Goal: Transaction & Acquisition: Obtain resource

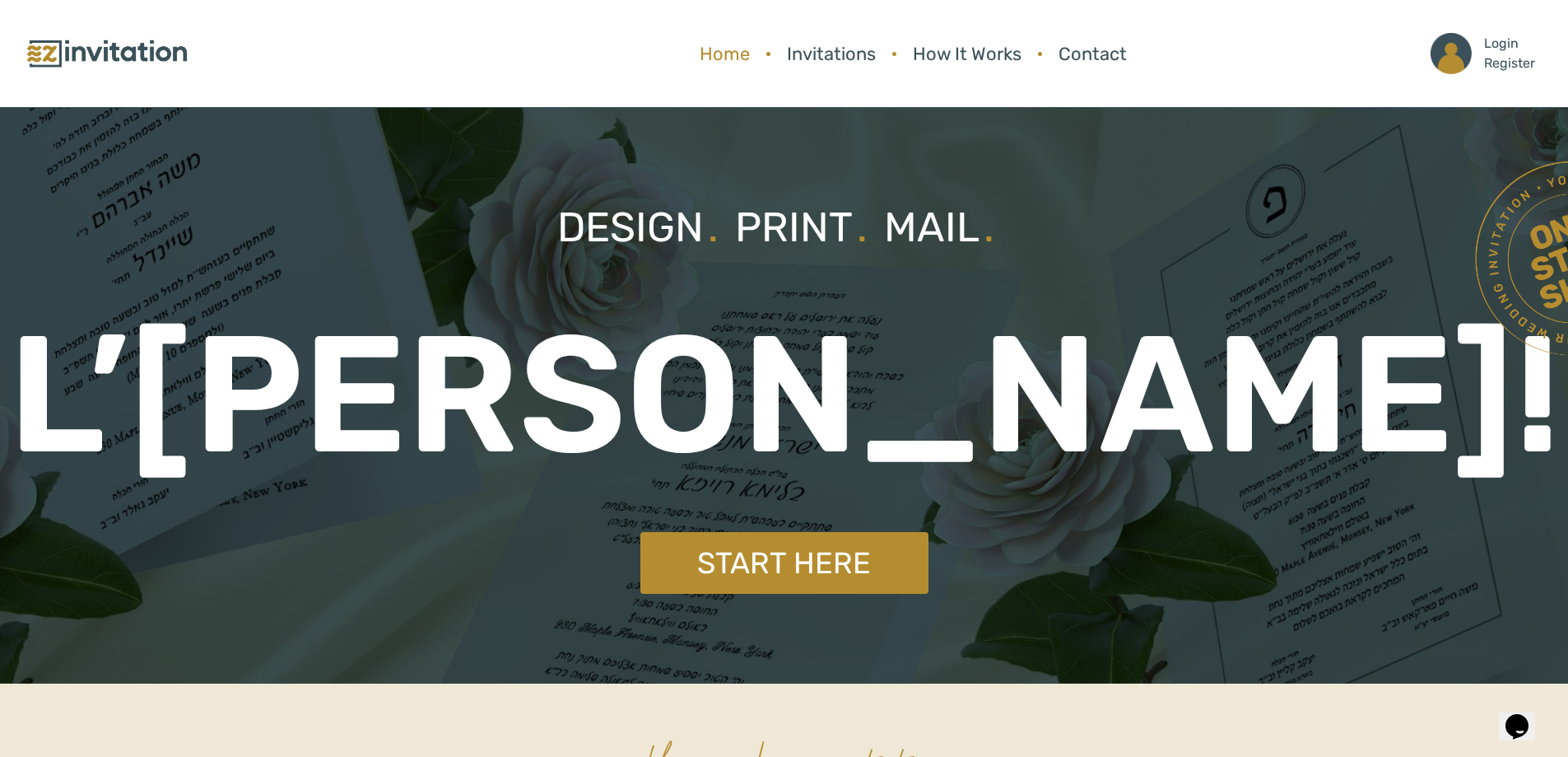
click at [734, 57] on link "Home" at bounding box center [724, 54] width 66 height 44
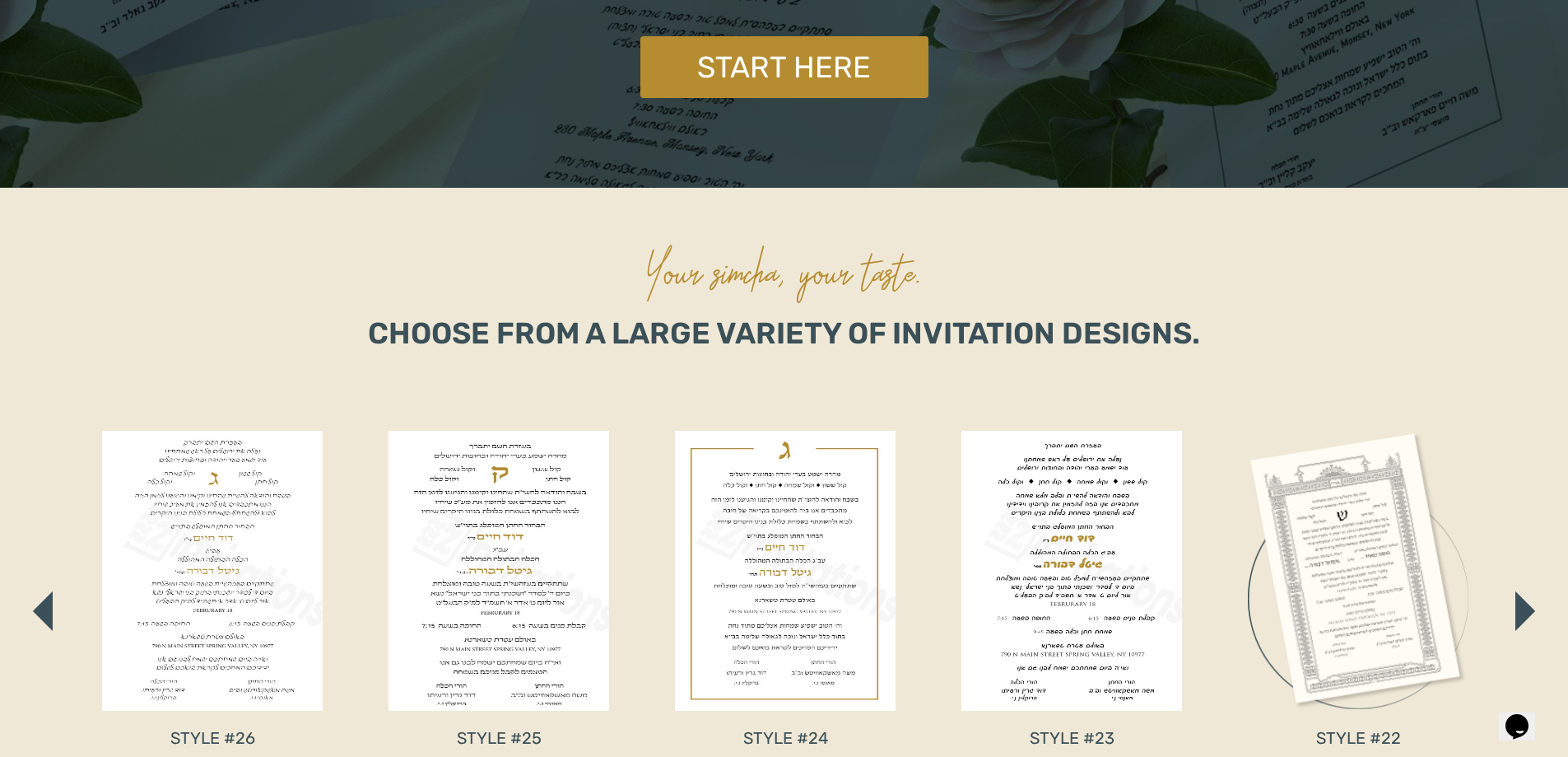
scroll to position [741, 0]
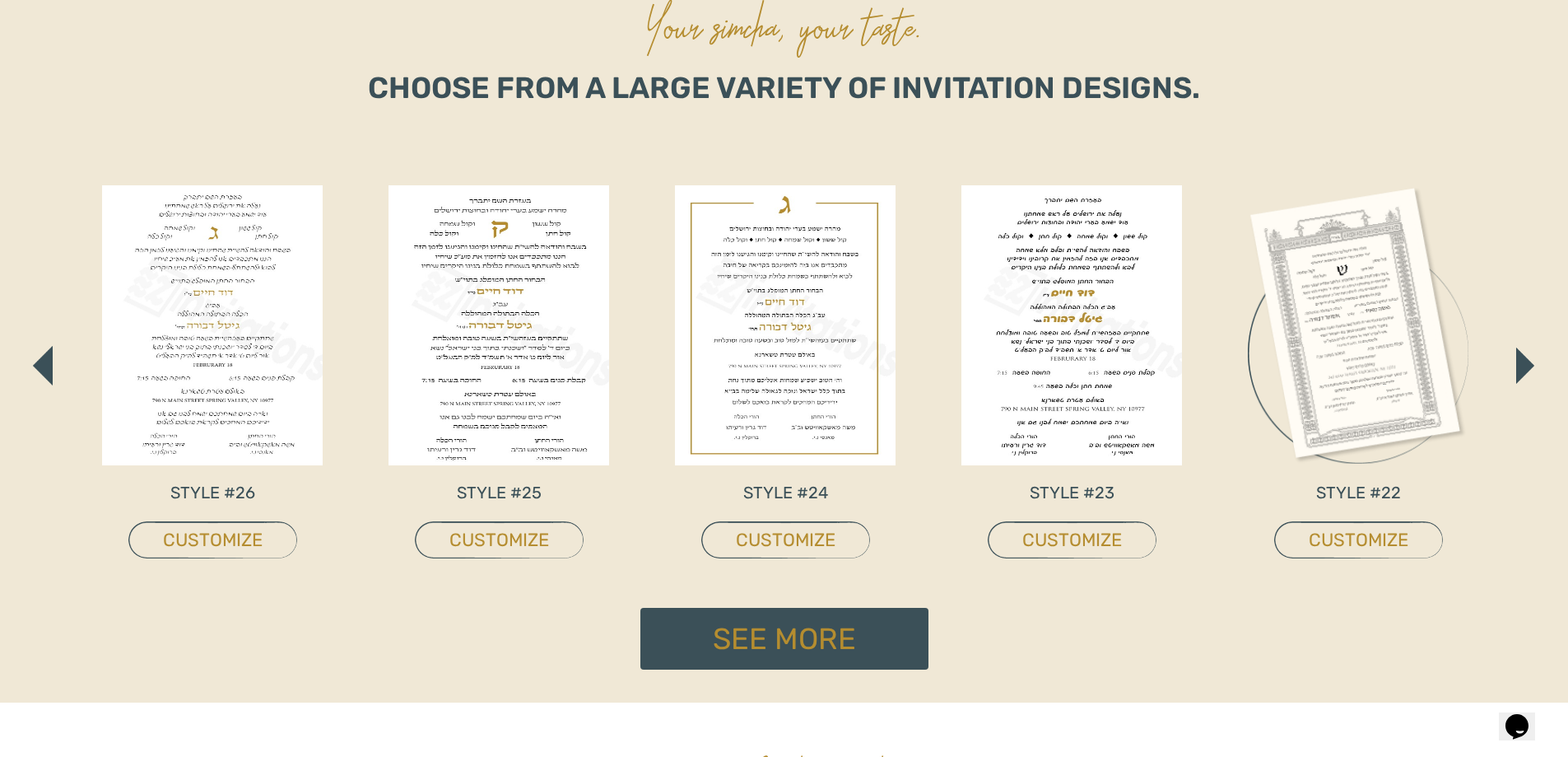
click at [1516, 361] on button "button" at bounding box center [1525, 365] width 20 height 38
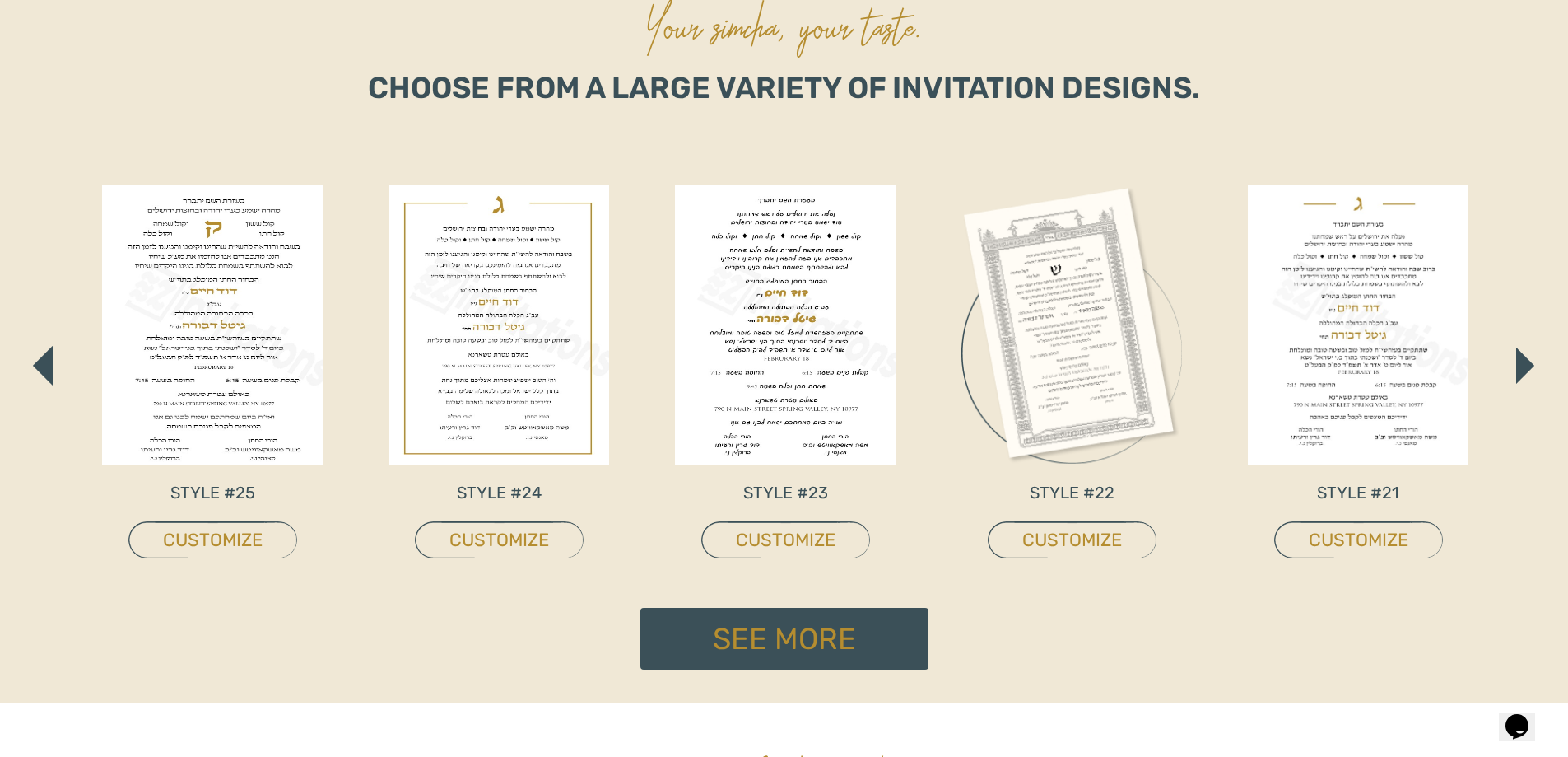
click at [1516, 361] on button "button" at bounding box center [1525, 365] width 20 height 38
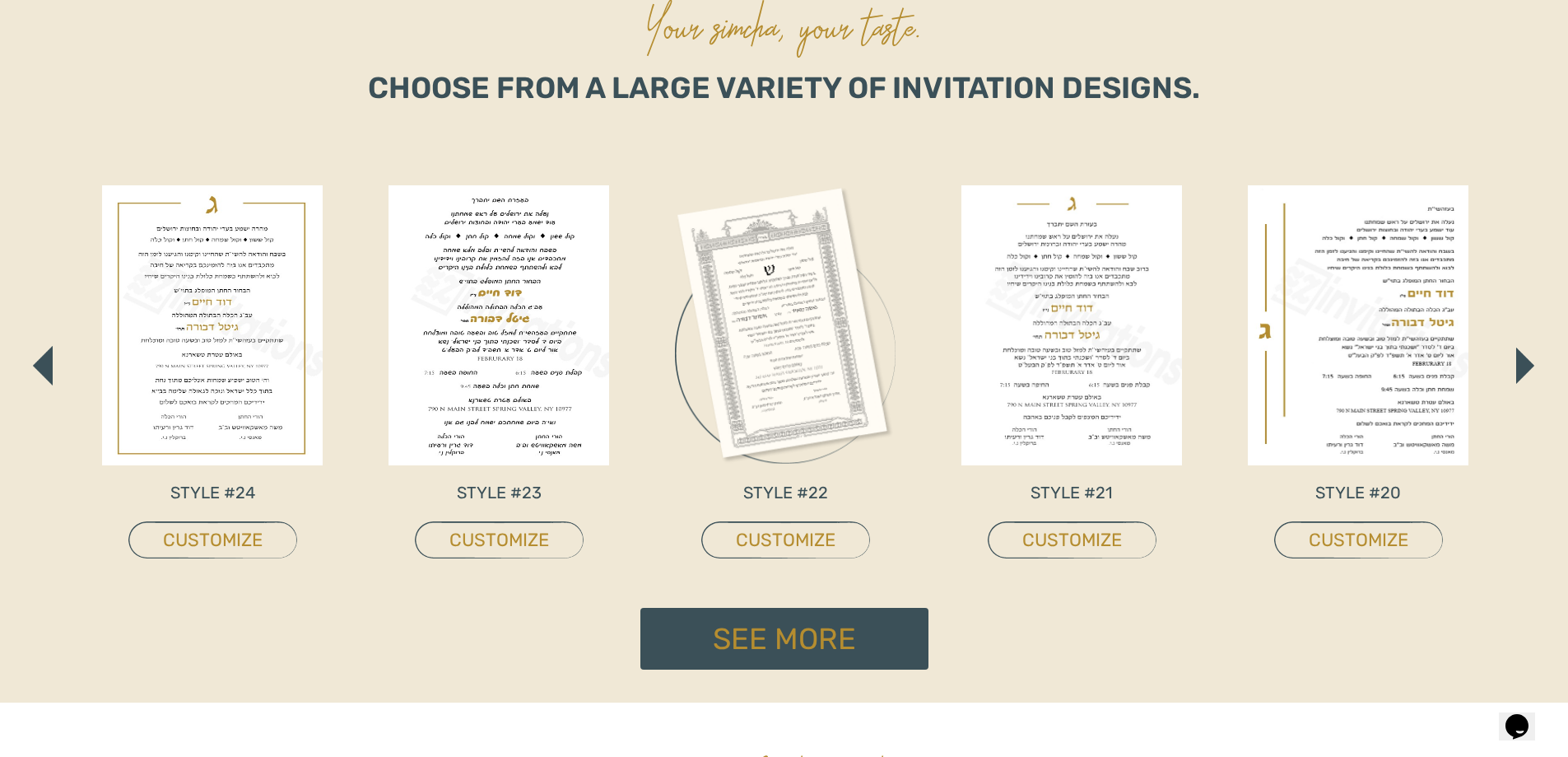
click at [1516, 361] on button "button" at bounding box center [1525, 365] width 20 height 38
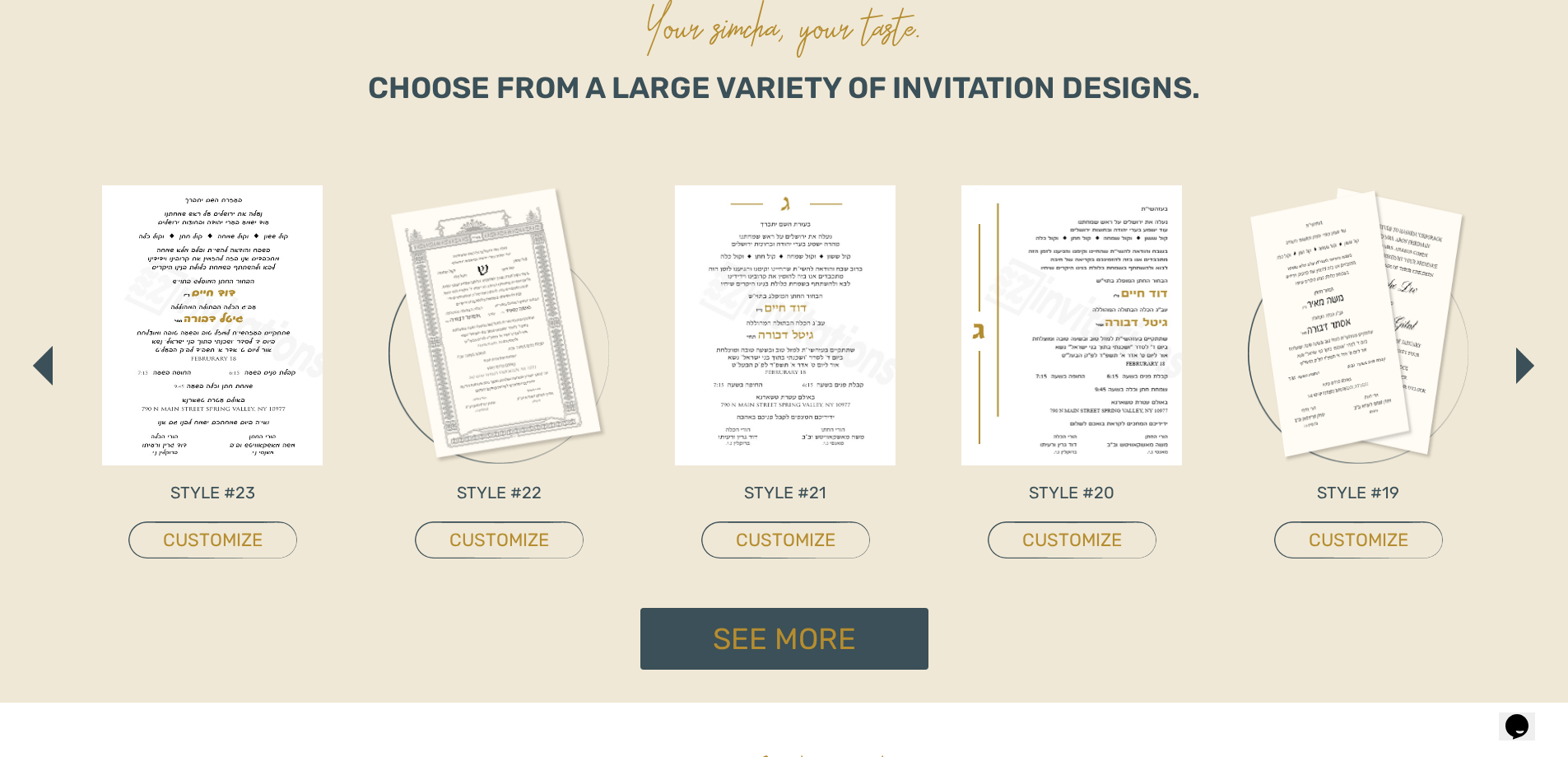
click at [1516, 361] on button "button" at bounding box center [1525, 365] width 20 height 38
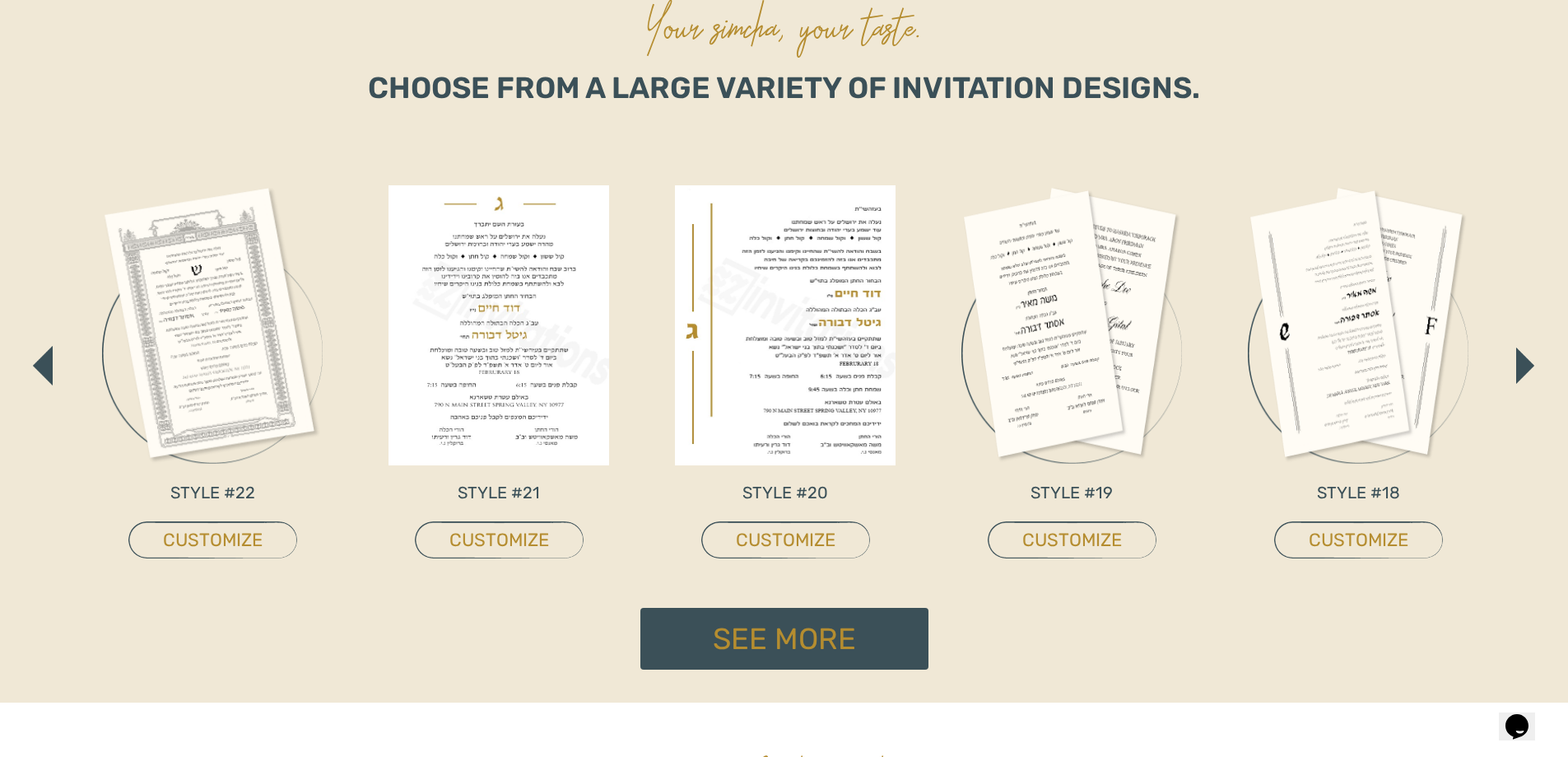
click at [1516, 361] on button "button" at bounding box center [1525, 365] width 20 height 38
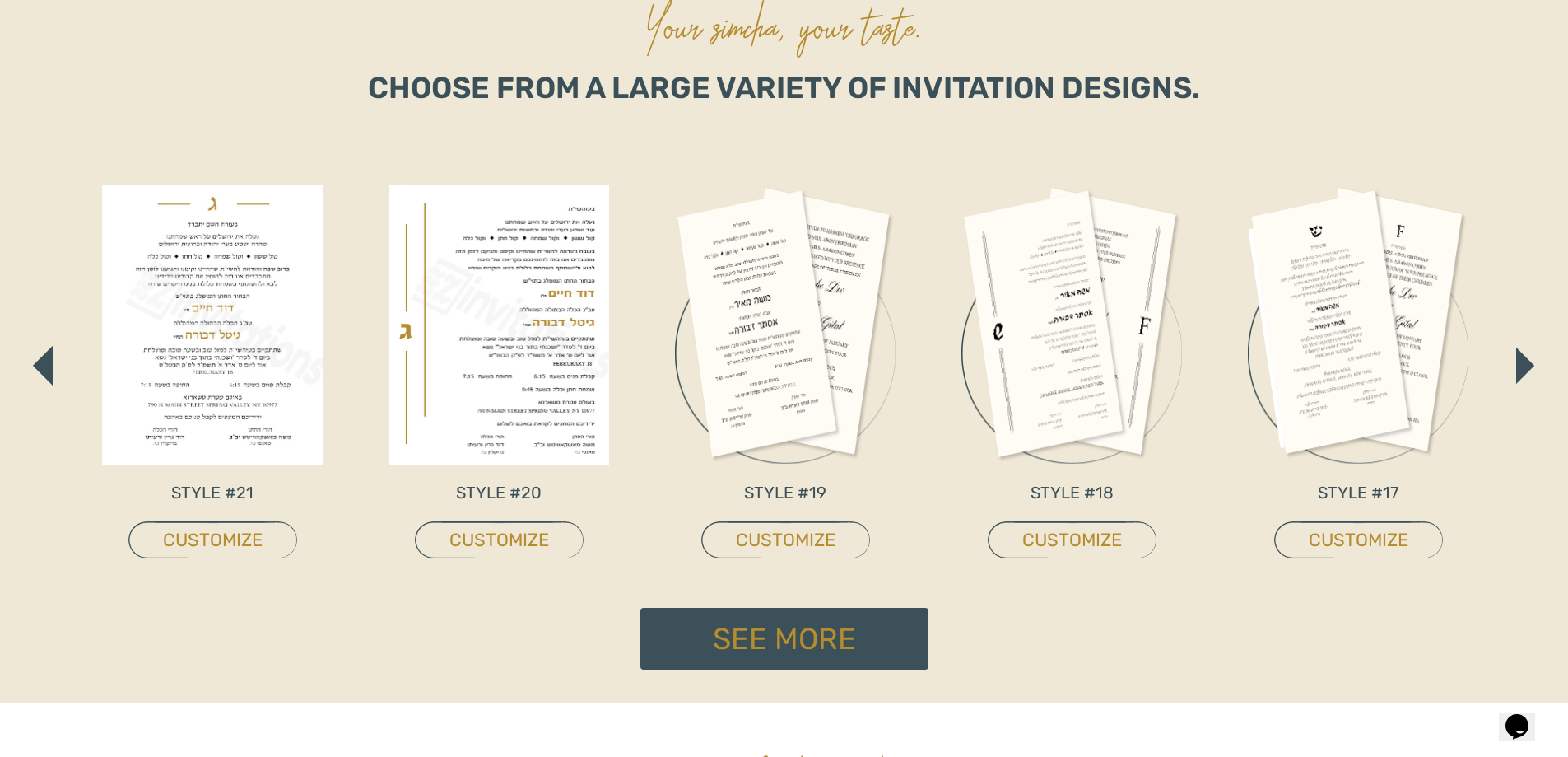
click at [1516, 361] on button "button" at bounding box center [1525, 365] width 20 height 38
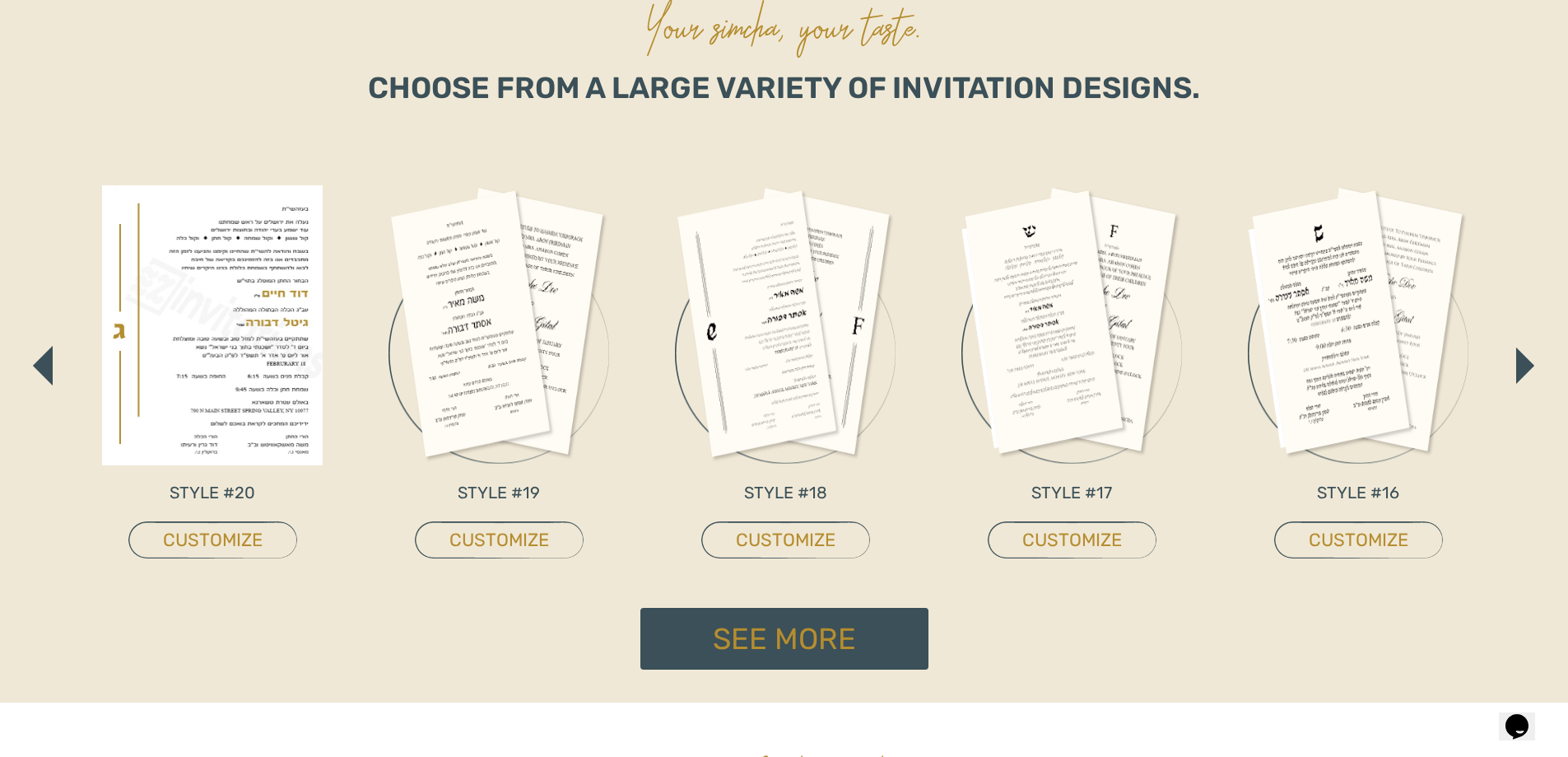
click at [1516, 361] on button "button" at bounding box center [1525, 365] width 20 height 38
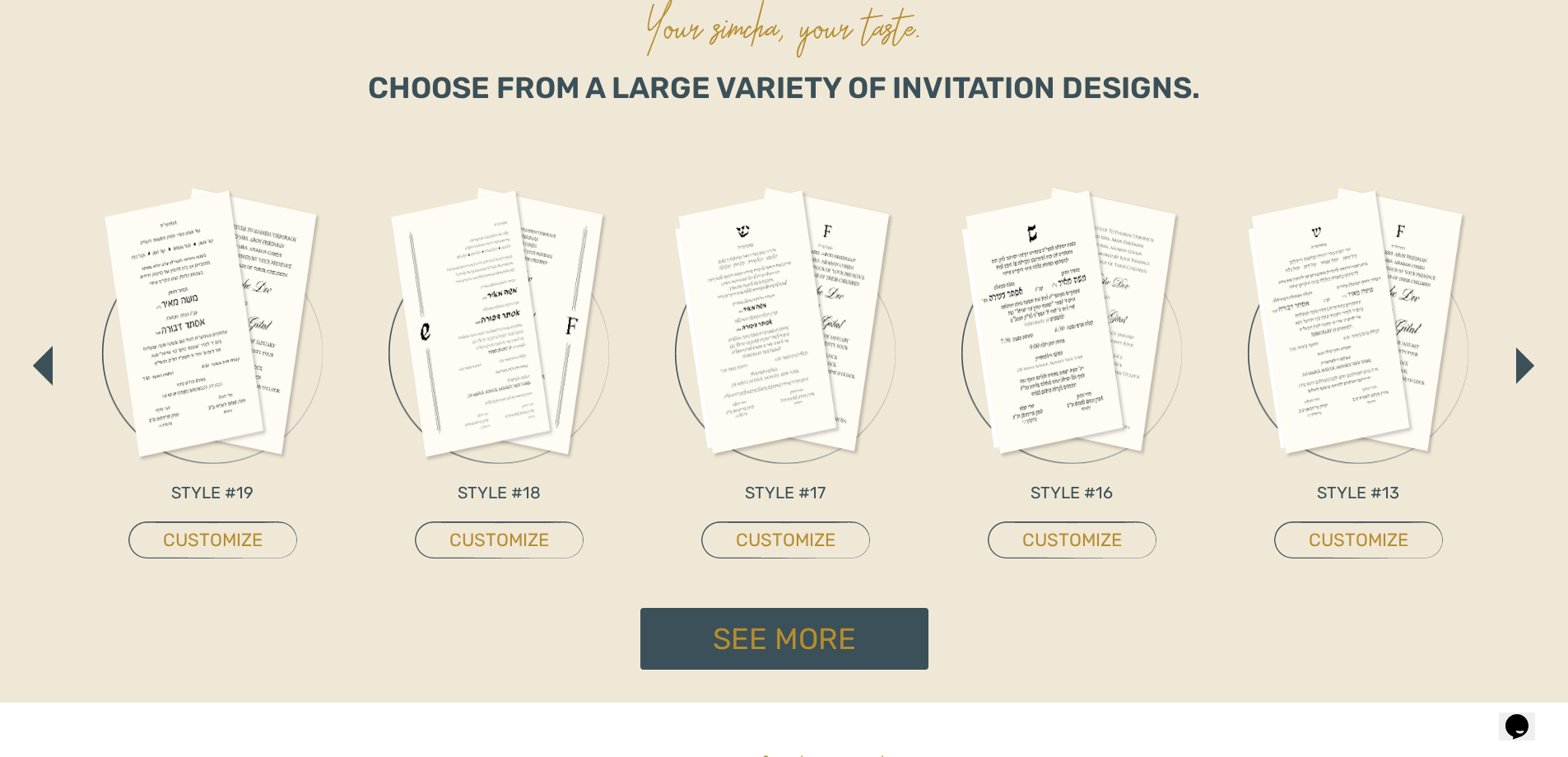
click at [1516, 361] on button "button" at bounding box center [1525, 365] width 20 height 38
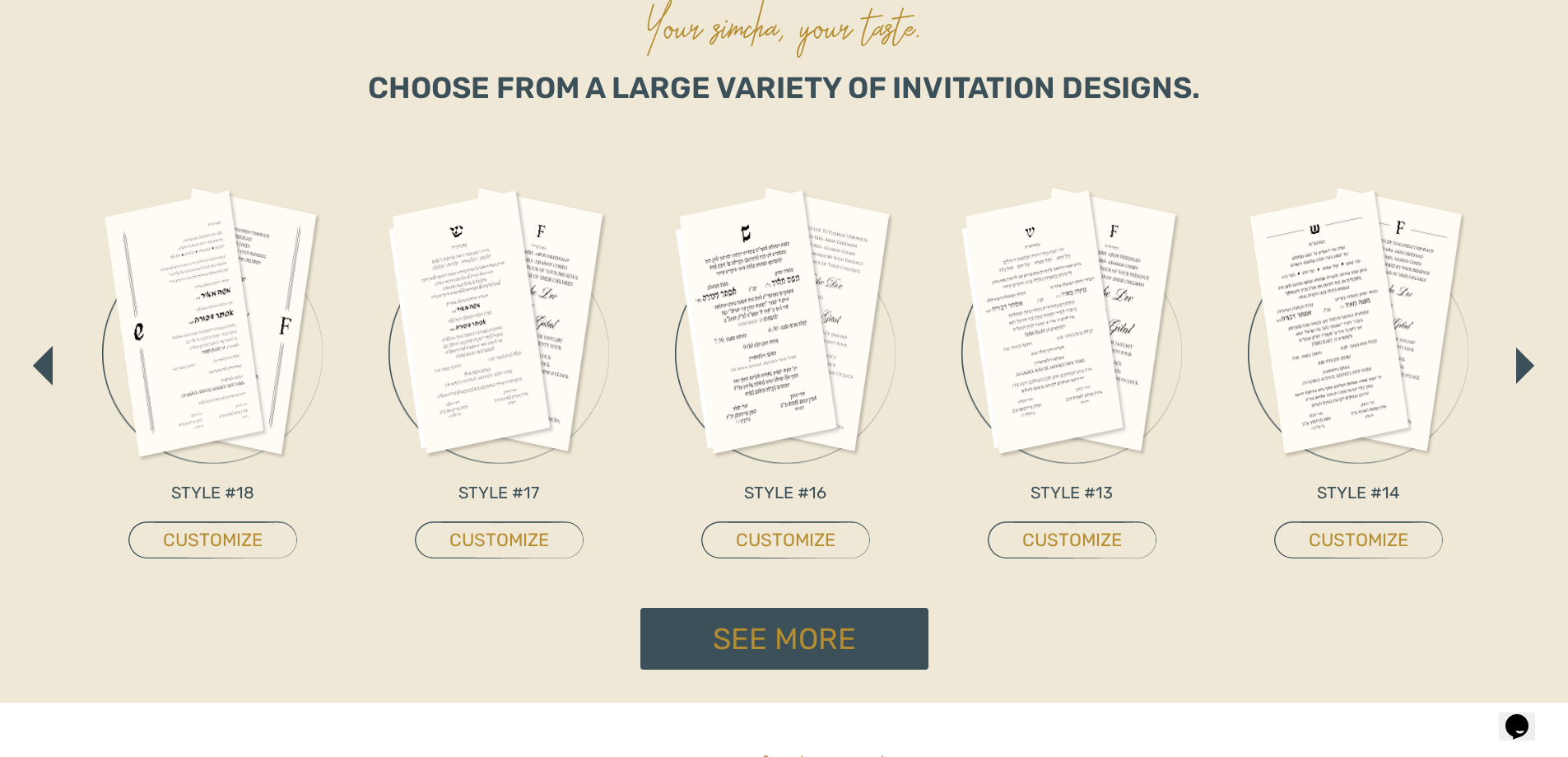
click at [1516, 361] on button "button" at bounding box center [1525, 365] width 20 height 38
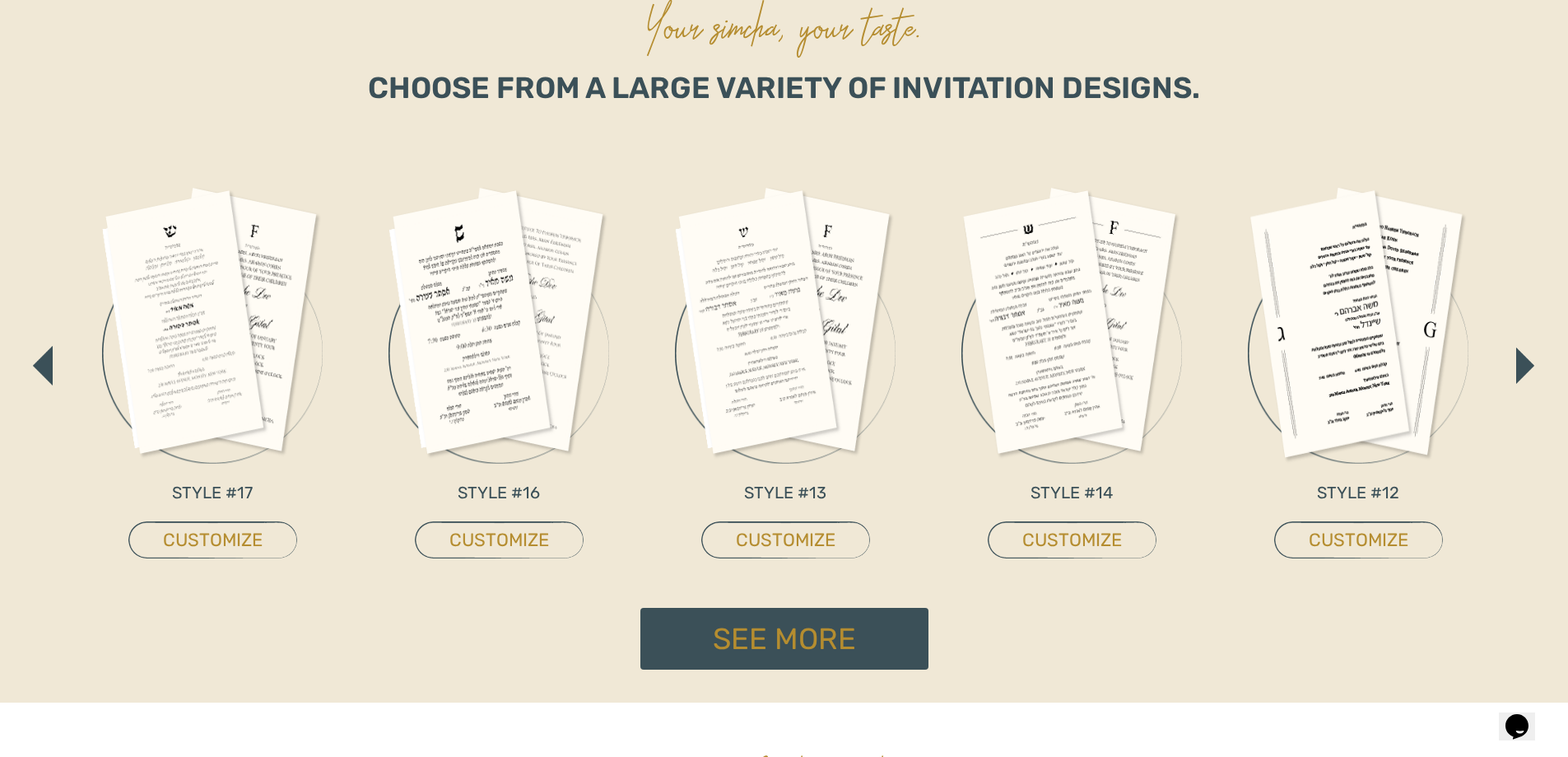
click at [1516, 361] on button "button" at bounding box center [1525, 365] width 20 height 38
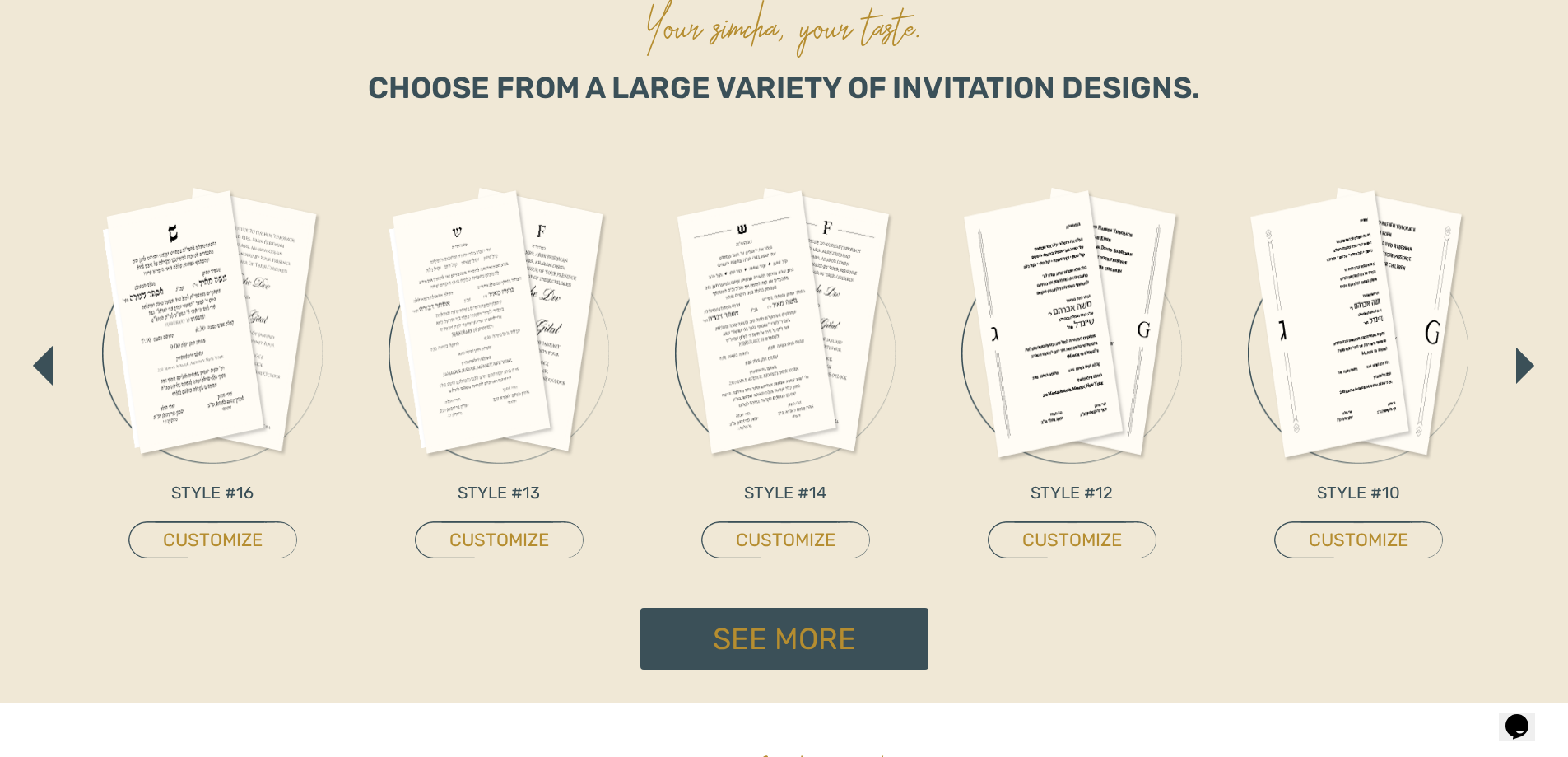
click at [1516, 361] on button "button" at bounding box center [1525, 365] width 20 height 38
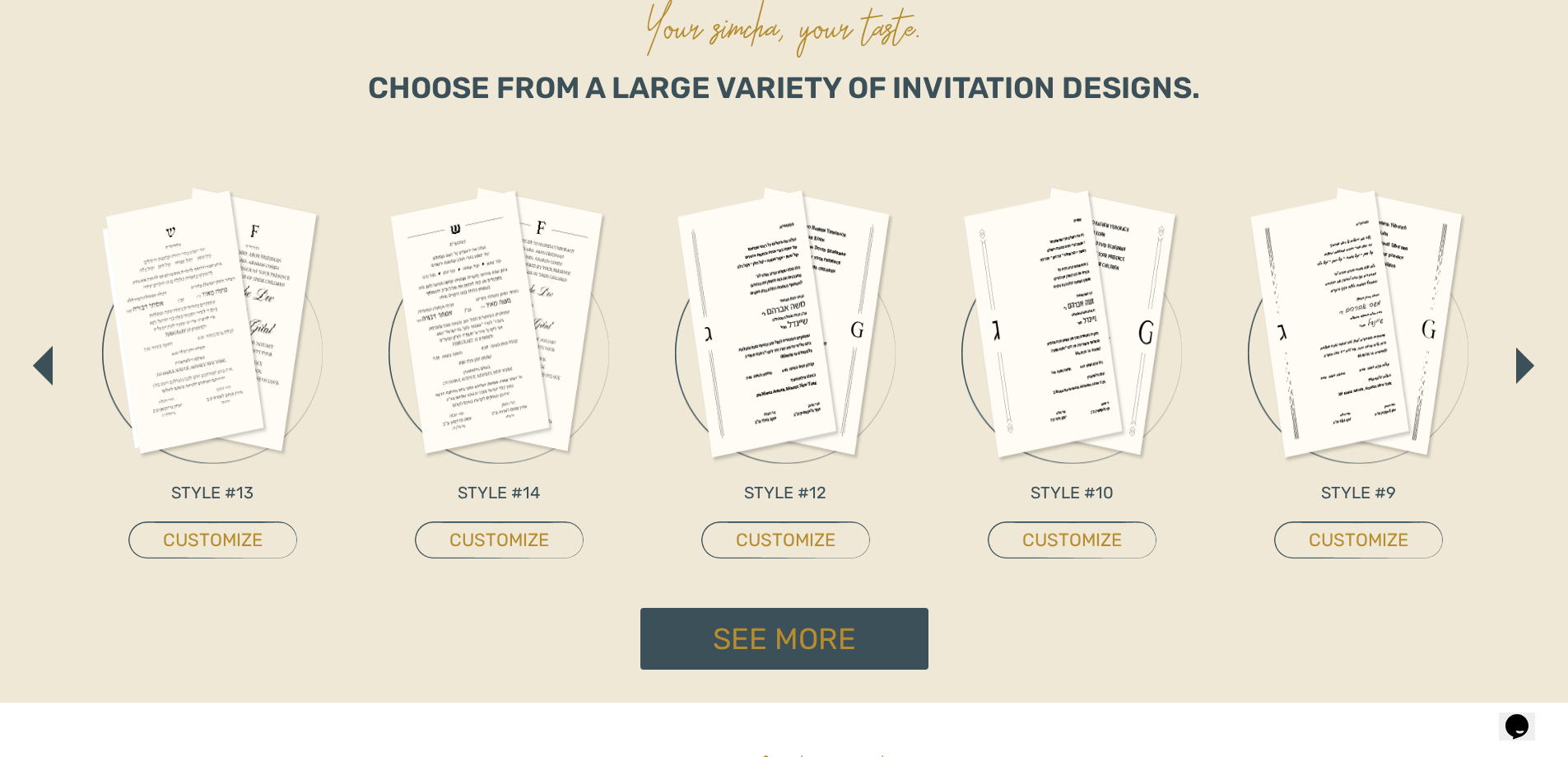
click at [1516, 361] on button "button" at bounding box center [1525, 365] width 20 height 38
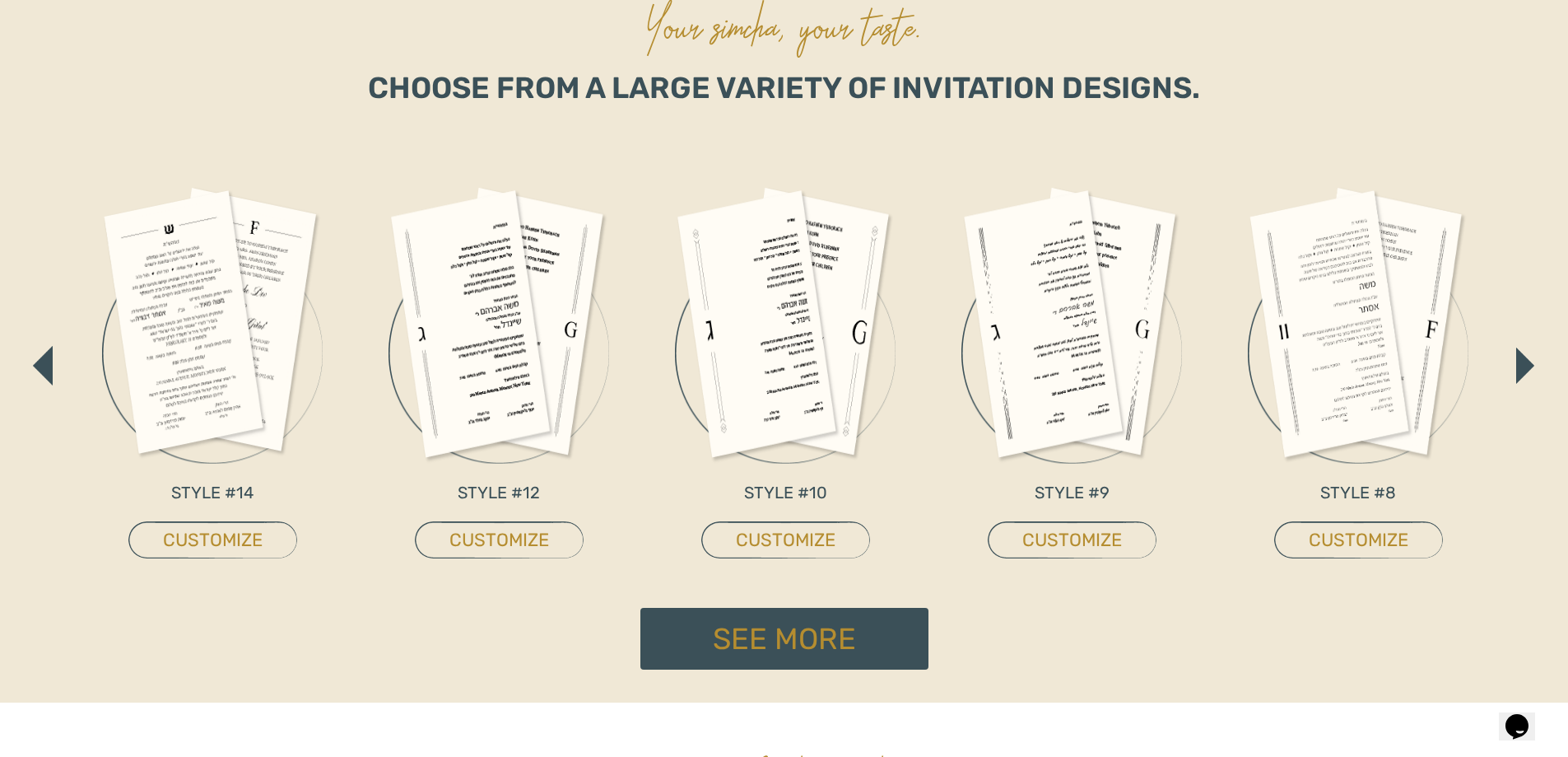
click at [1516, 361] on button "button" at bounding box center [1525, 365] width 20 height 38
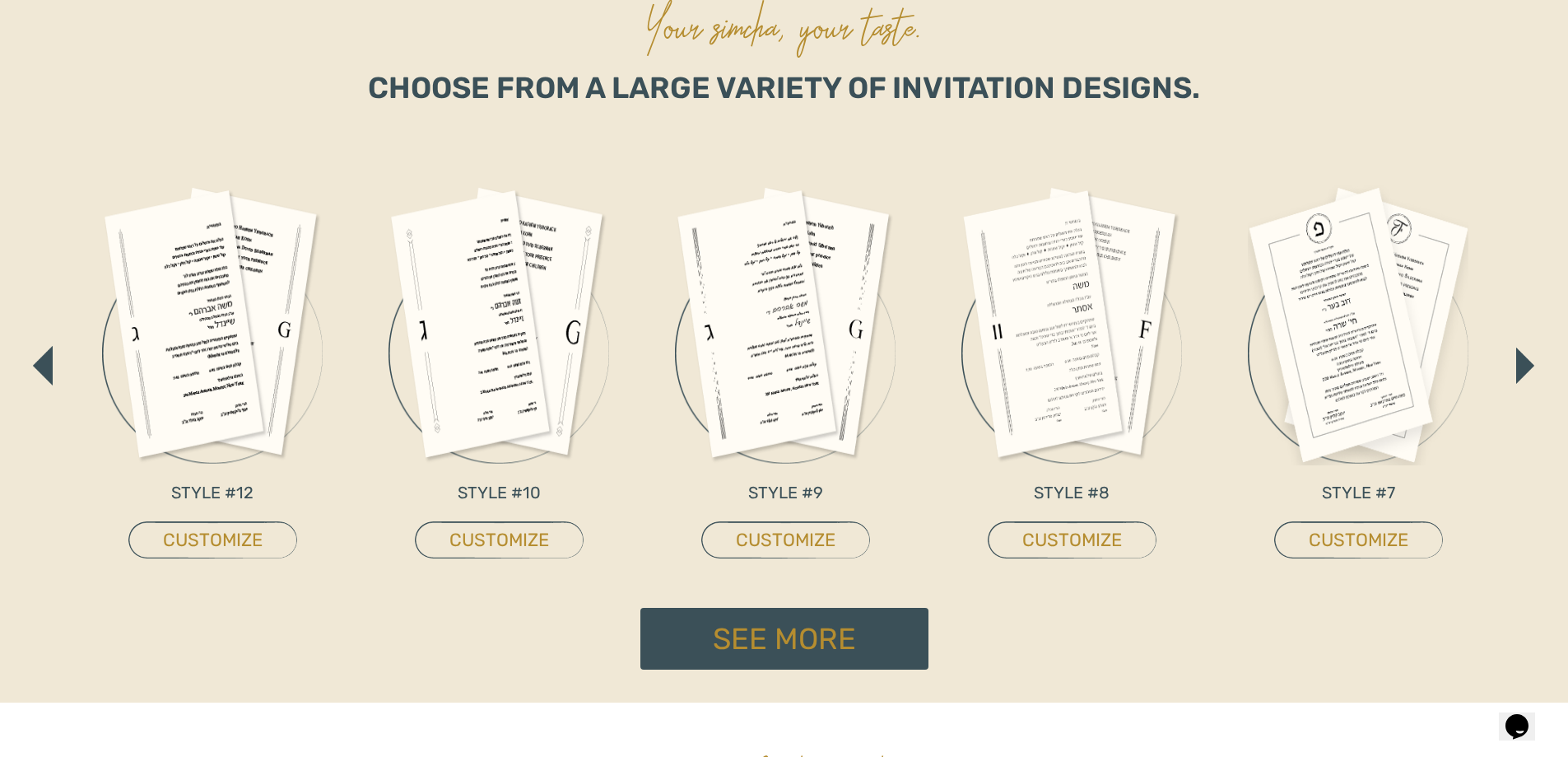
click at [1516, 361] on button "button" at bounding box center [1525, 365] width 20 height 38
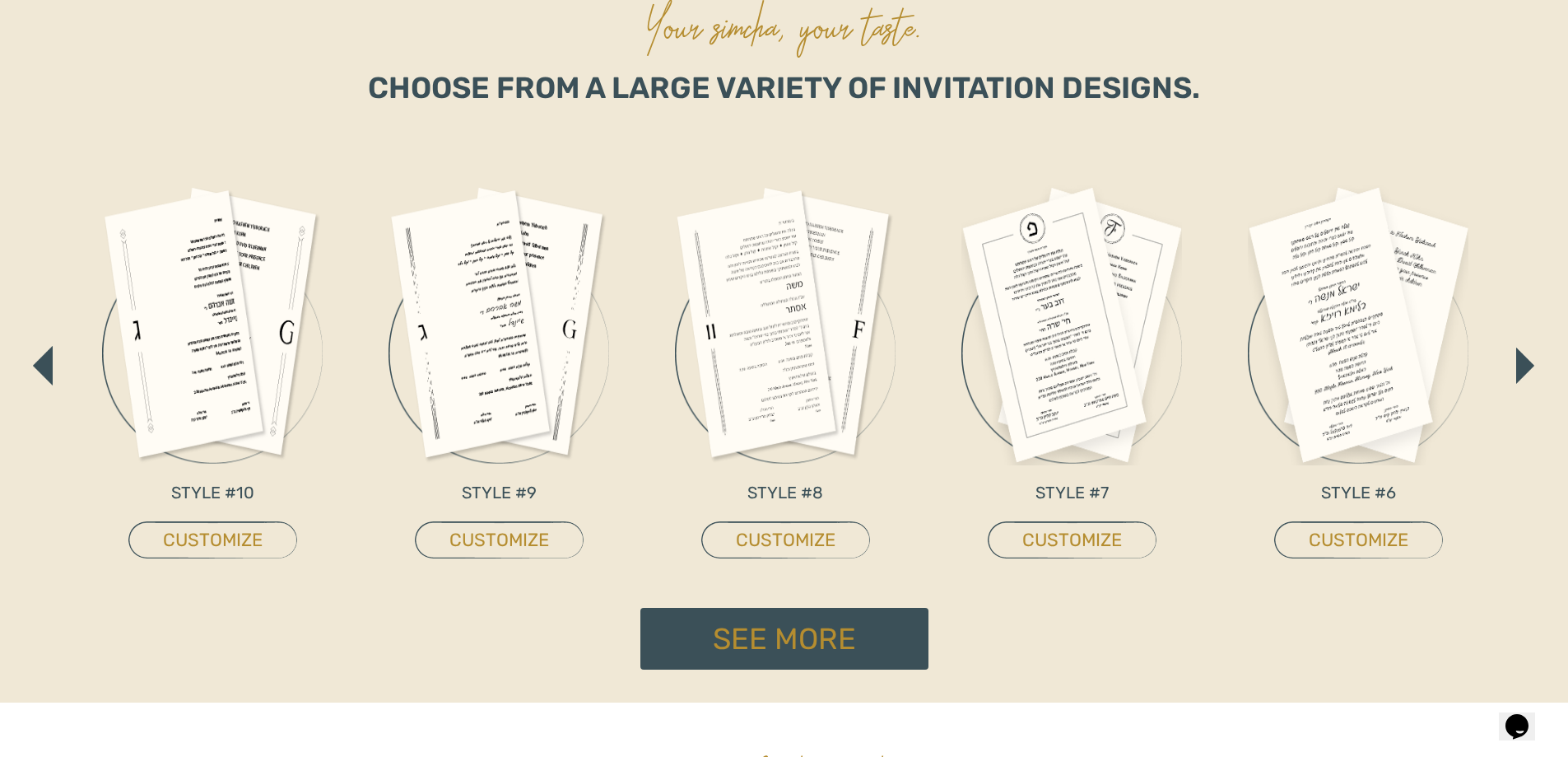
click at [1516, 361] on button "button" at bounding box center [1525, 365] width 20 height 38
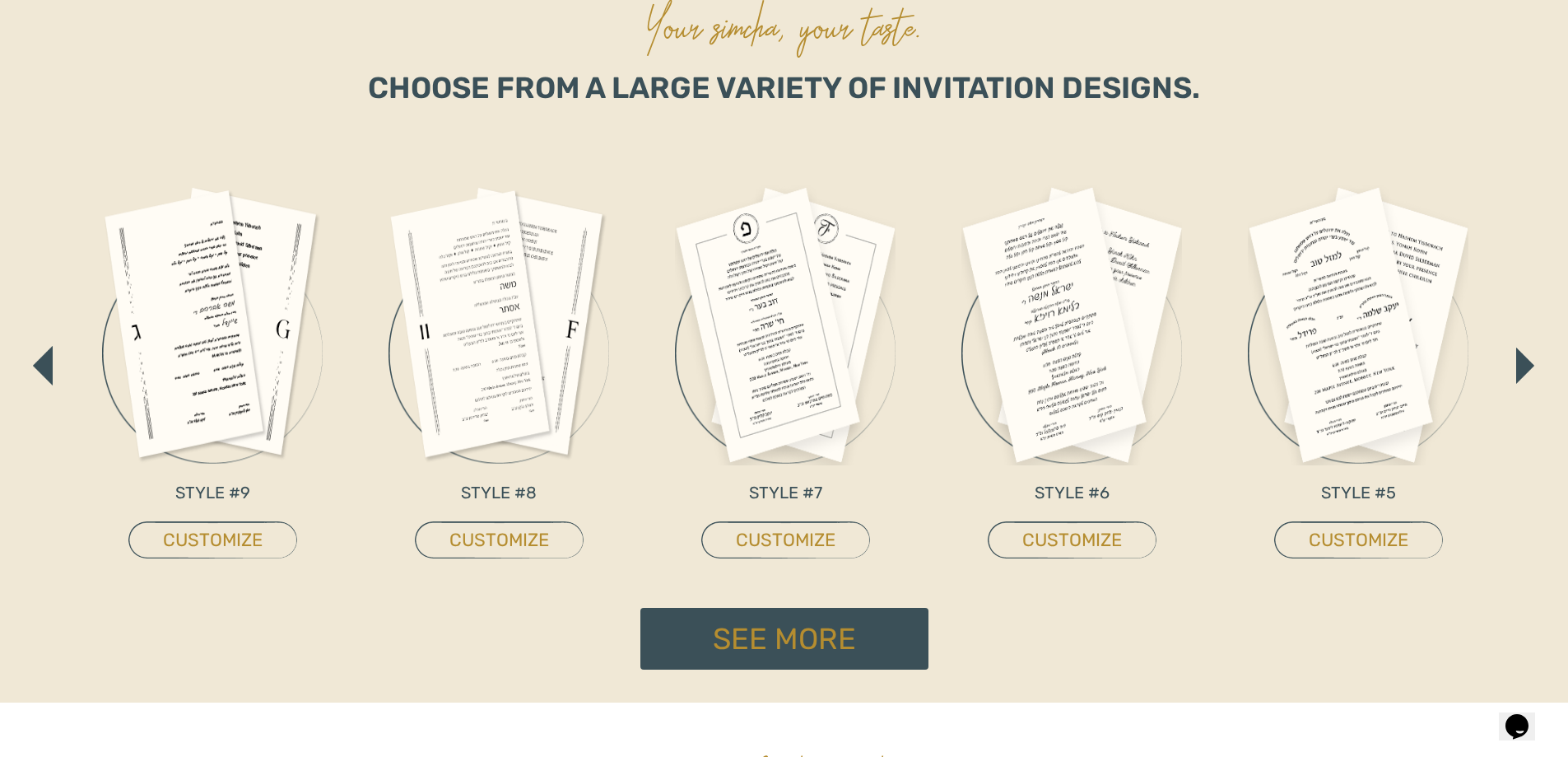
click at [1516, 361] on button "button" at bounding box center [1525, 365] width 20 height 38
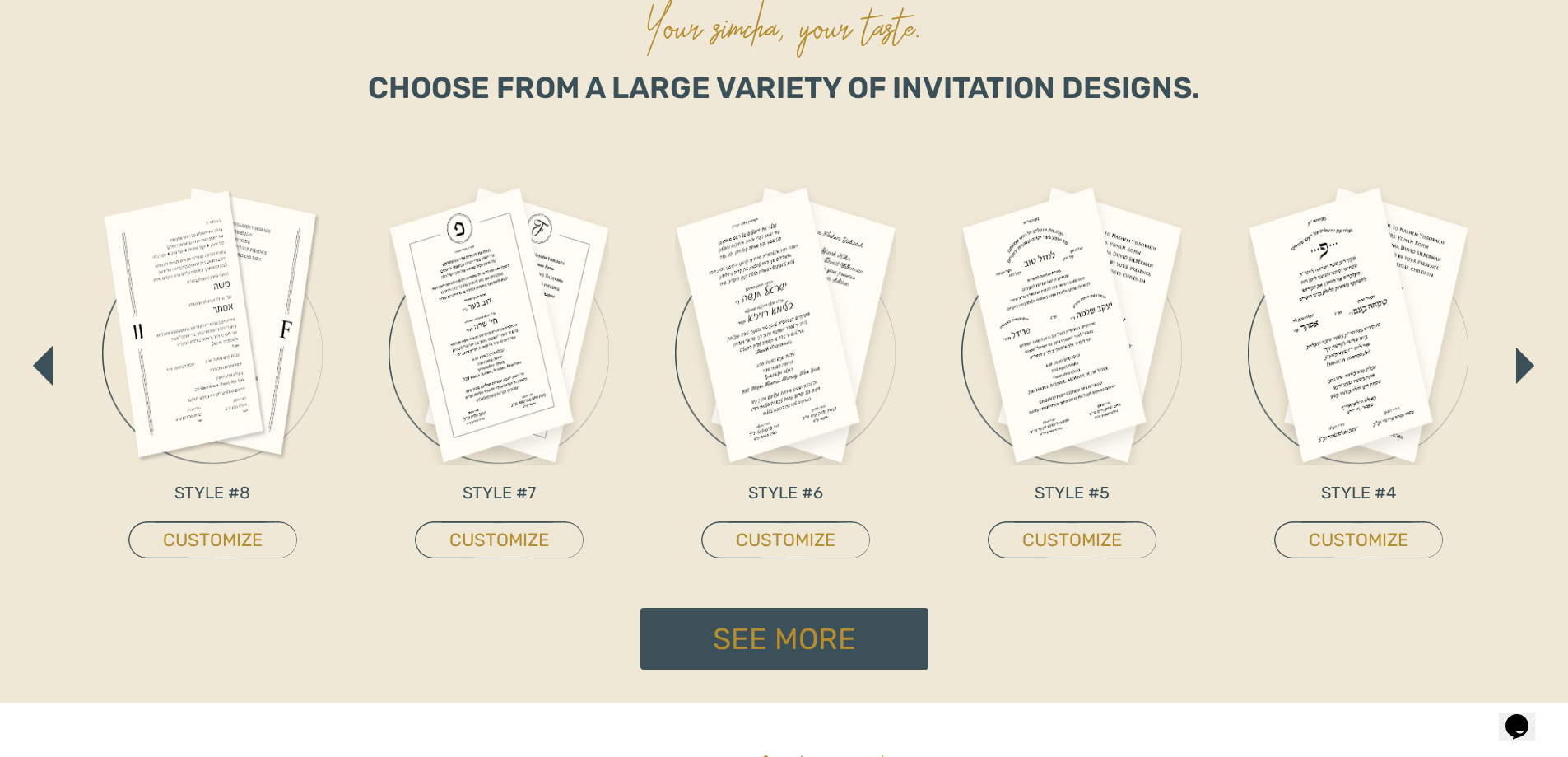
click at [1516, 361] on button "button" at bounding box center [1525, 365] width 20 height 38
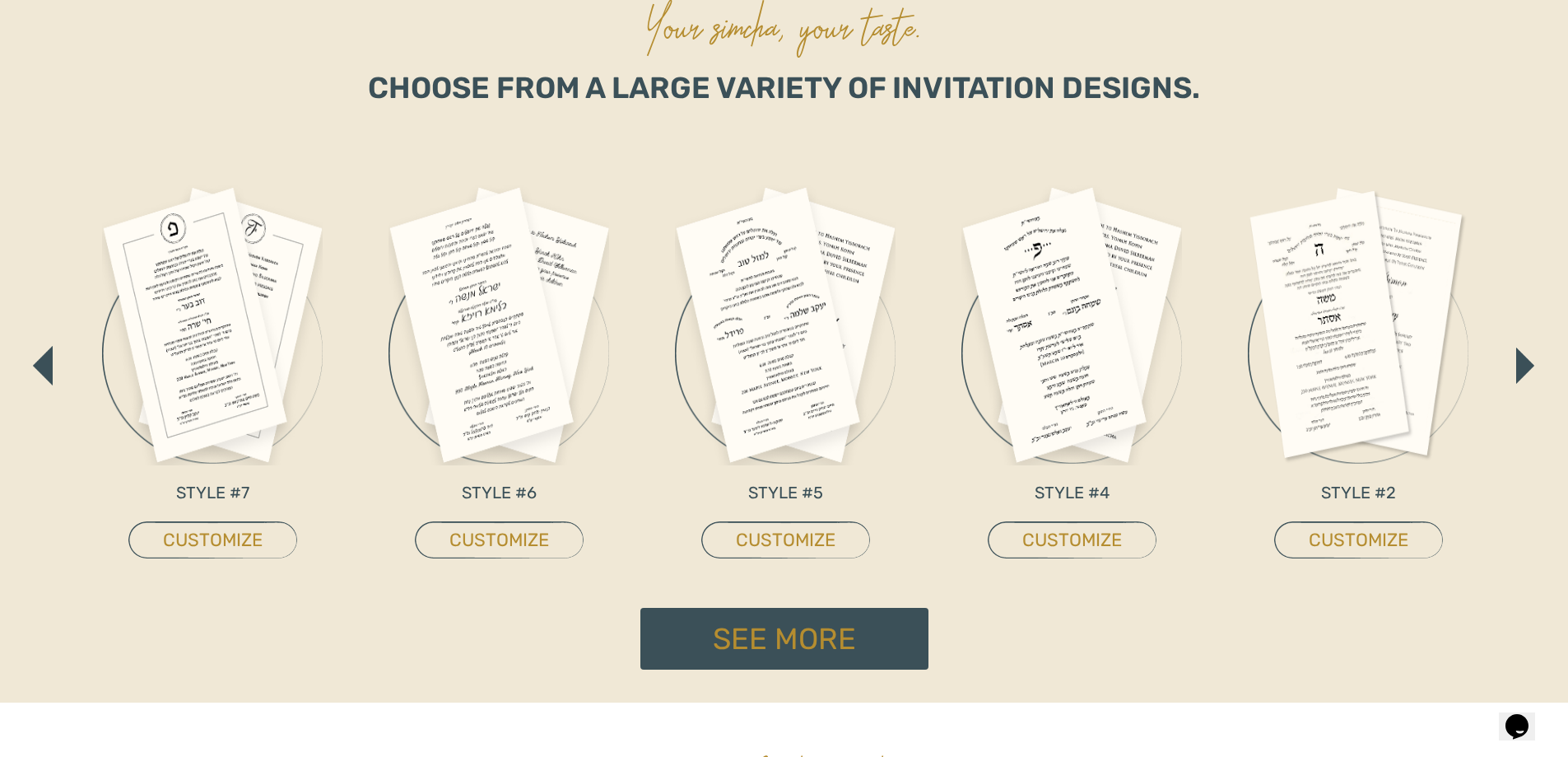
click at [1516, 361] on button "button" at bounding box center [1525, 365] width 20 height 38
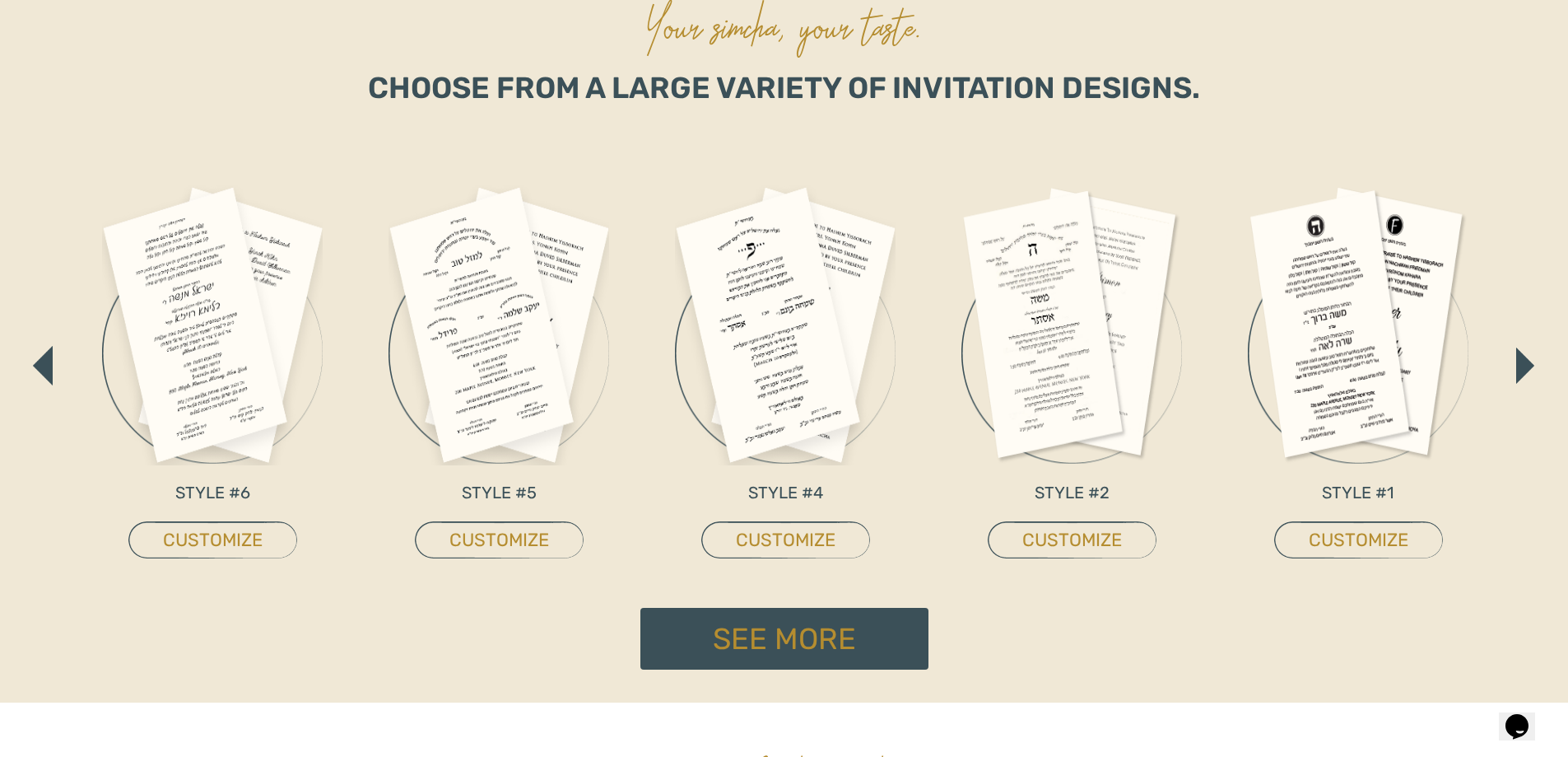
click at [1516, 361] on button "button" at bounding box center [1525, 365] width 20 height 38
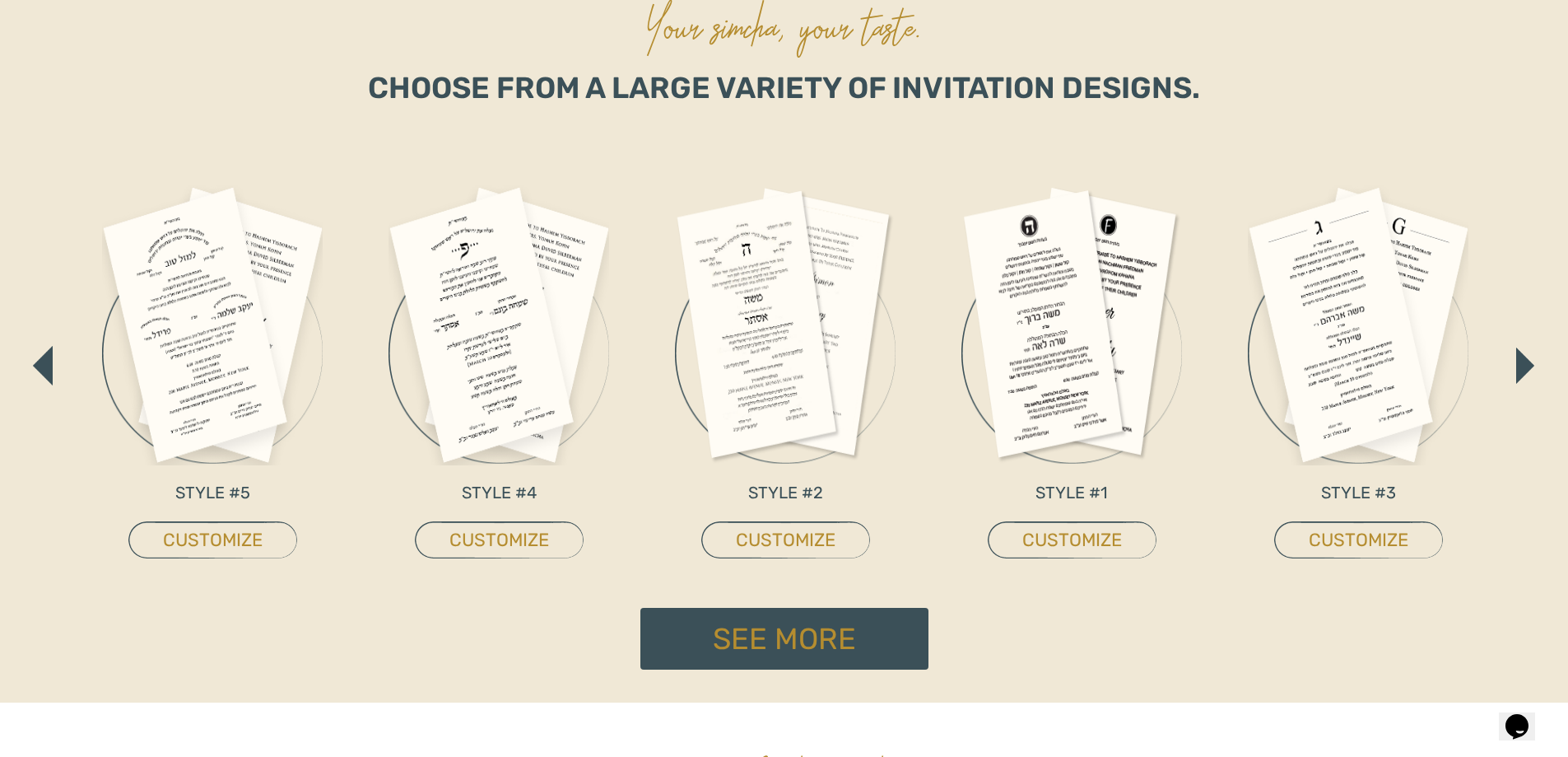
click at [1516, 361] on button "button" at bounding box center [1525, 365] width 20 height 38
click at [1516, 361] on img "button" at bounding box center [1524, 366] width 18 height 37
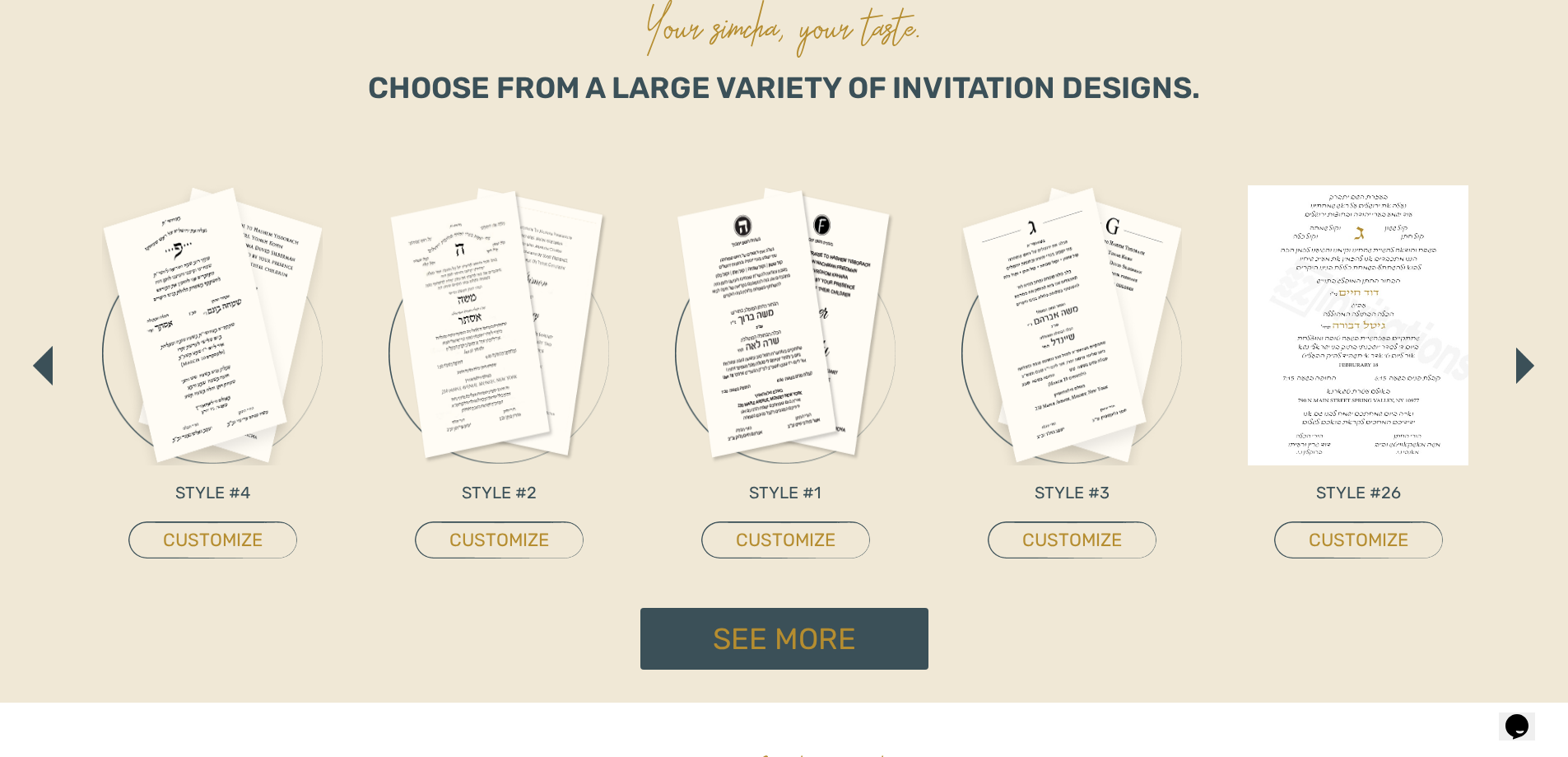
click at [1516, 361] on img "button" at bounding box center [1524, 366] width 18 height 37
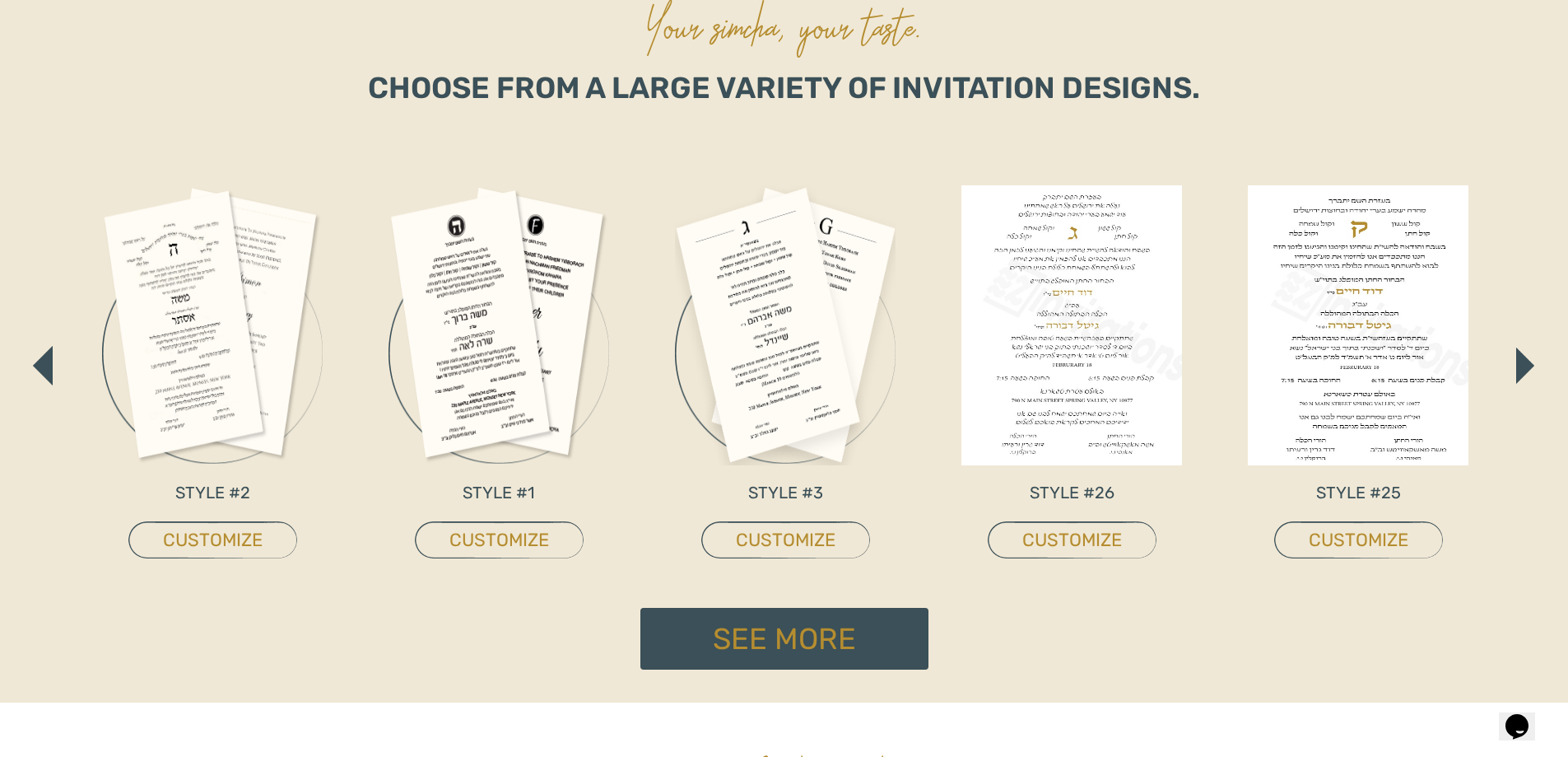
click at [1516, 361] on img "button" at bounding box center [1524, 366] width 18 height 37
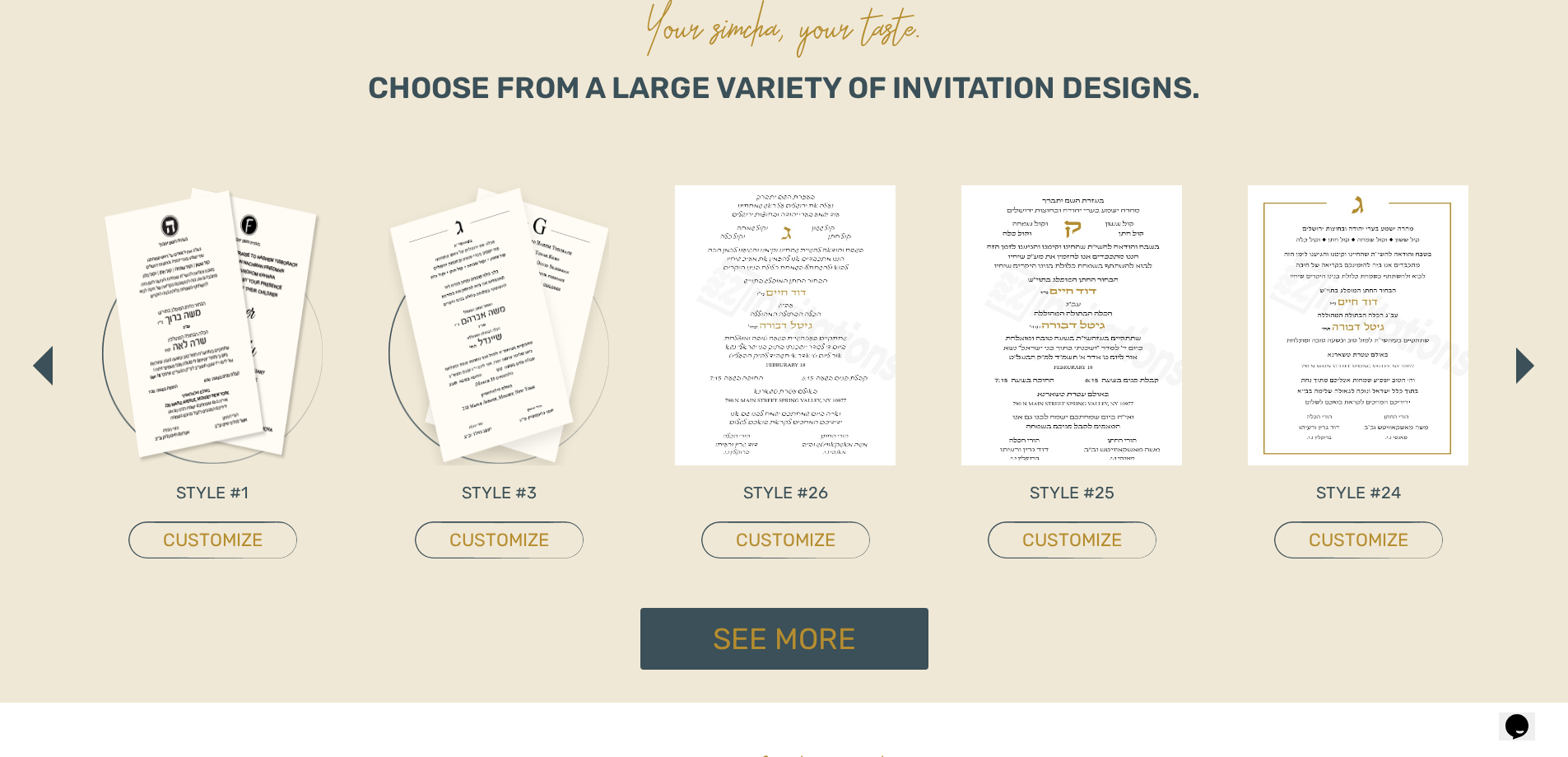
click at [1516, 361] on img "button" at bounding box center [1524, 366] width 18 height 37
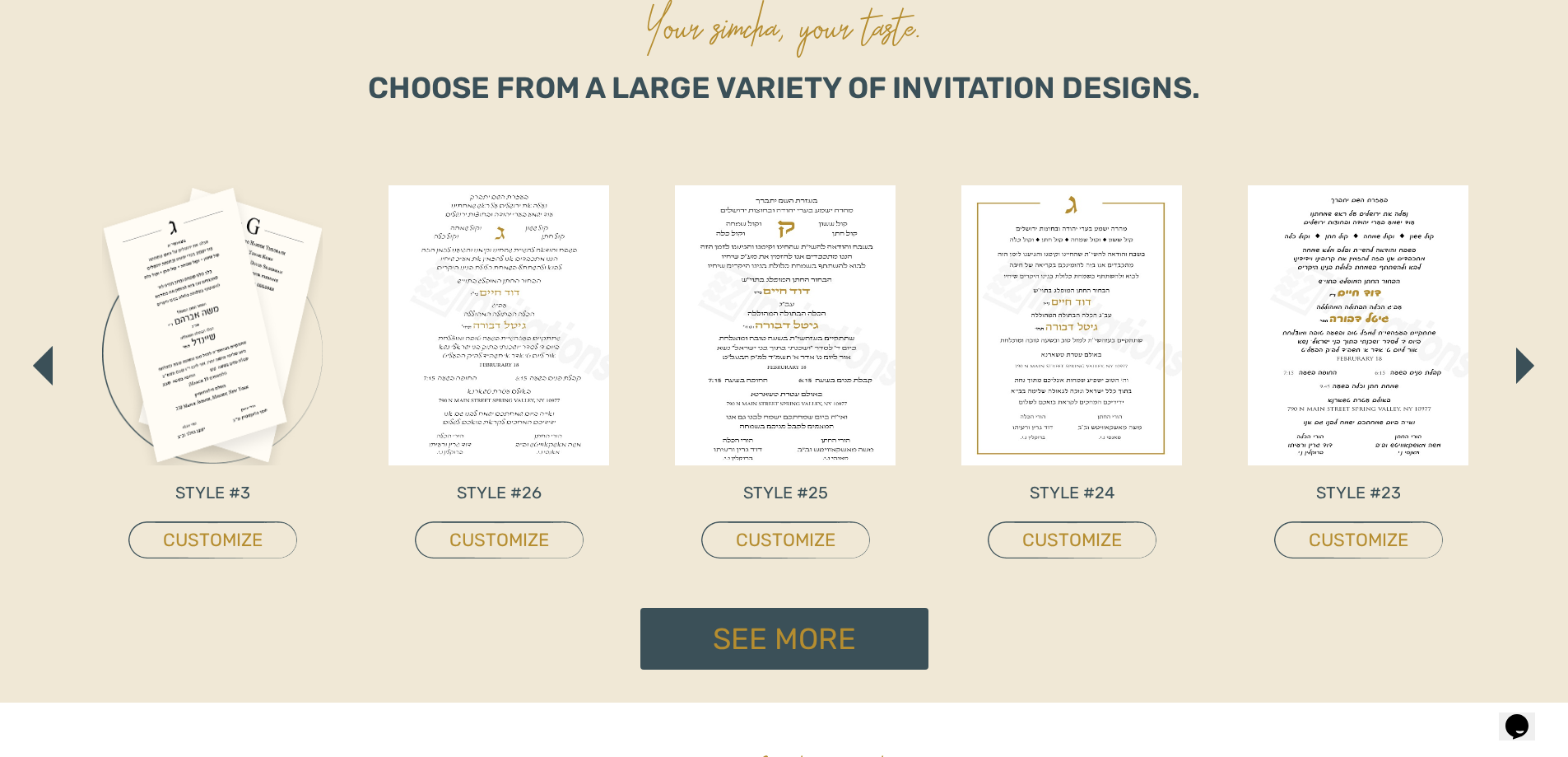
click at [1516, 361] on img "button" at bounding box center [1524, 366] width 18 height 37
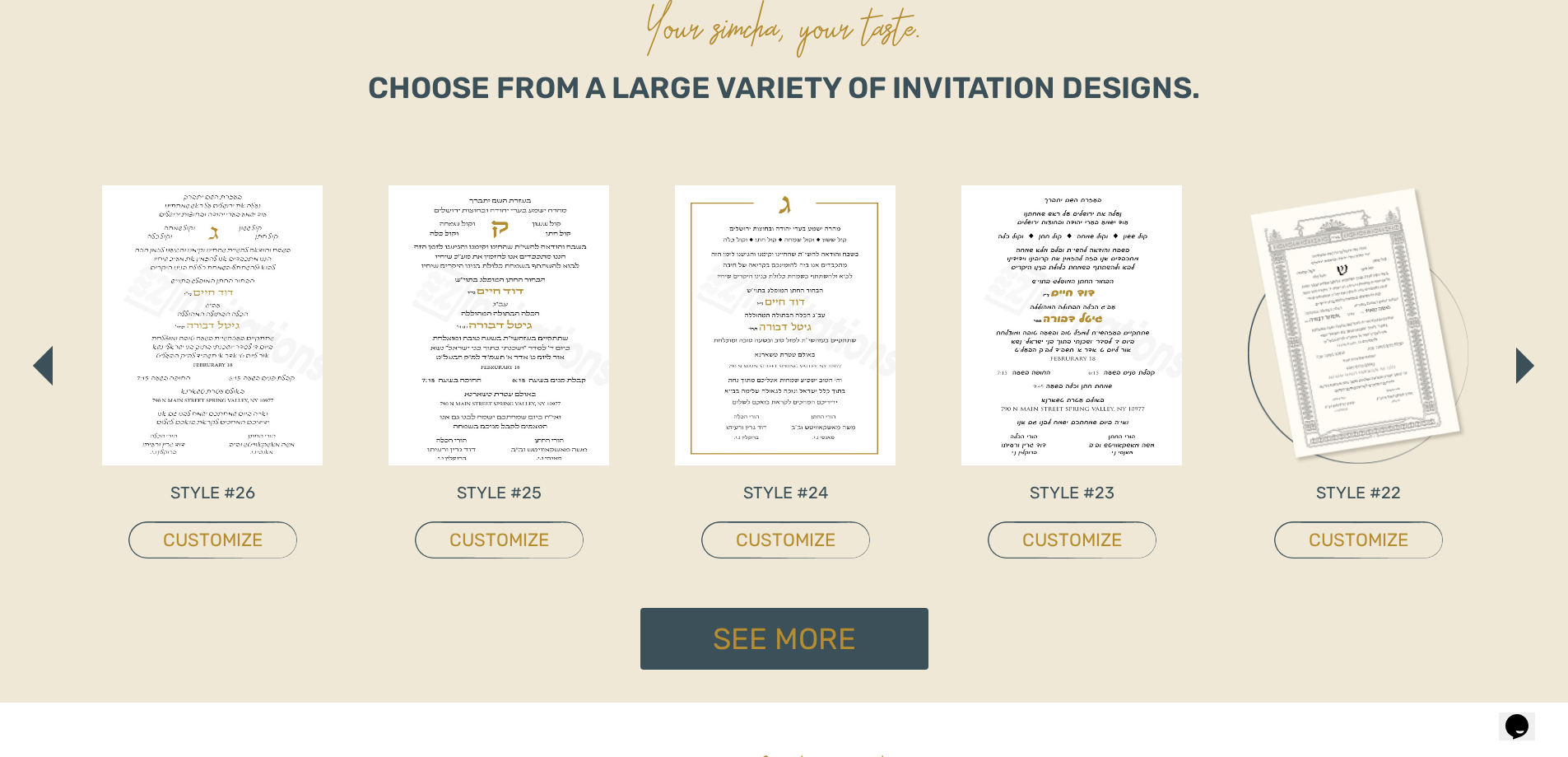
click at [1516, 361] on img "button" at bounding box center [1524, 366] width 18 height 37
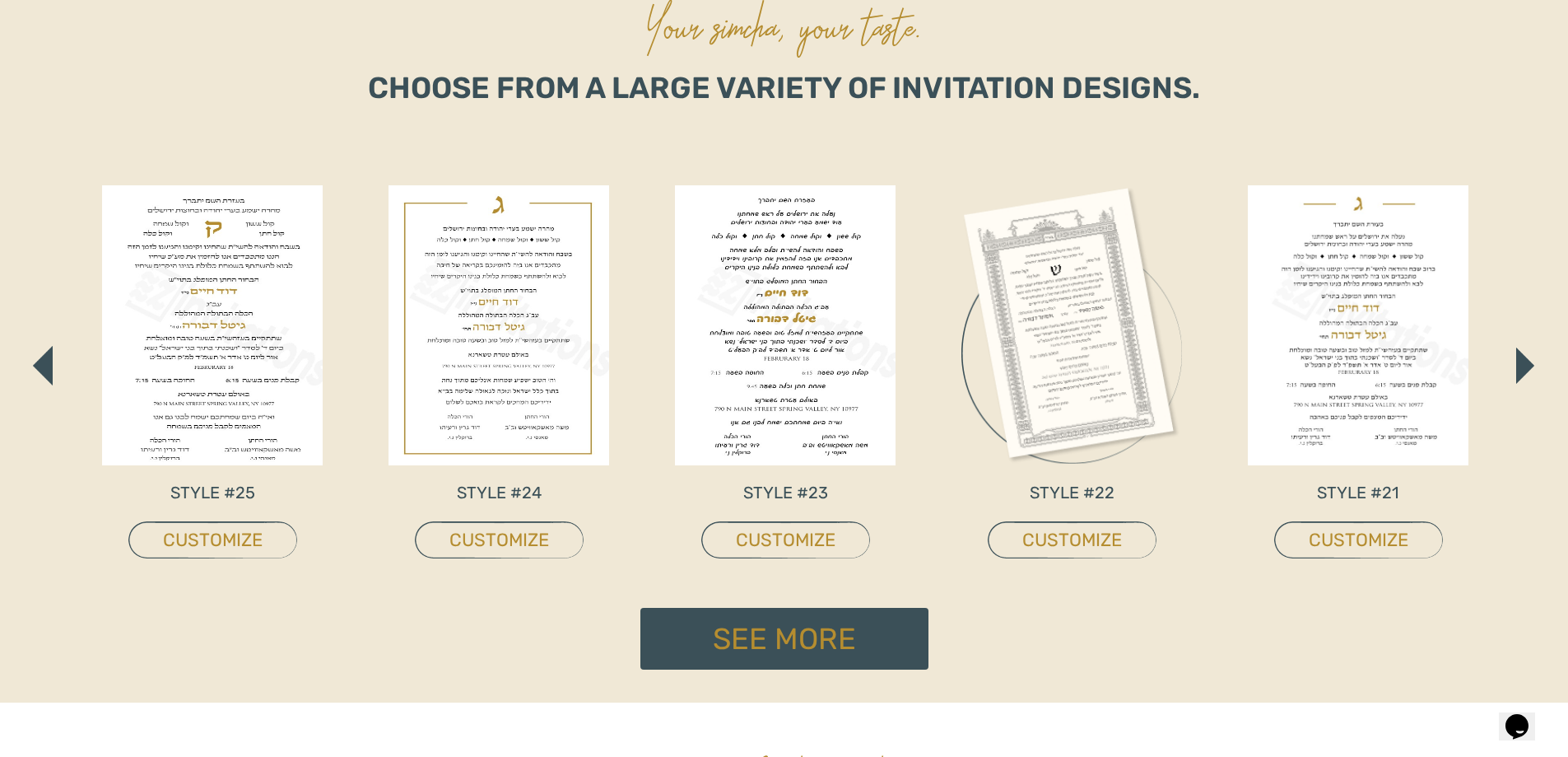
click at [1516, 361] on img "button" at bounding box center [1524, 366] width 18 height 37
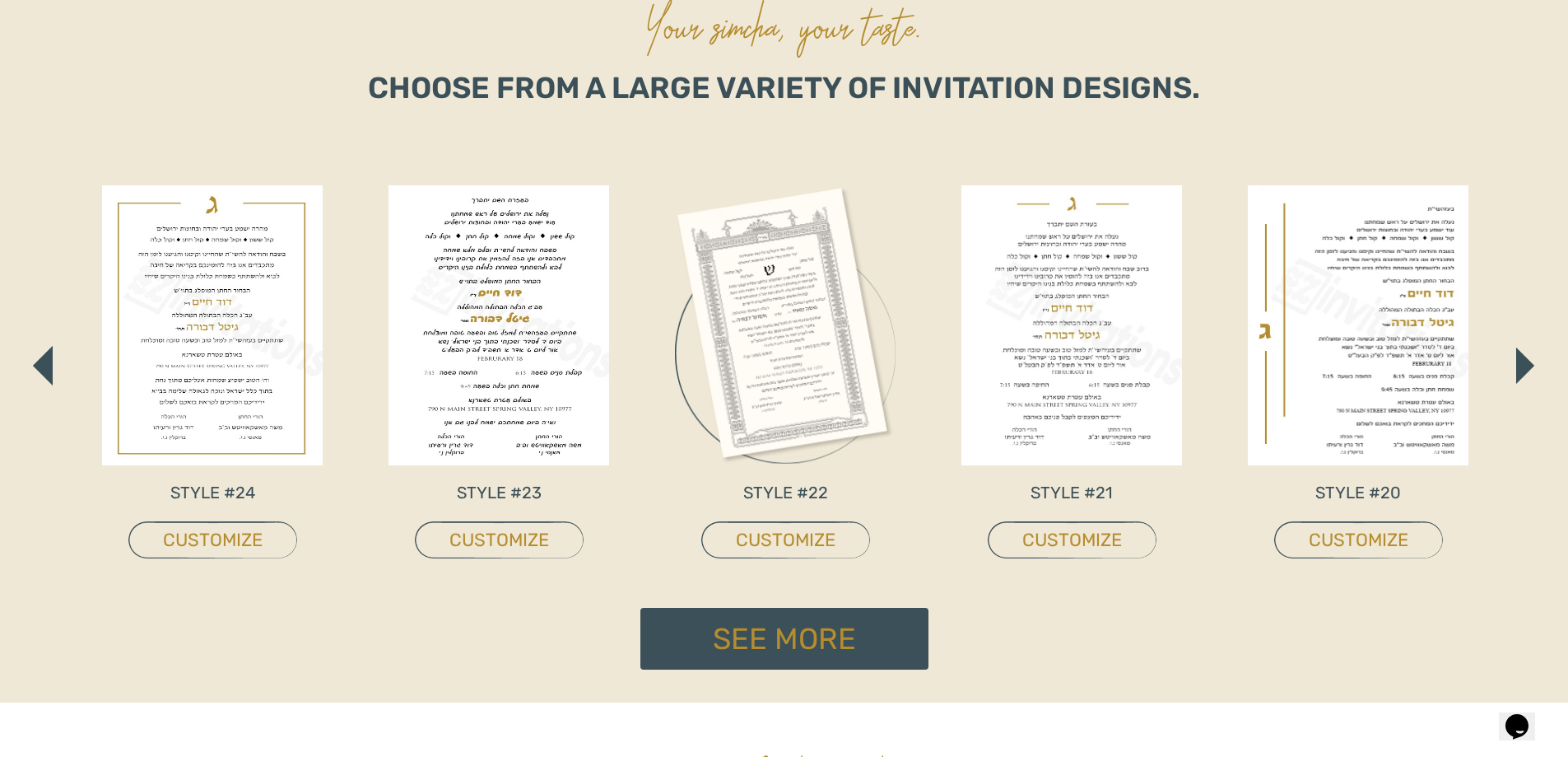
click at [1516, 361] on img "button" at bounding box center [1524, 366] width 18 height 37
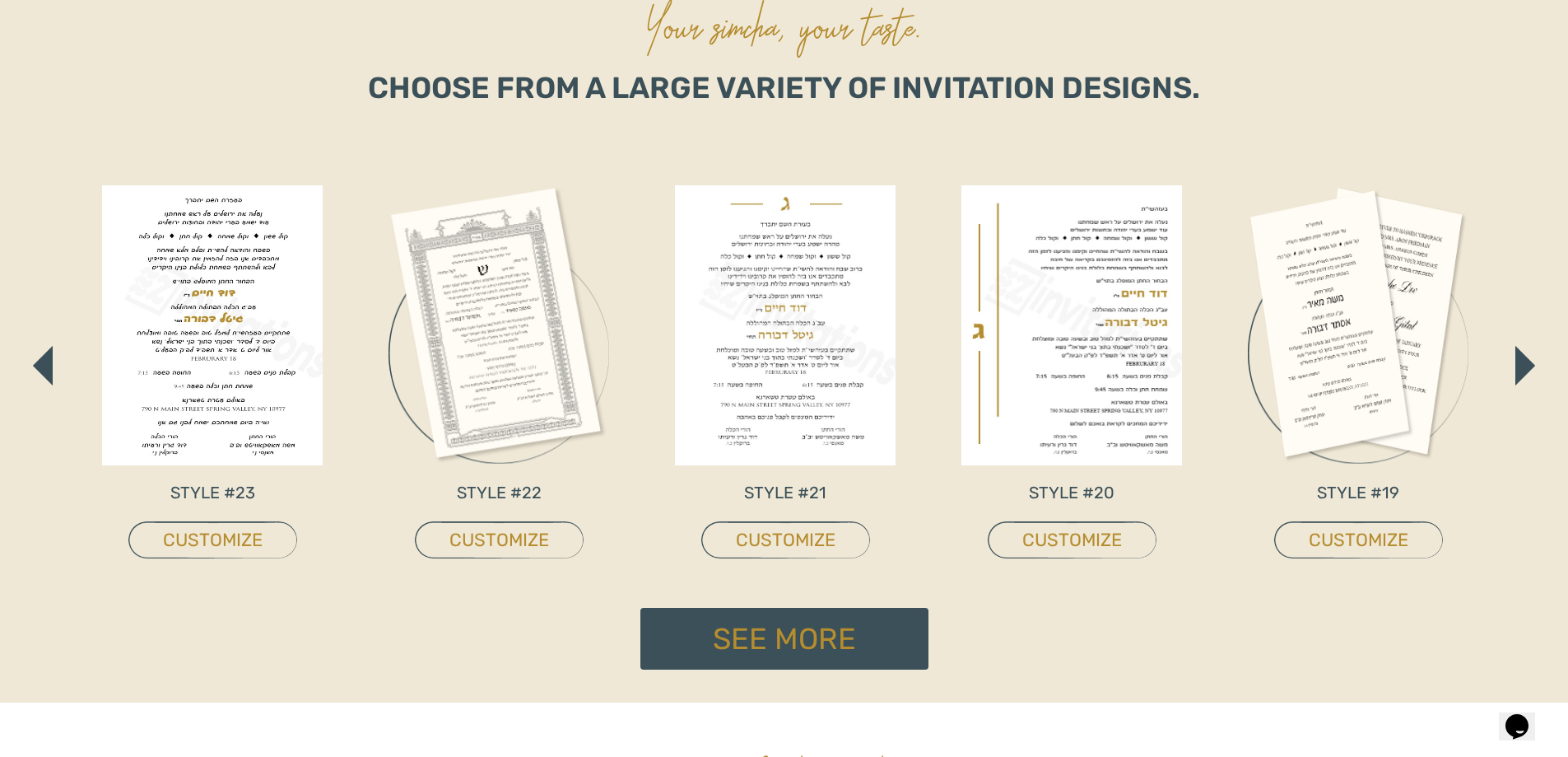
click at [1052, 365] on img at bounding box center [1071, 324] width 221 height 280
click at [1060, 545] on link "CUSTOMIZE" at bounding box center [1072, 540] width 169 height 37
click at [1083, 540] on link "CUSTOMIZE" at bounding box center [1072, 540] width 169 height 37
click at [1075, 440] on img at bounding box center [1071, 324] width 221 height 280
click at [1070, 494] on p "STYLE #20" at bounding box center [1072, 493] width 169 height 24
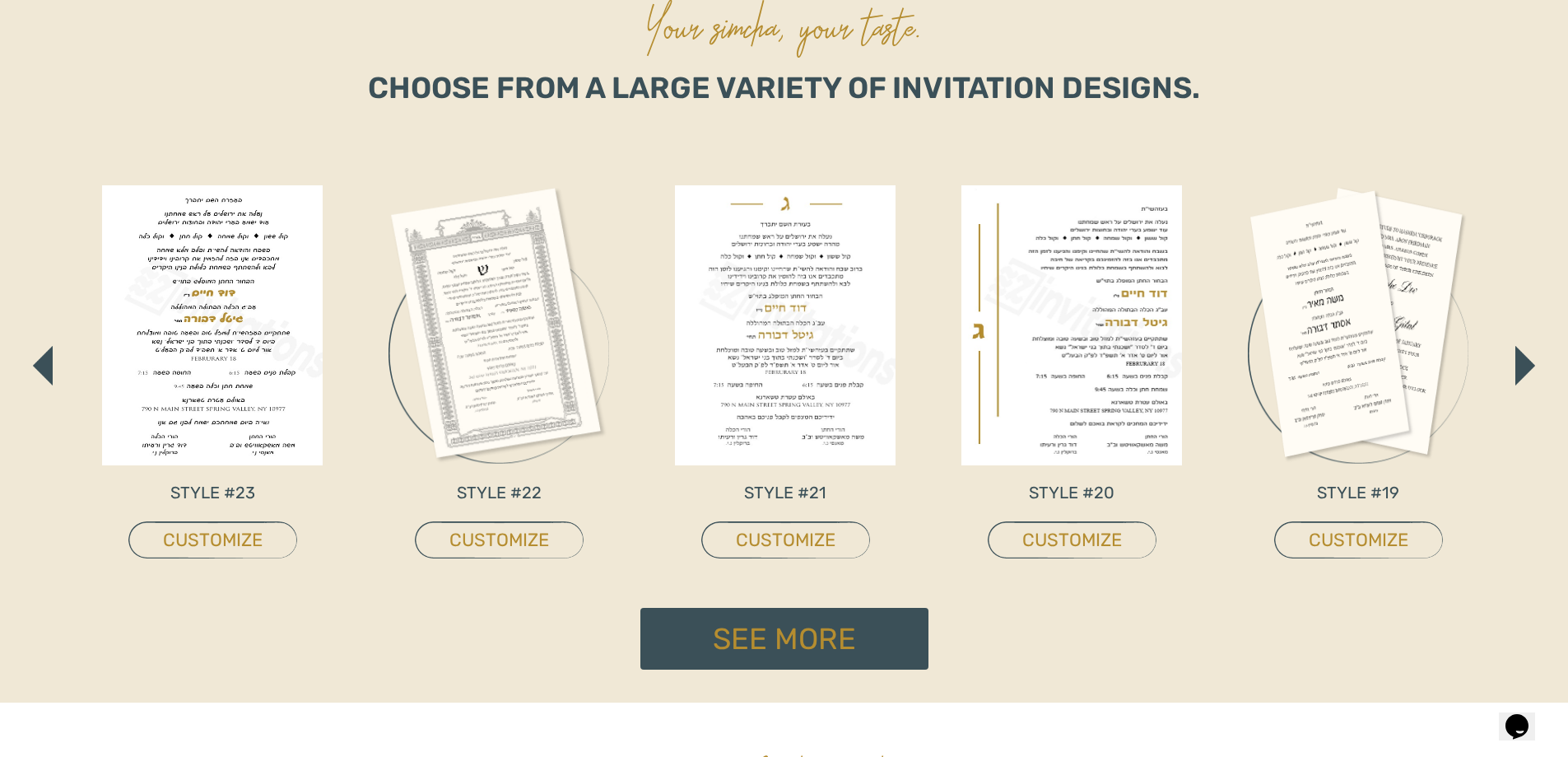
click at [1070, 494] on p "STYLE #20" at bounding box center [1072, 493] width 169 height 24
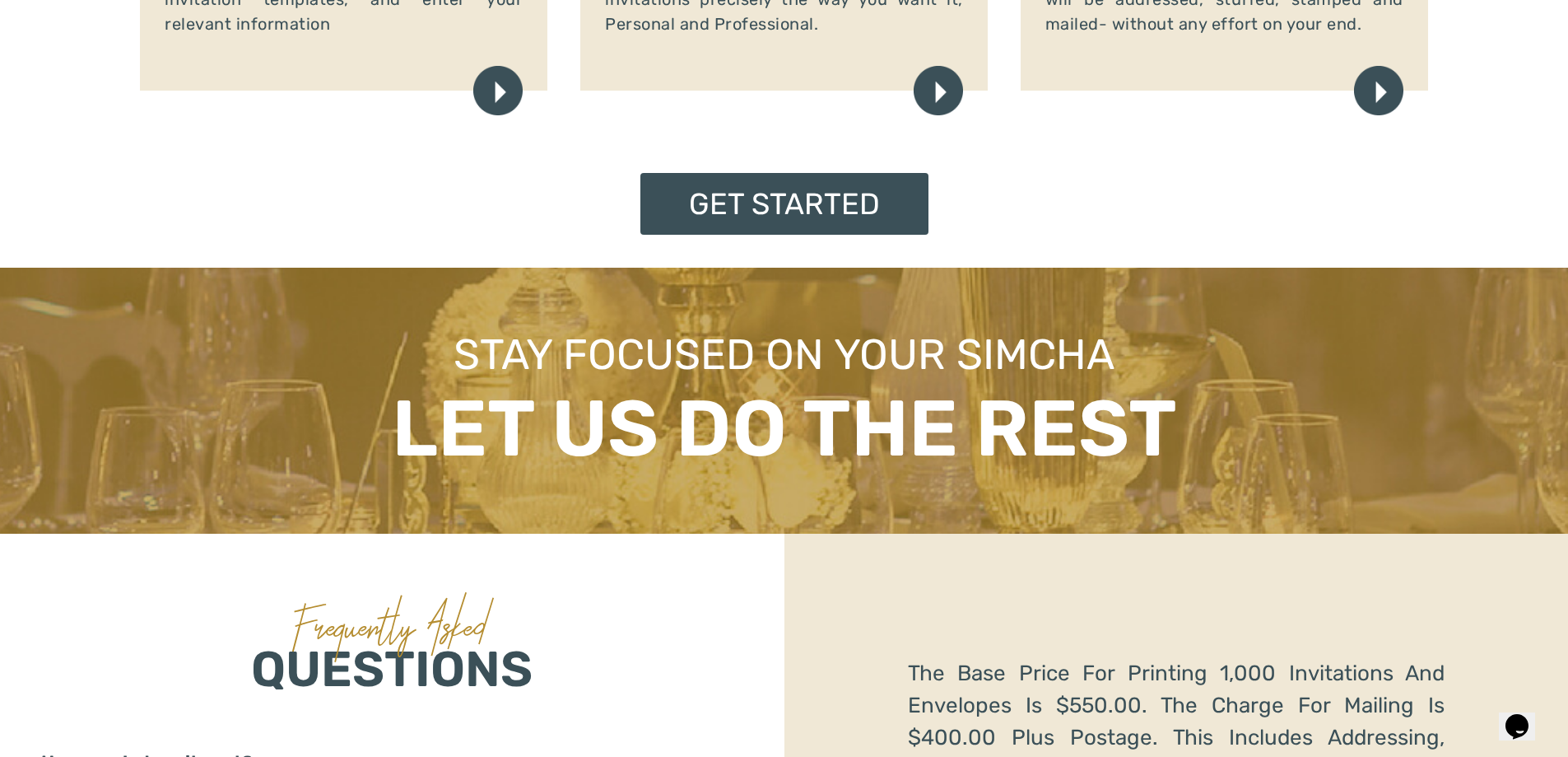
scroll to position [2059, 0]
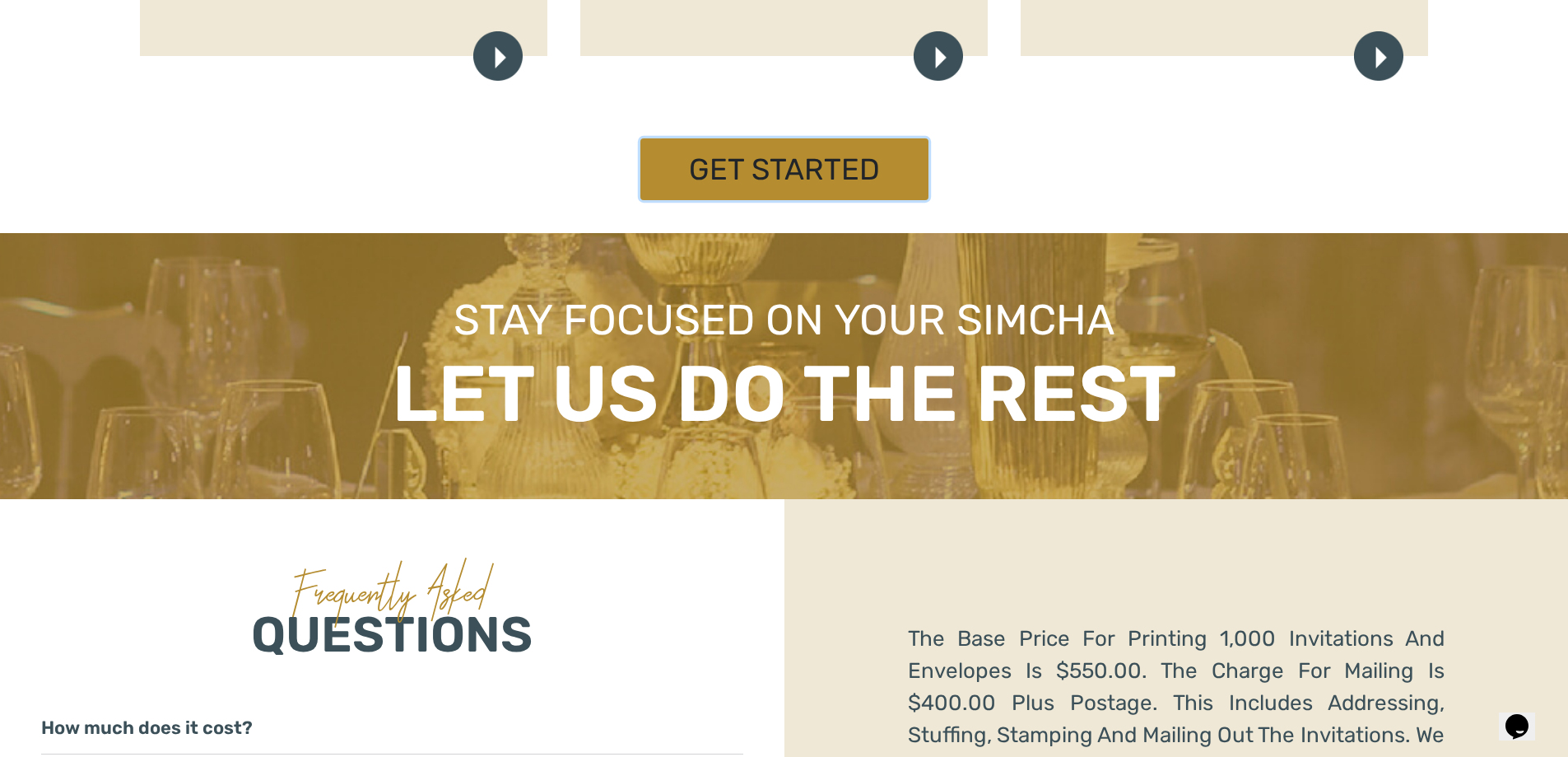
click at [801, 158] on link "Get Started" at bounding box center [784, 169] width 288 height 62
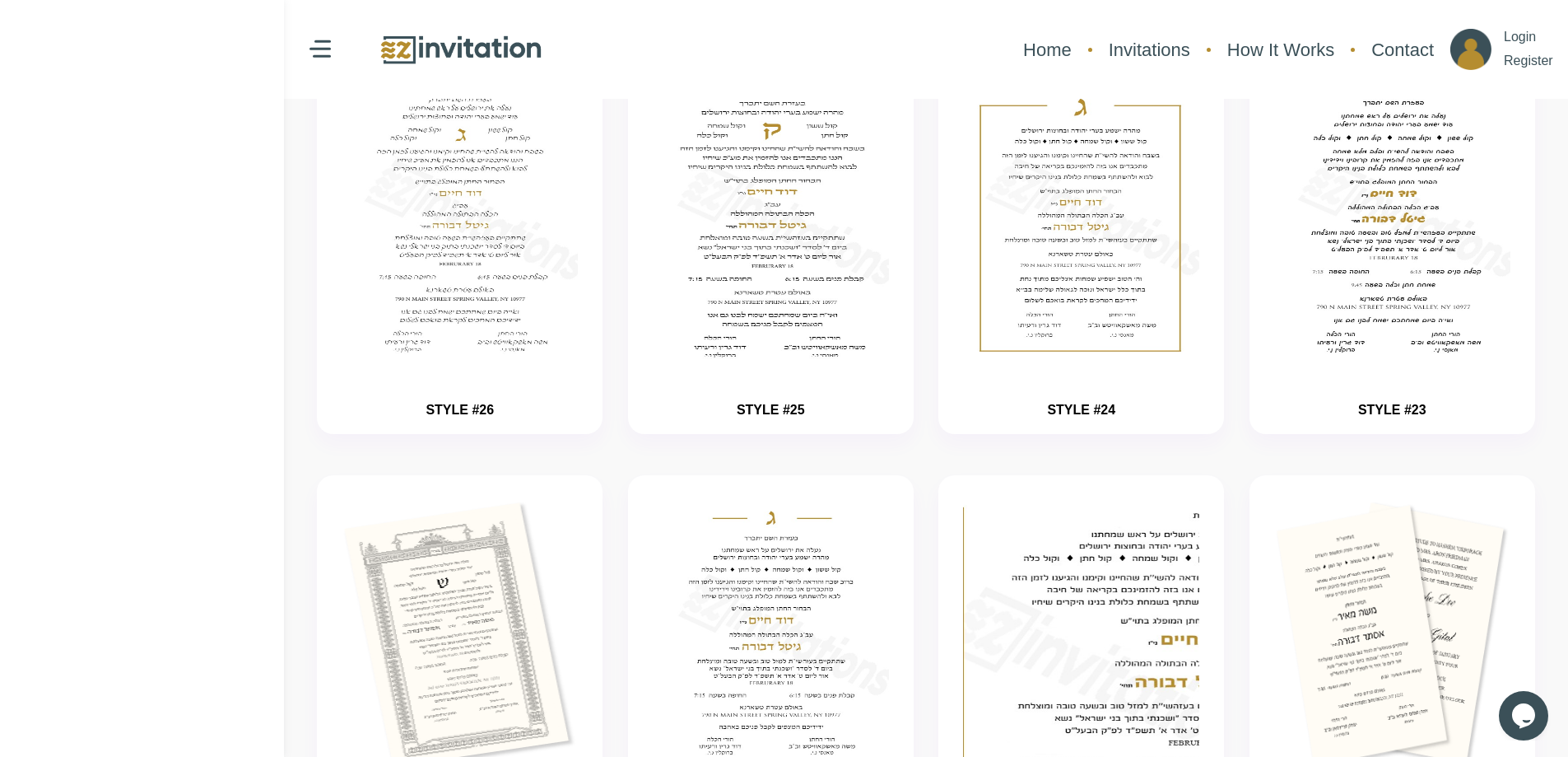
scroll to position [330, 0]
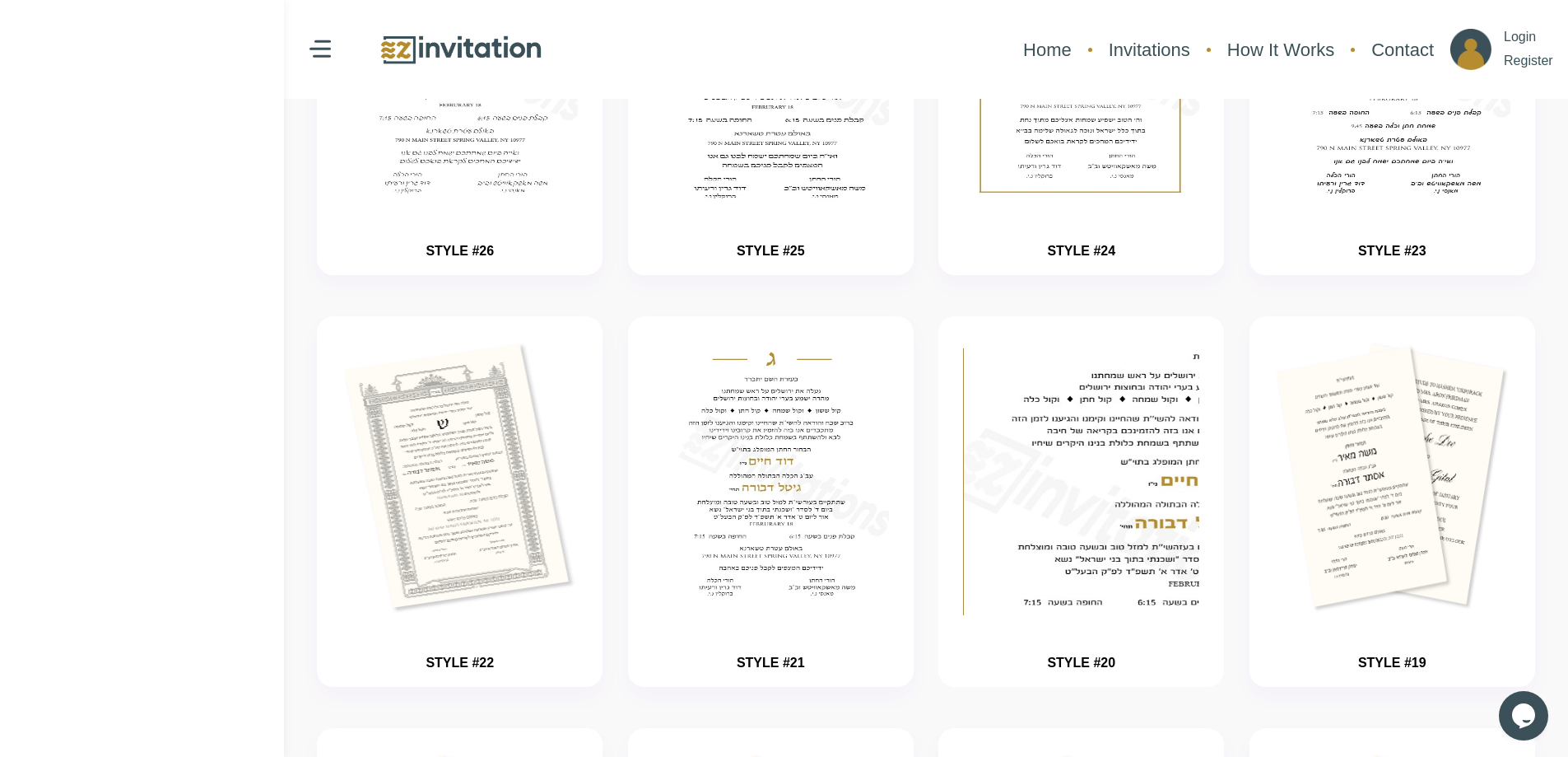
click at [1042, 413] on img "button" at bounding box center [1082, 528] width 355 height 412
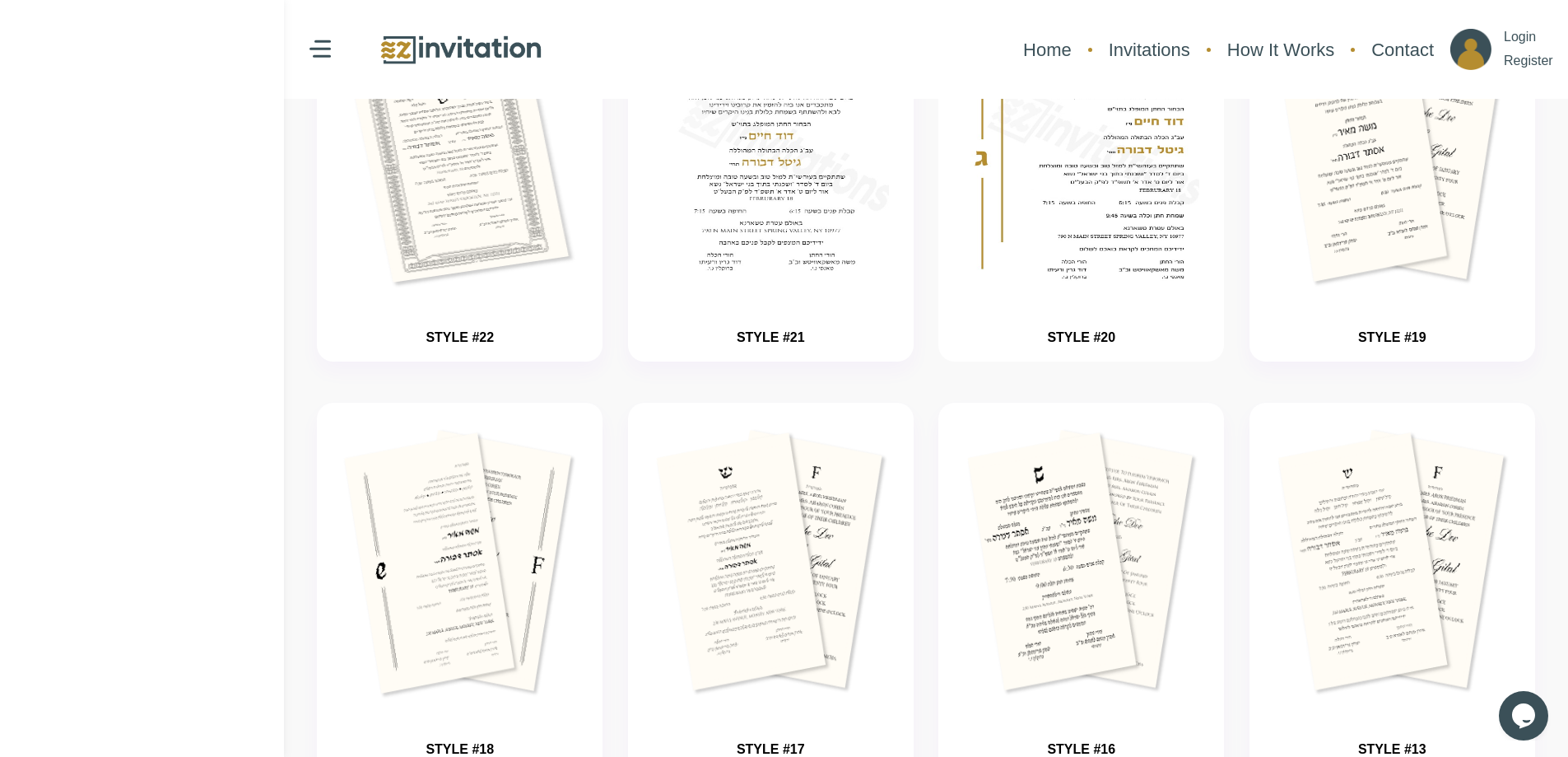
scroll to position [658, 0]
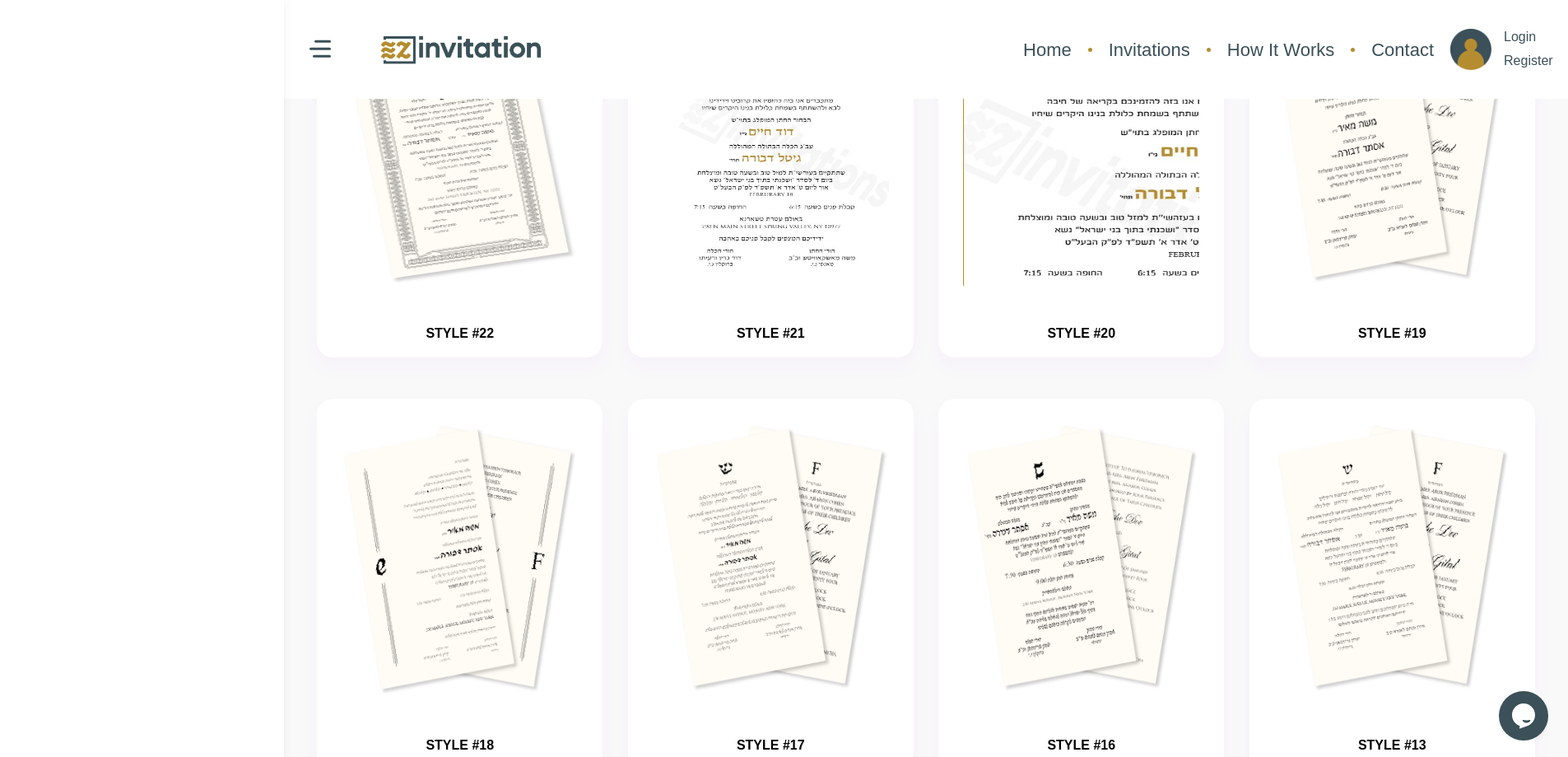
click at [1084, 333] on link "STYLE #20" at bounding box center [1081, 333] width 68 height 14
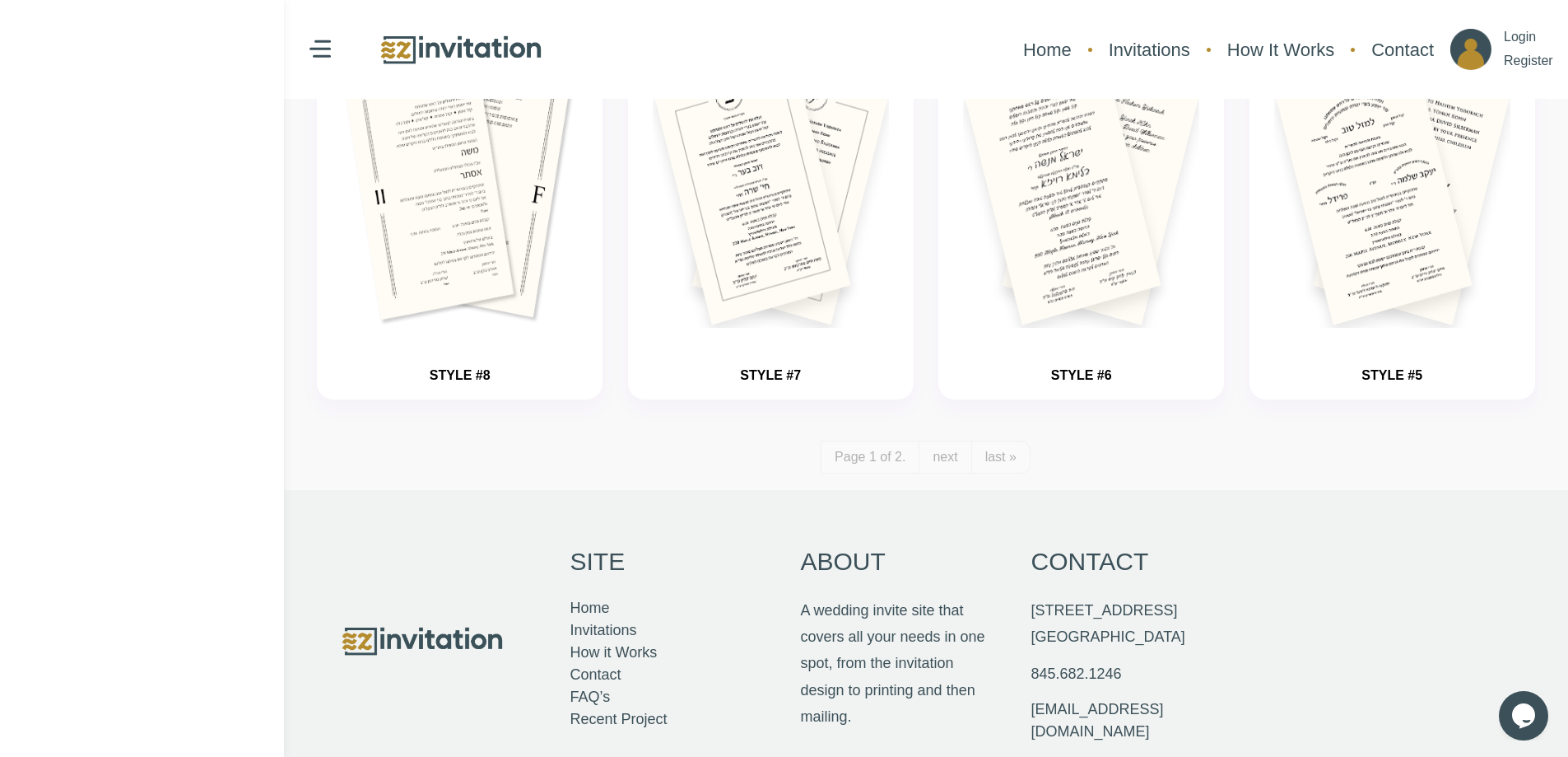
scroll to position [1966, 0]
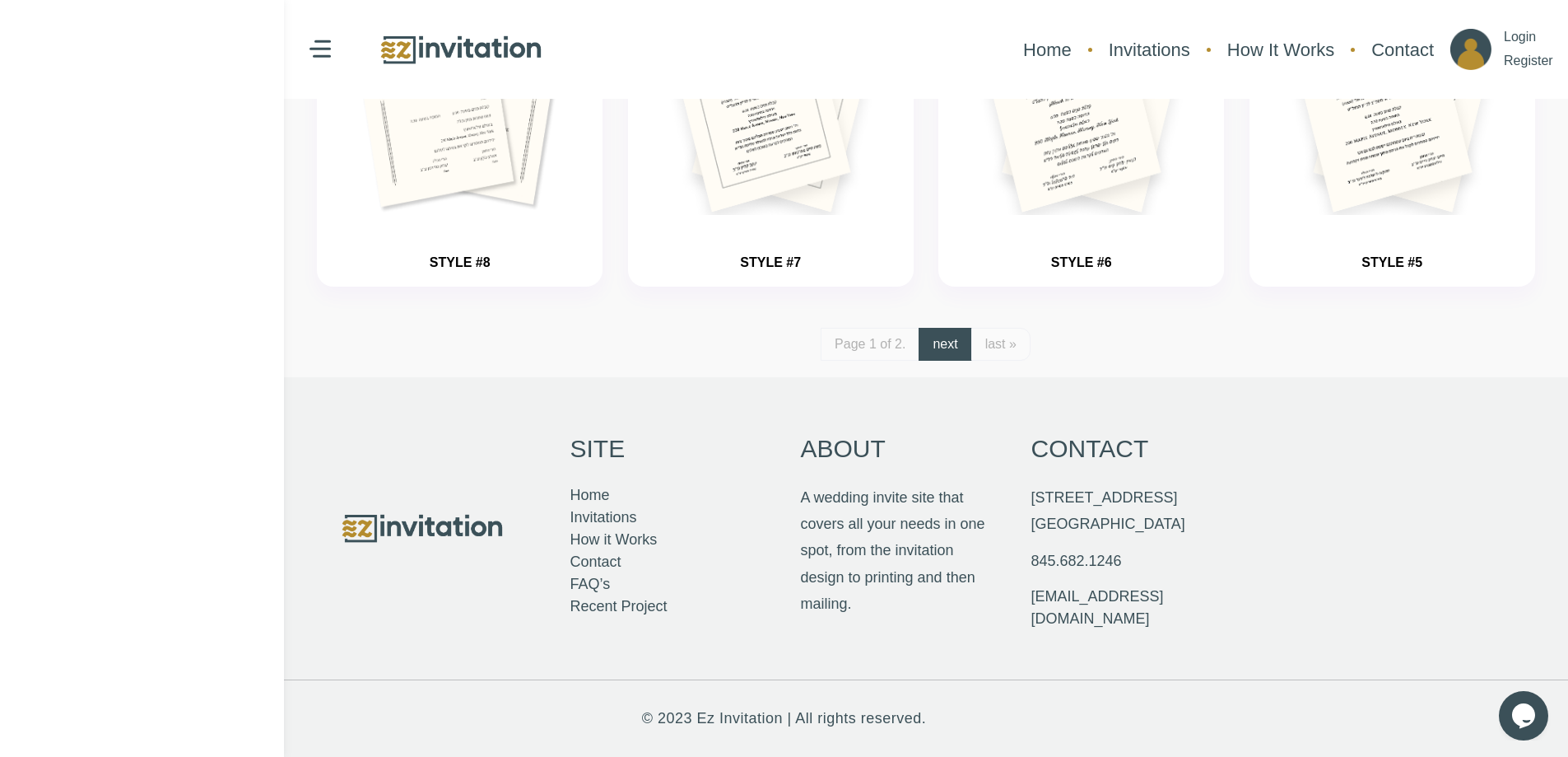
click at [952, 346] on link "next" at bounding box center [945, 344] width 52 height 33
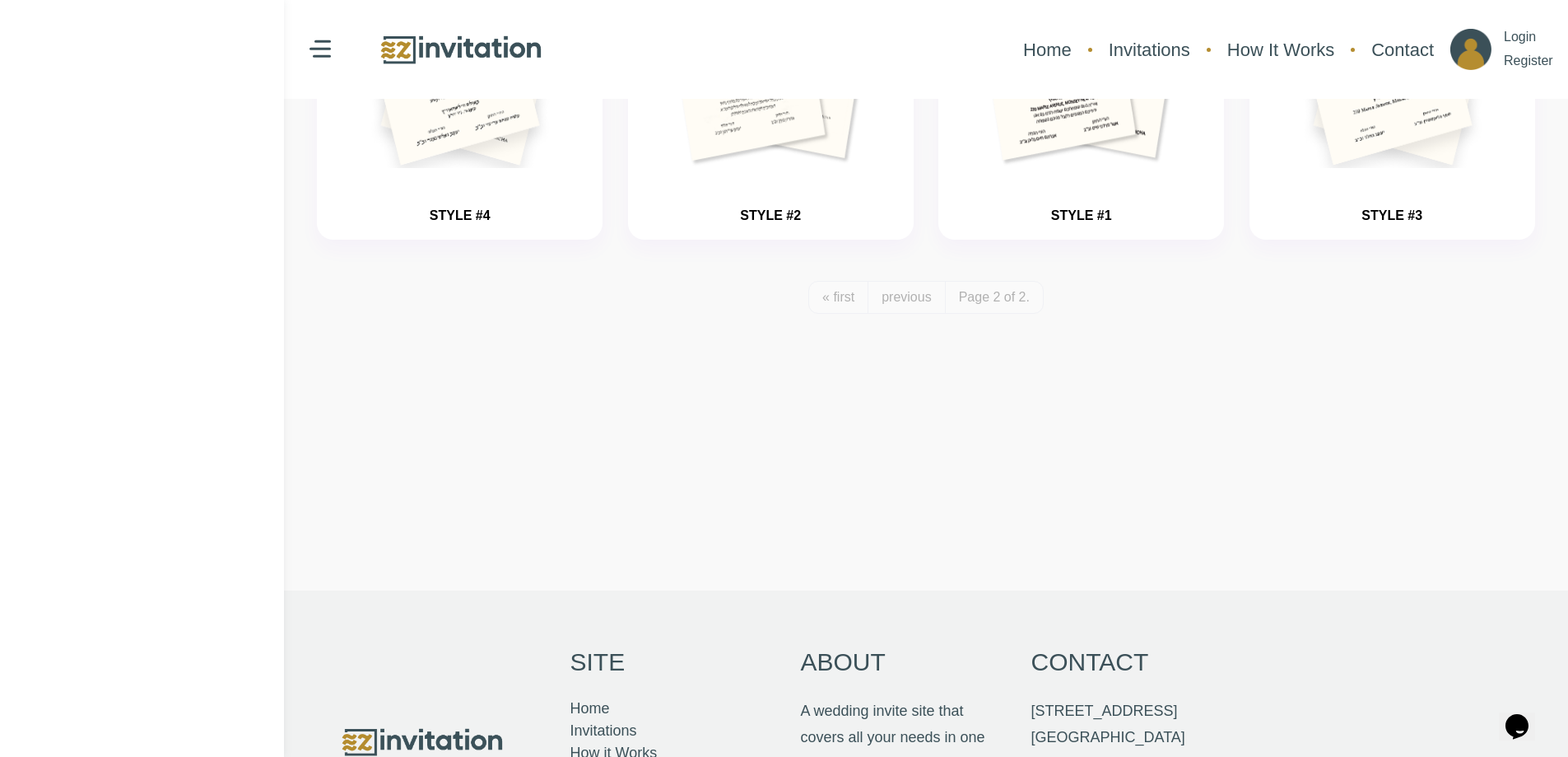
scroll to position [2, 0]
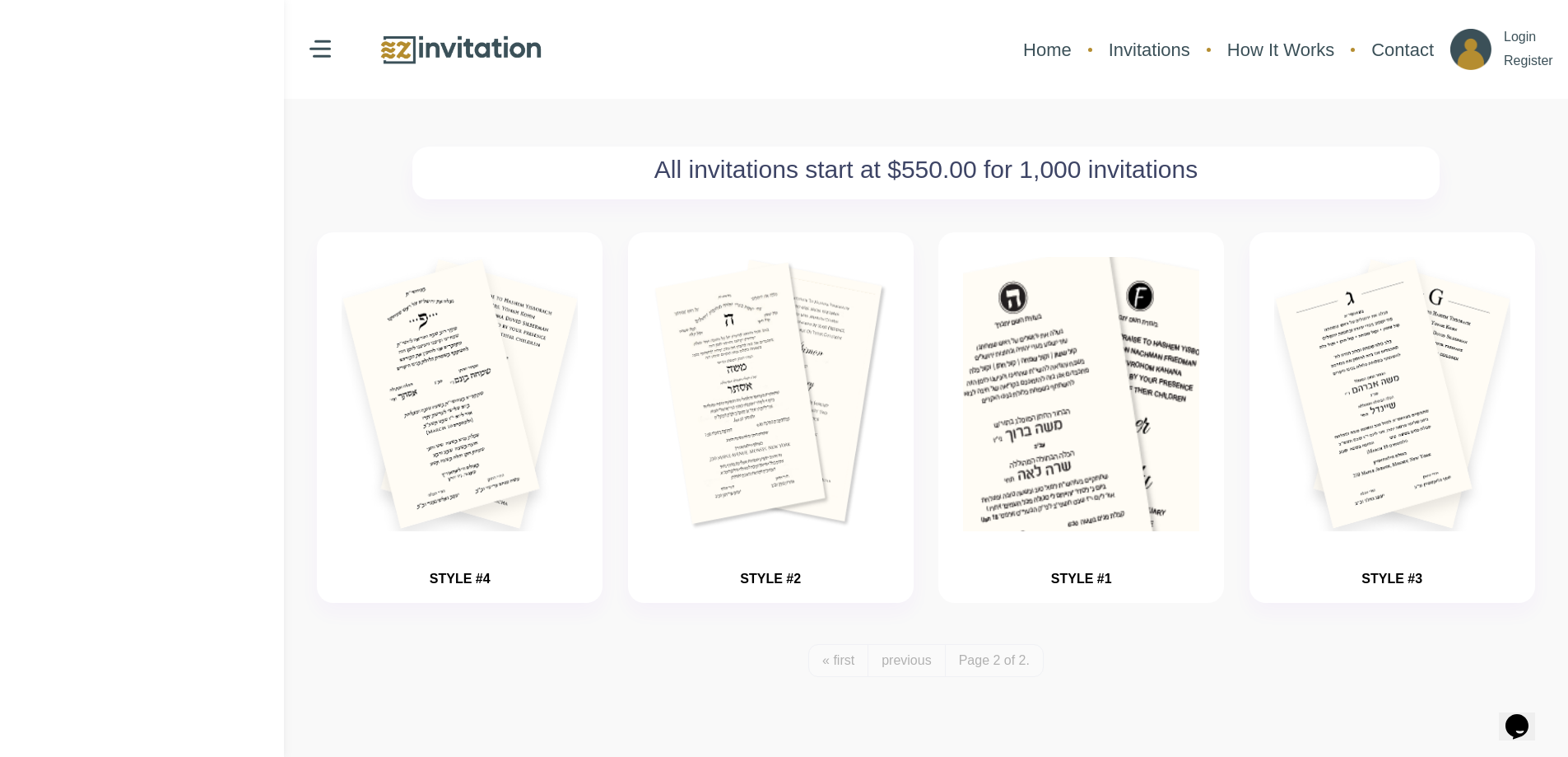
click at [1051, 363] on img "button" at bounding box center [1082, 444] width 355 height 412
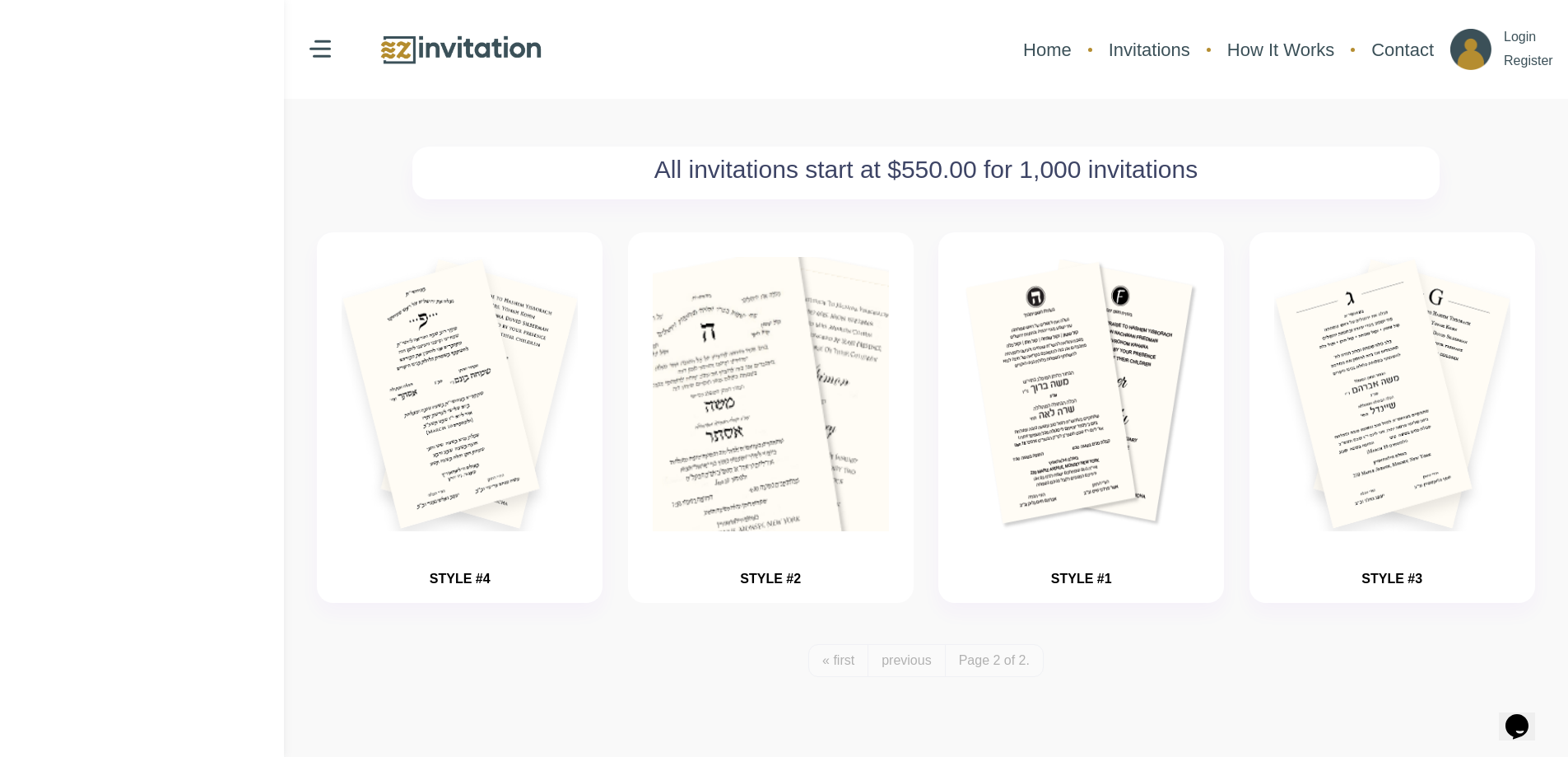
click at [852, 426] on img "button" at bounding box center [770, 444] width 355 height 412
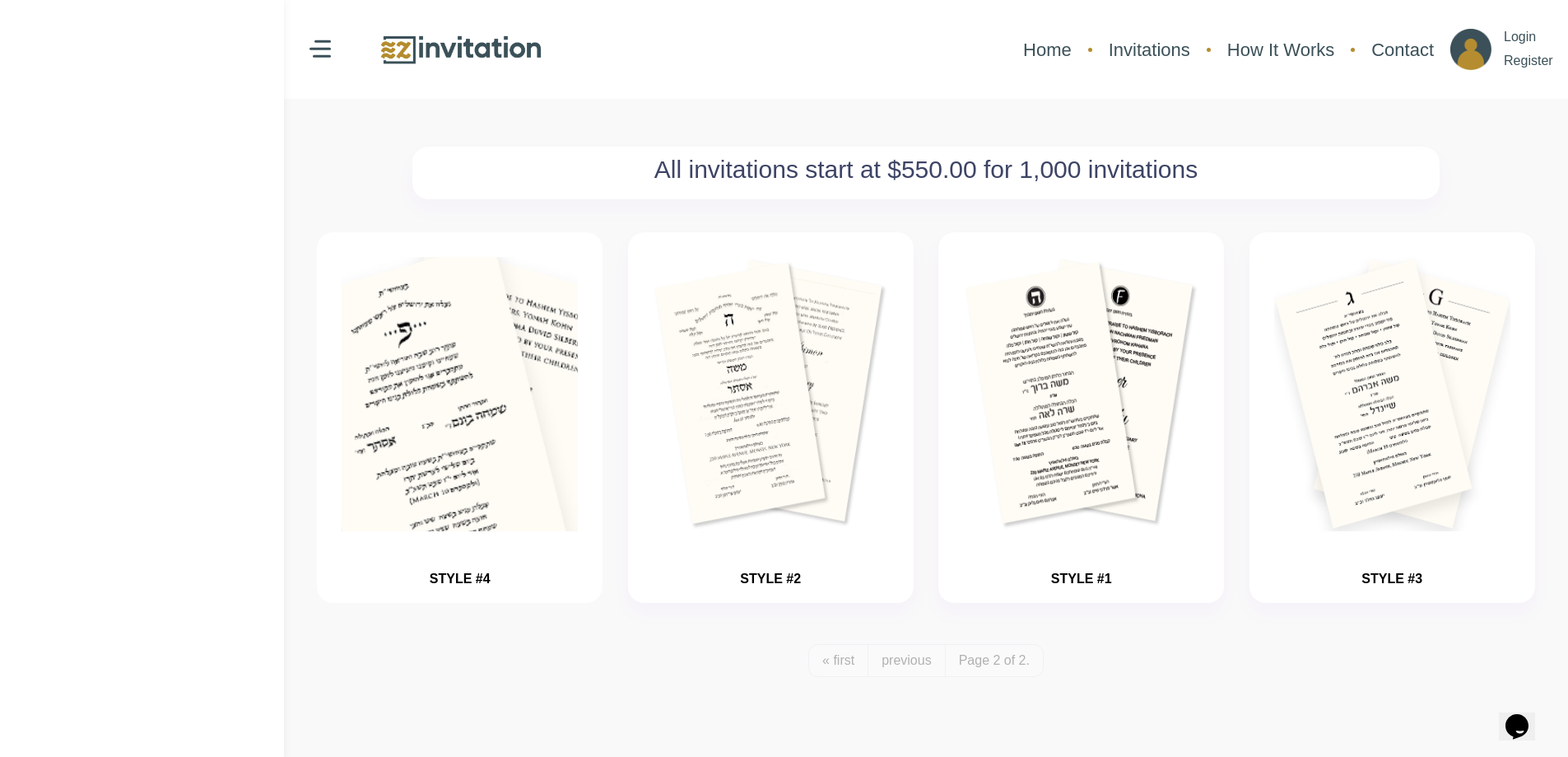
click at [500, 386] on img "button" at bounding box center [460, 444] width 355 height 412
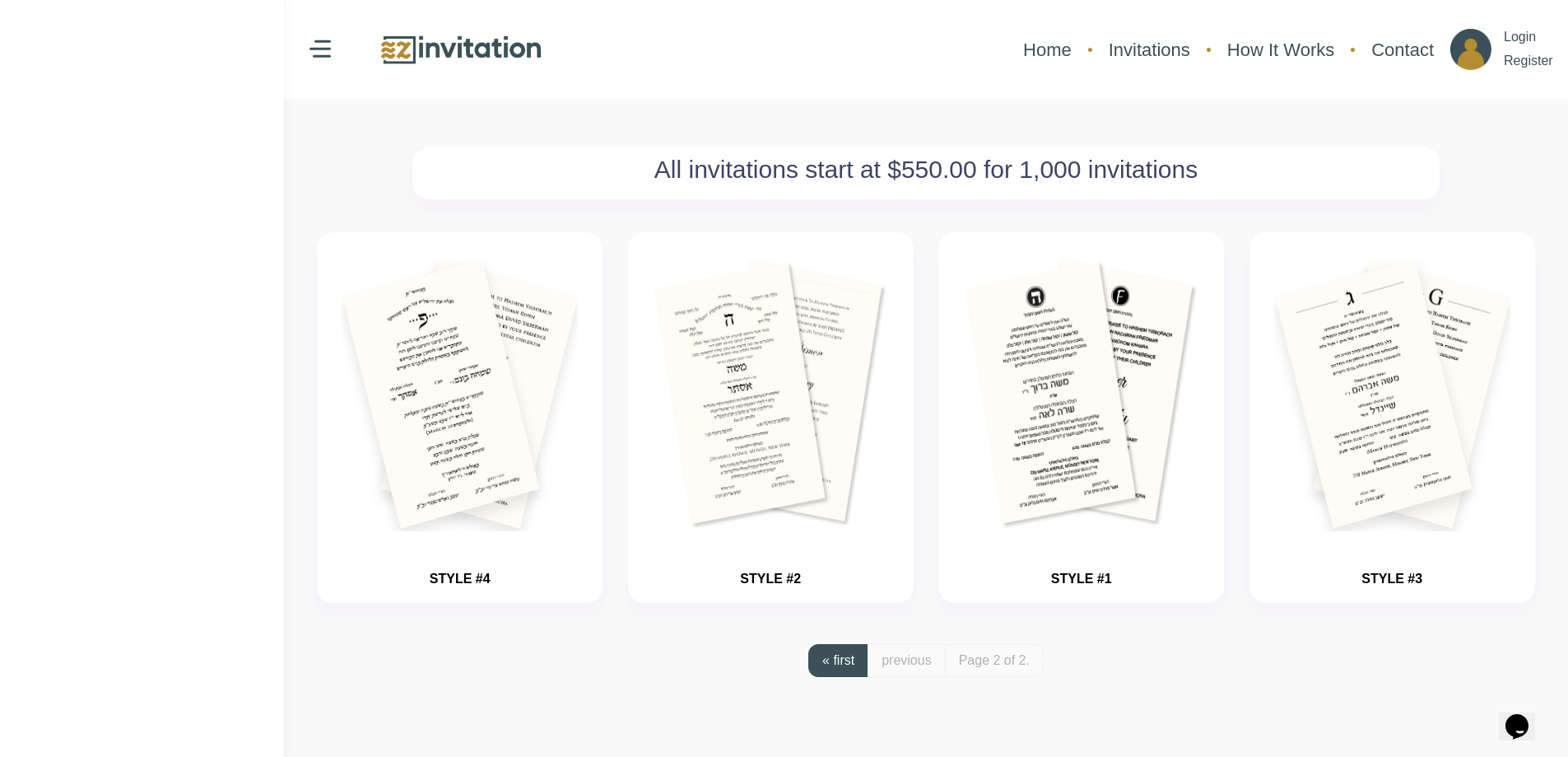
click at [836, 658] on link "« first" at bounding box center [838, 660] width 60 height 33
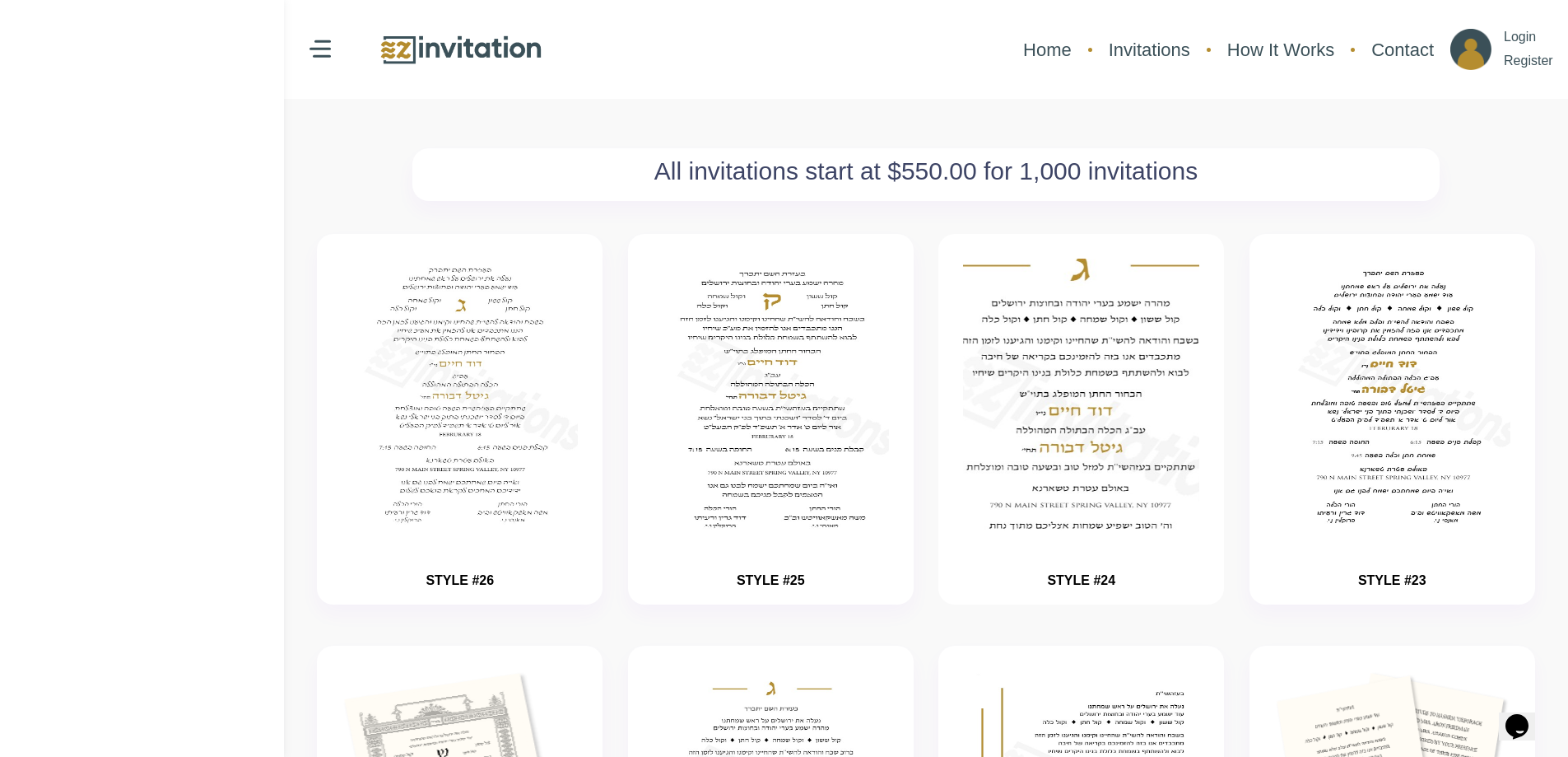
click at [1057, 454] on img "button" at bounding box center [1082, 446] width 355 height 412
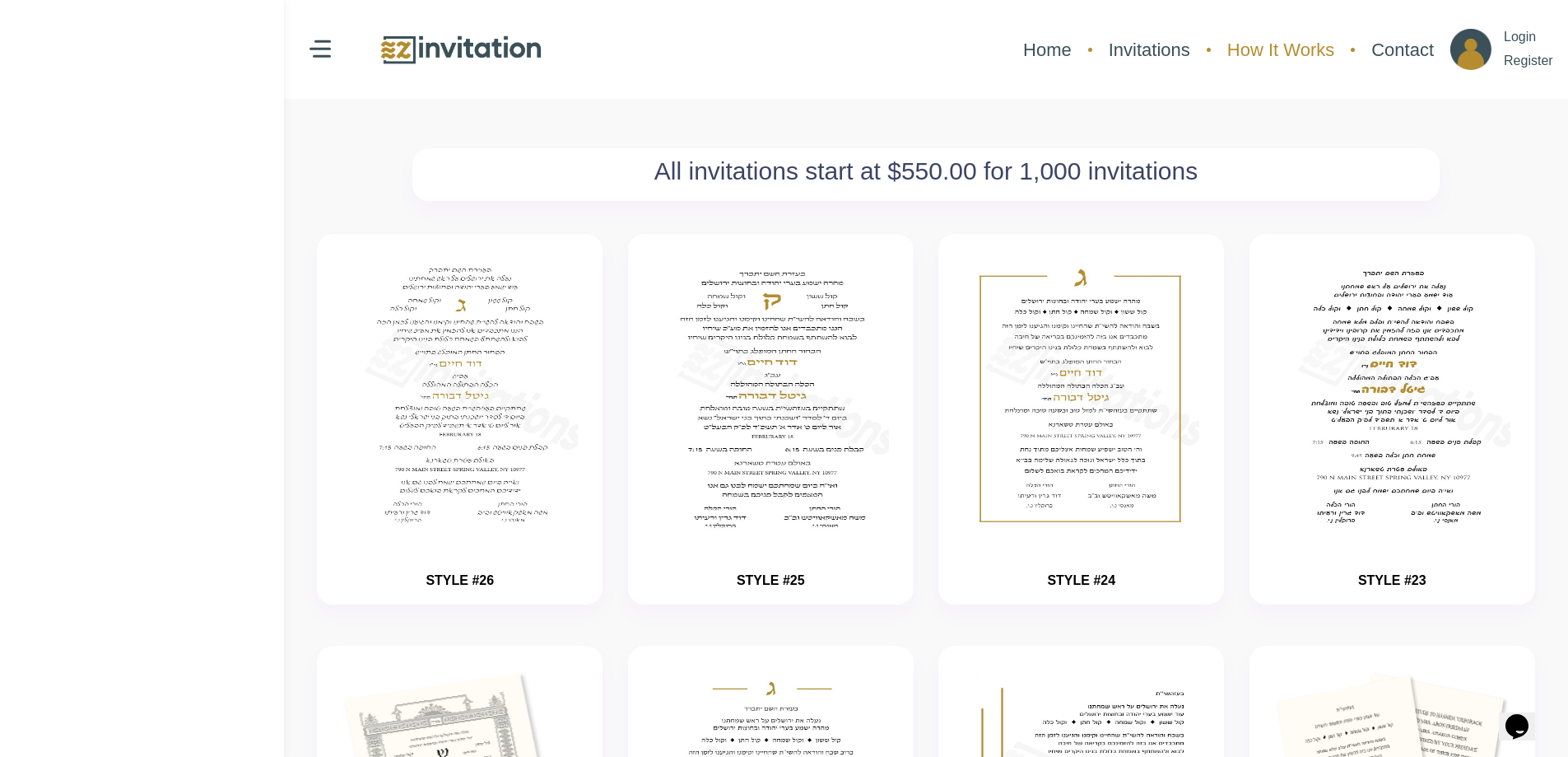
click at [1280, 49] on link "How It Works" at bounding box center [1281, 50] width 124 height 44
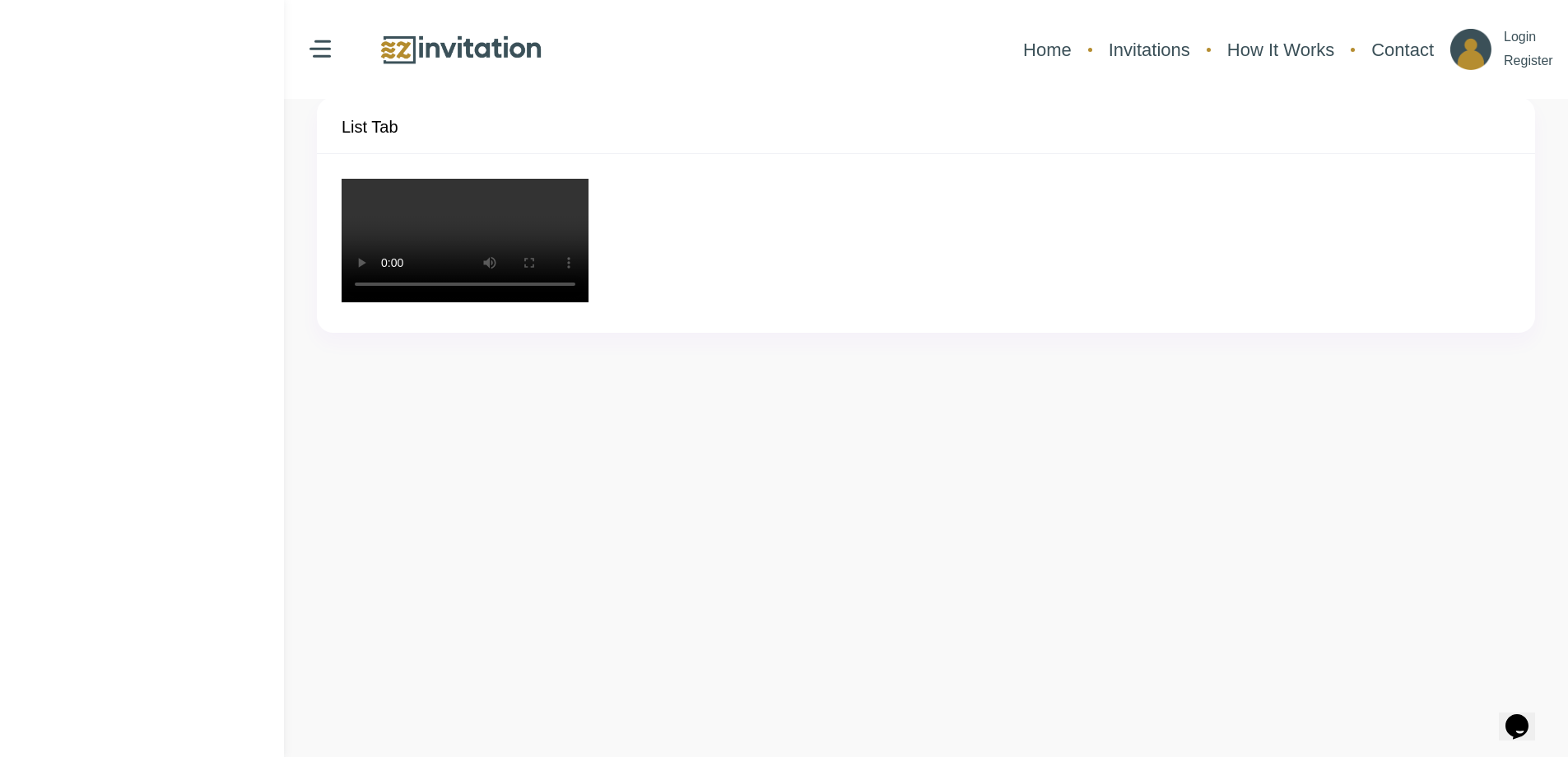
scroll to position [82, 0]
click at [1222, 310] on div "Your browser does not support the video tag." at bounding box center [926, 245] width 1169 height 129
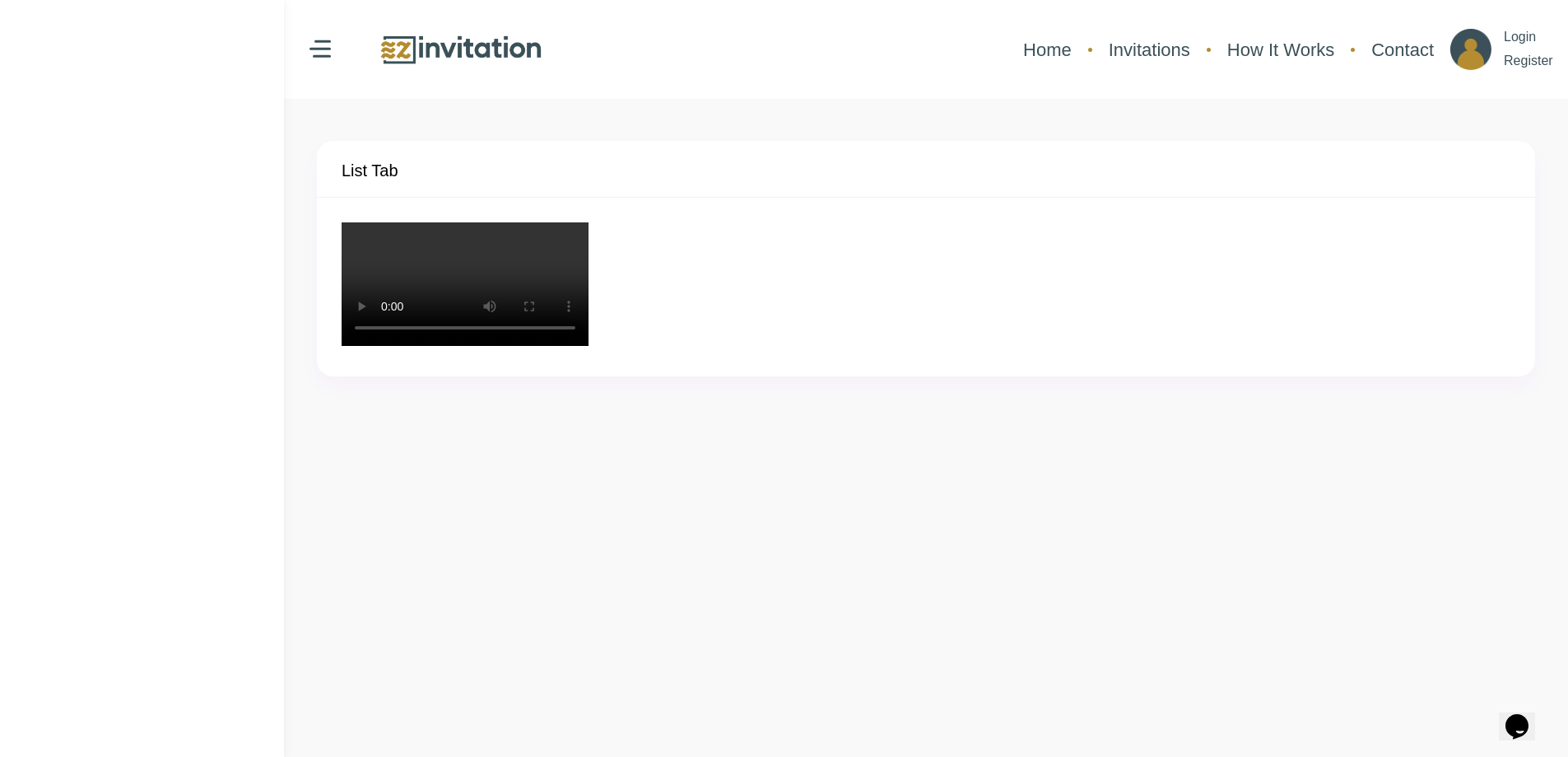
scroll to position [0, 0]
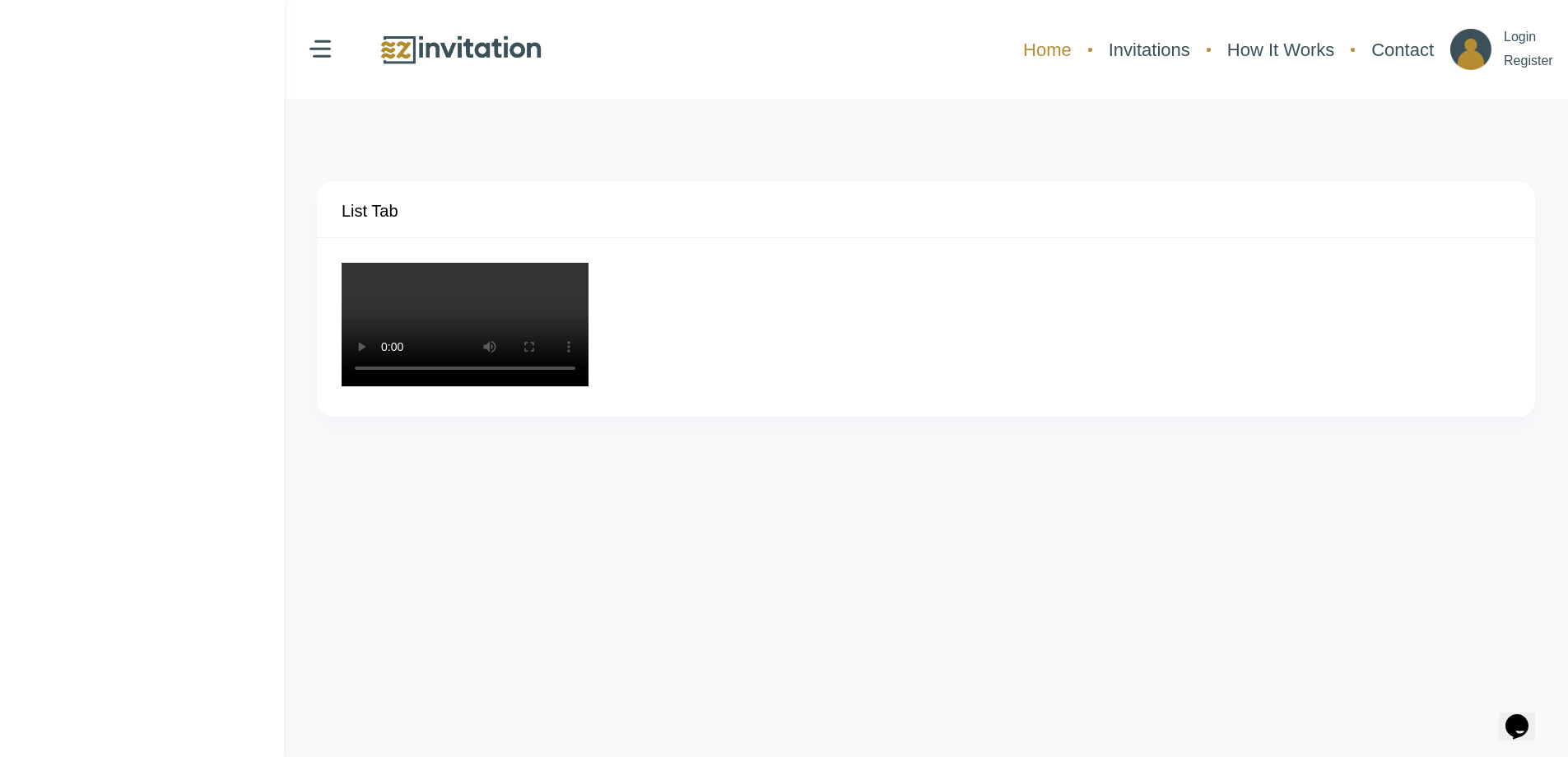
click at [1058, 49] on link "Home" at bounding box center [1047, 50] width 65 height 44
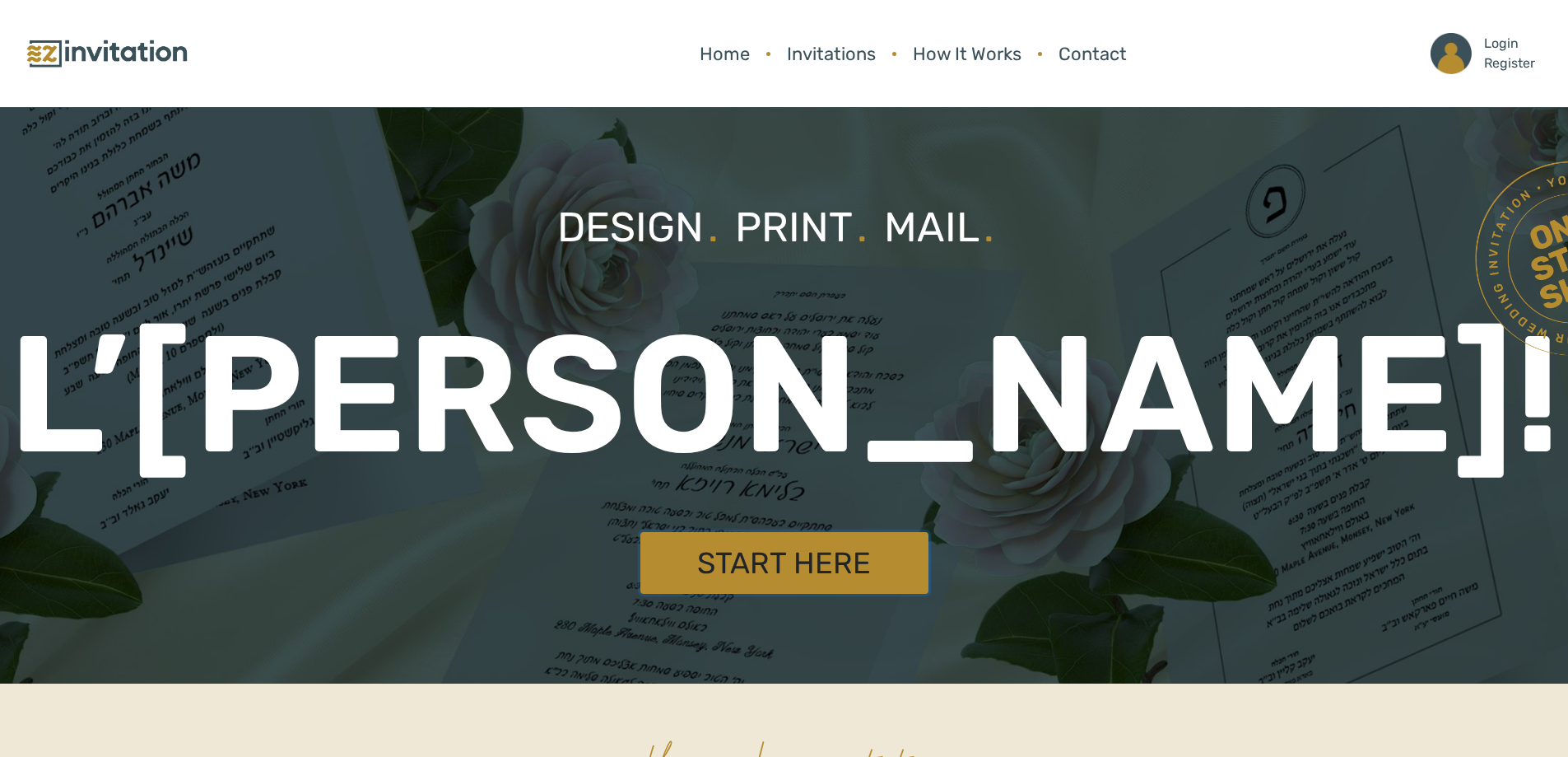
click at [782, 577] on link "Start Here" at bounding box center [784, 563] width 288 height 62
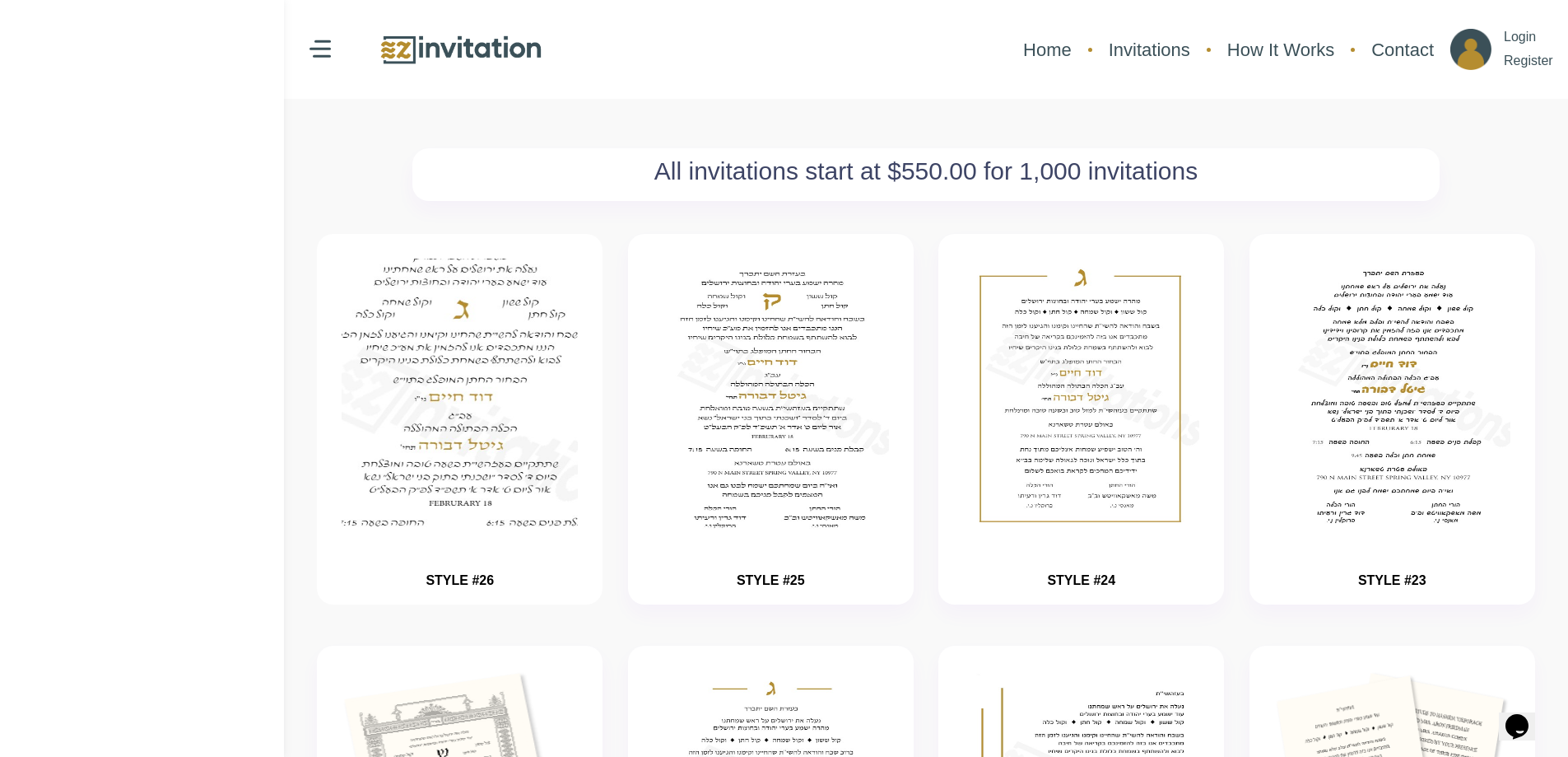
click at [469, 438] on img "button" at bounding box center [460, 446] width 355 height 412
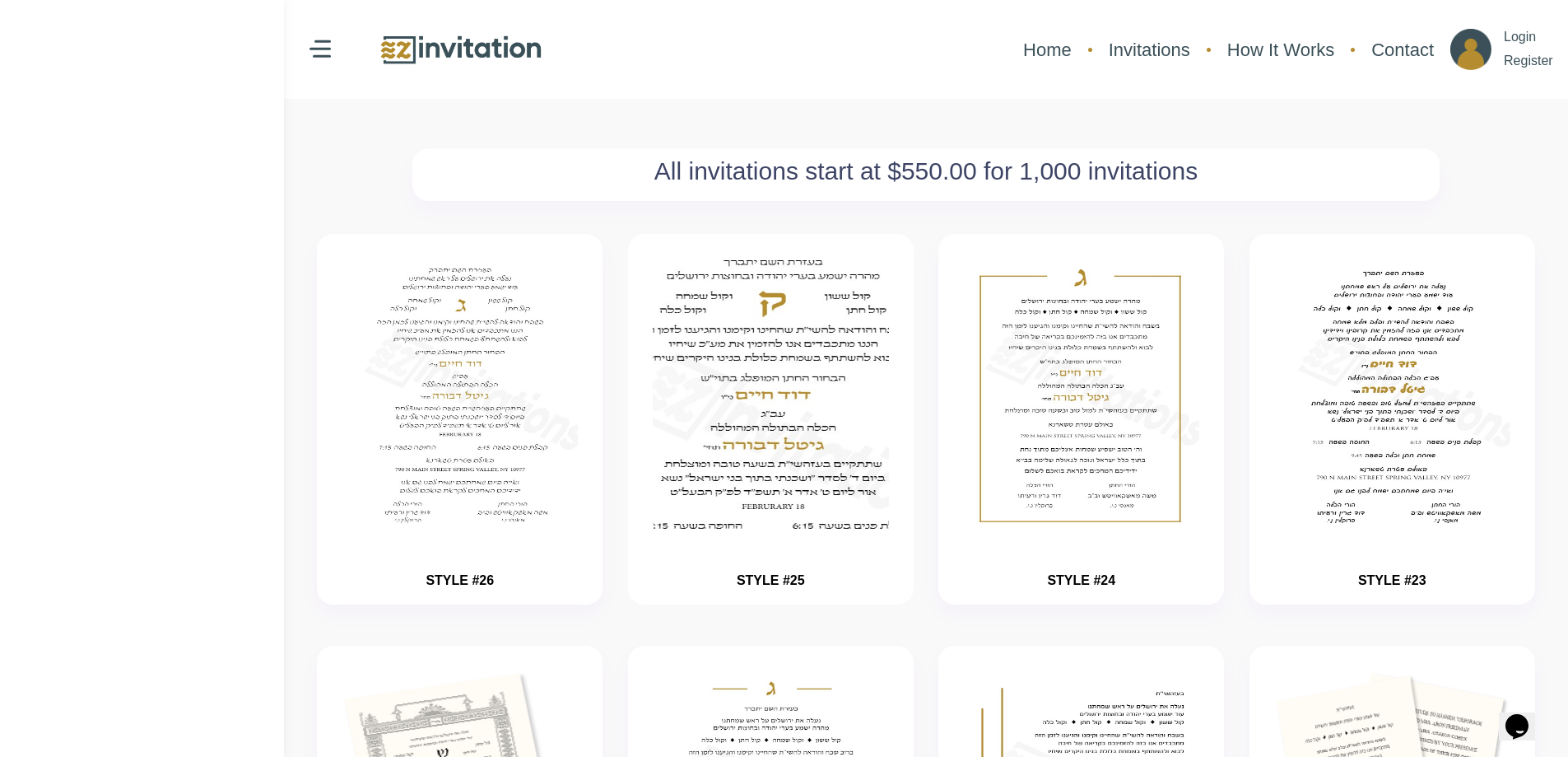
click at [782, 417] on img "button" at bounding box center [770, 446] width 355 height 412
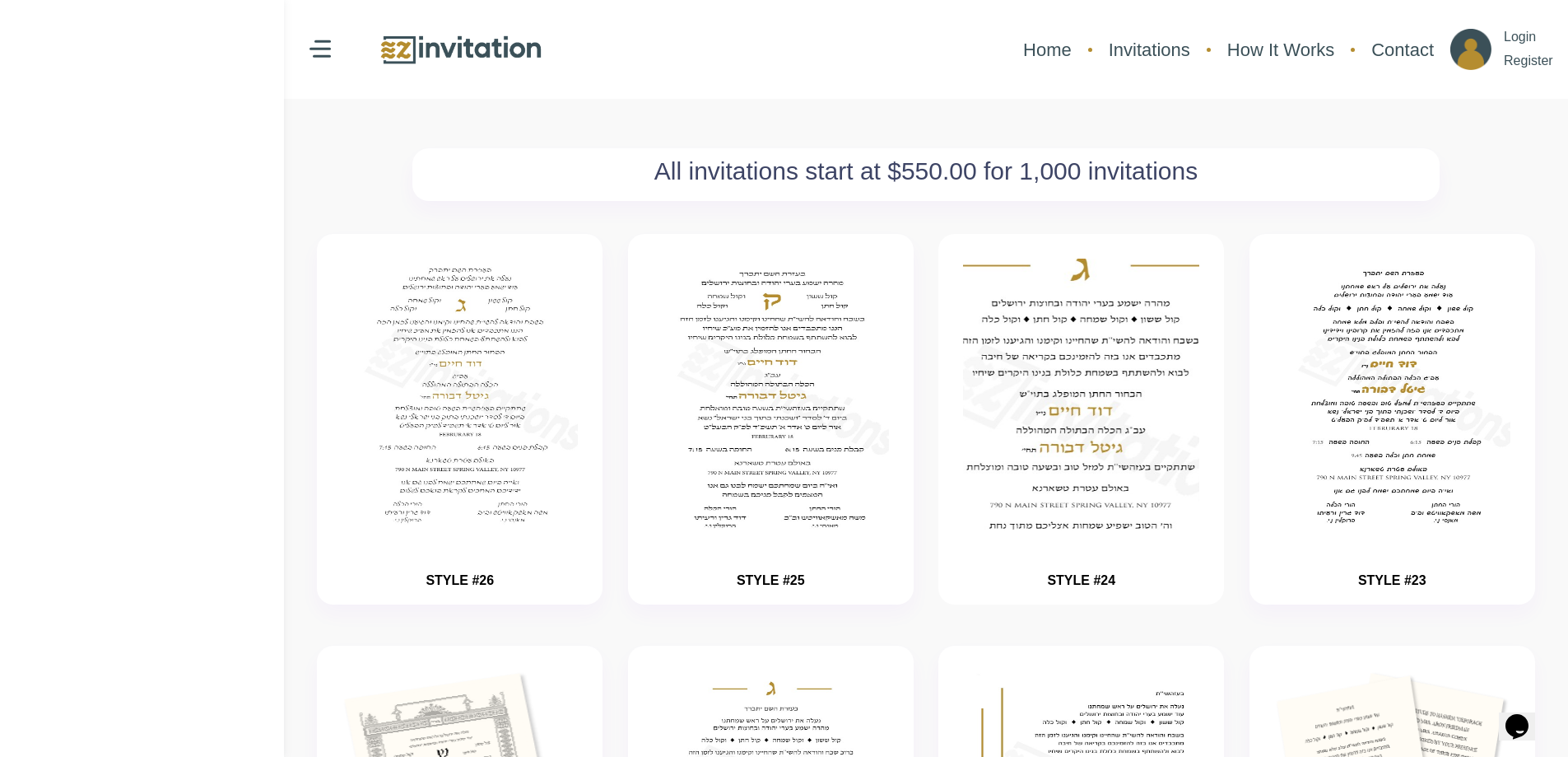
click at [1121, 417] on img "button" at bounding box center [1082, 446] width 355 height 412
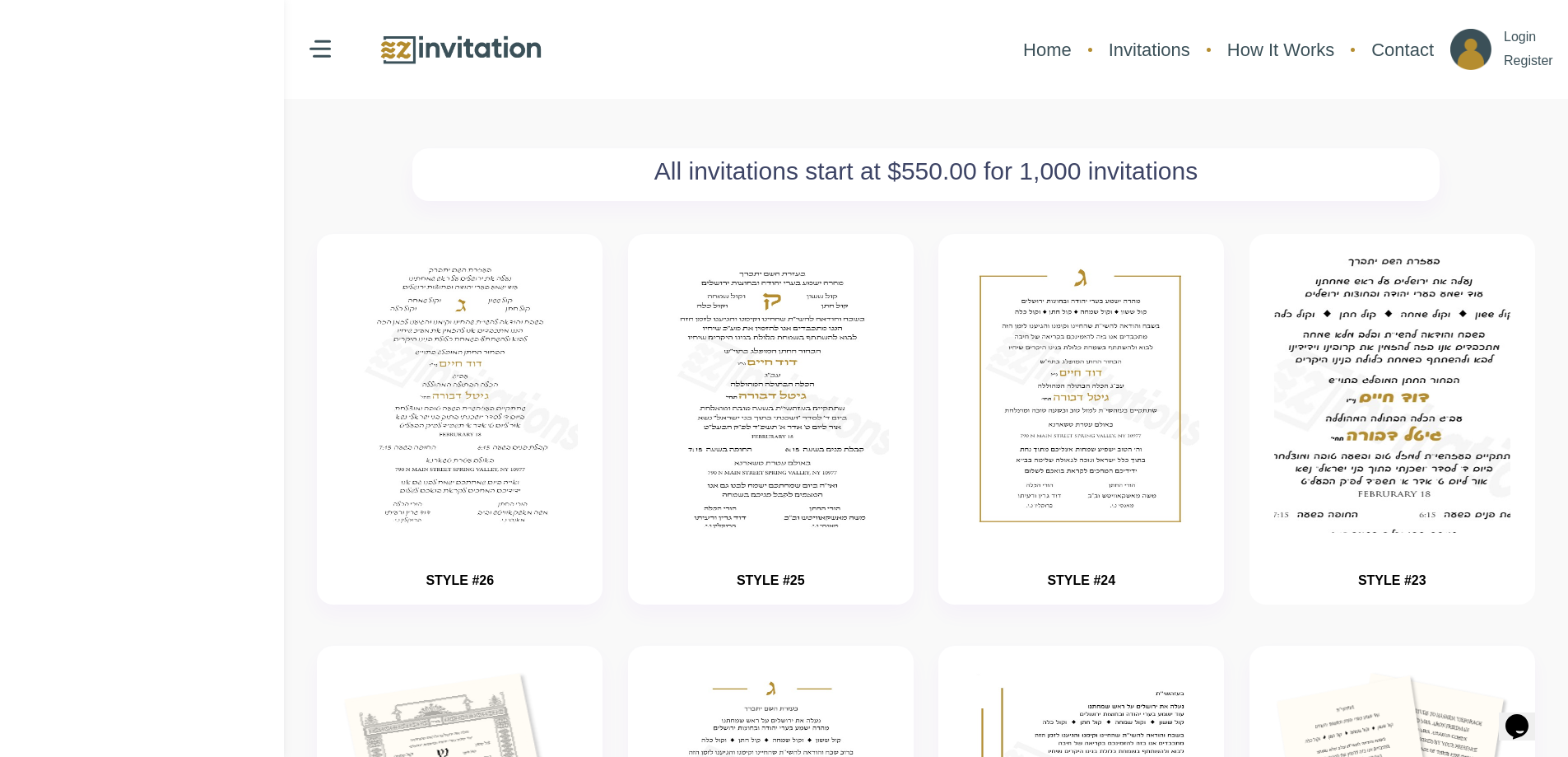
click at [1361, 417] on img "button" at bounding box center [1392, 446] width 355 height 412
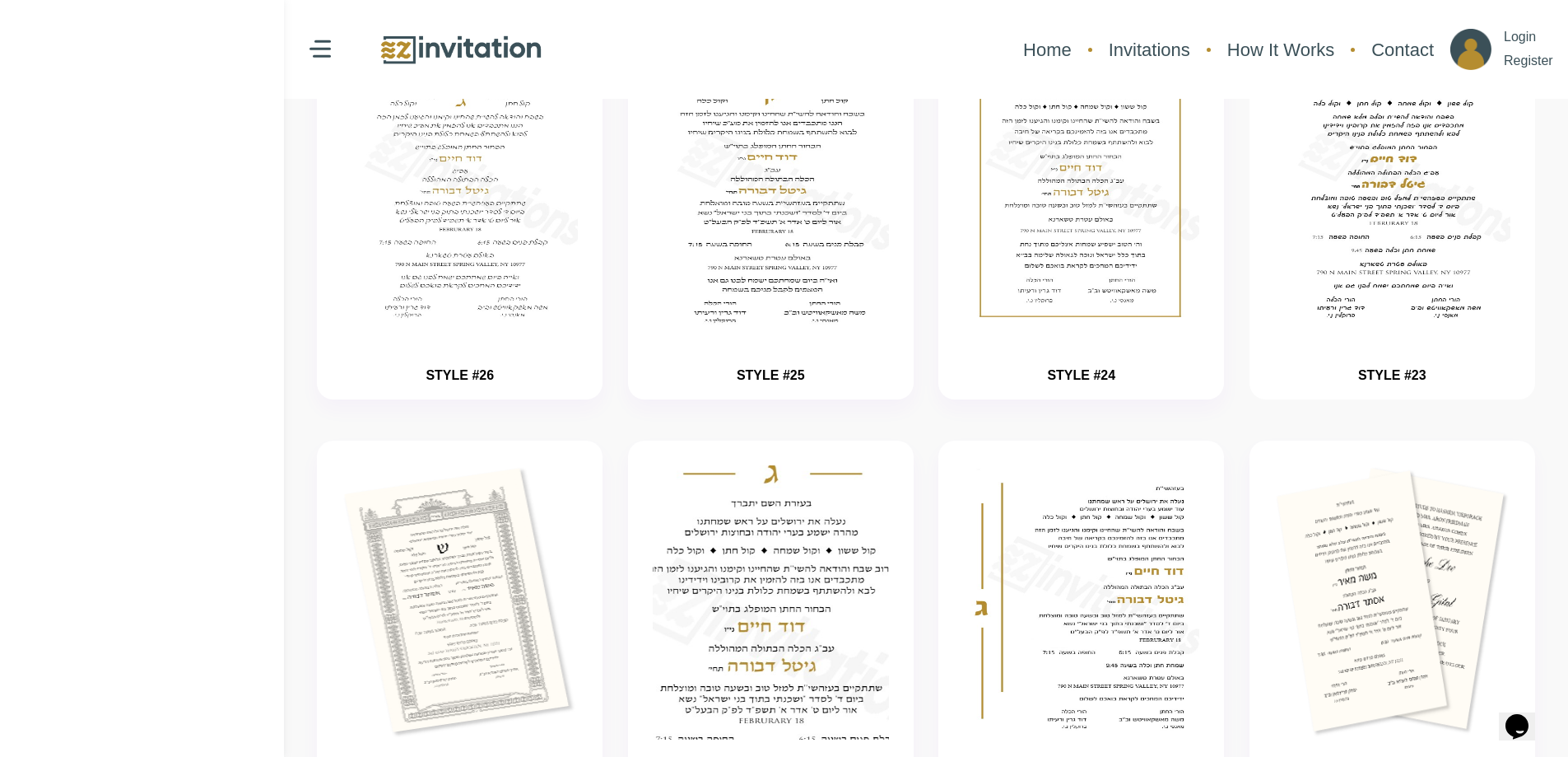
scroll to position [494, 0]
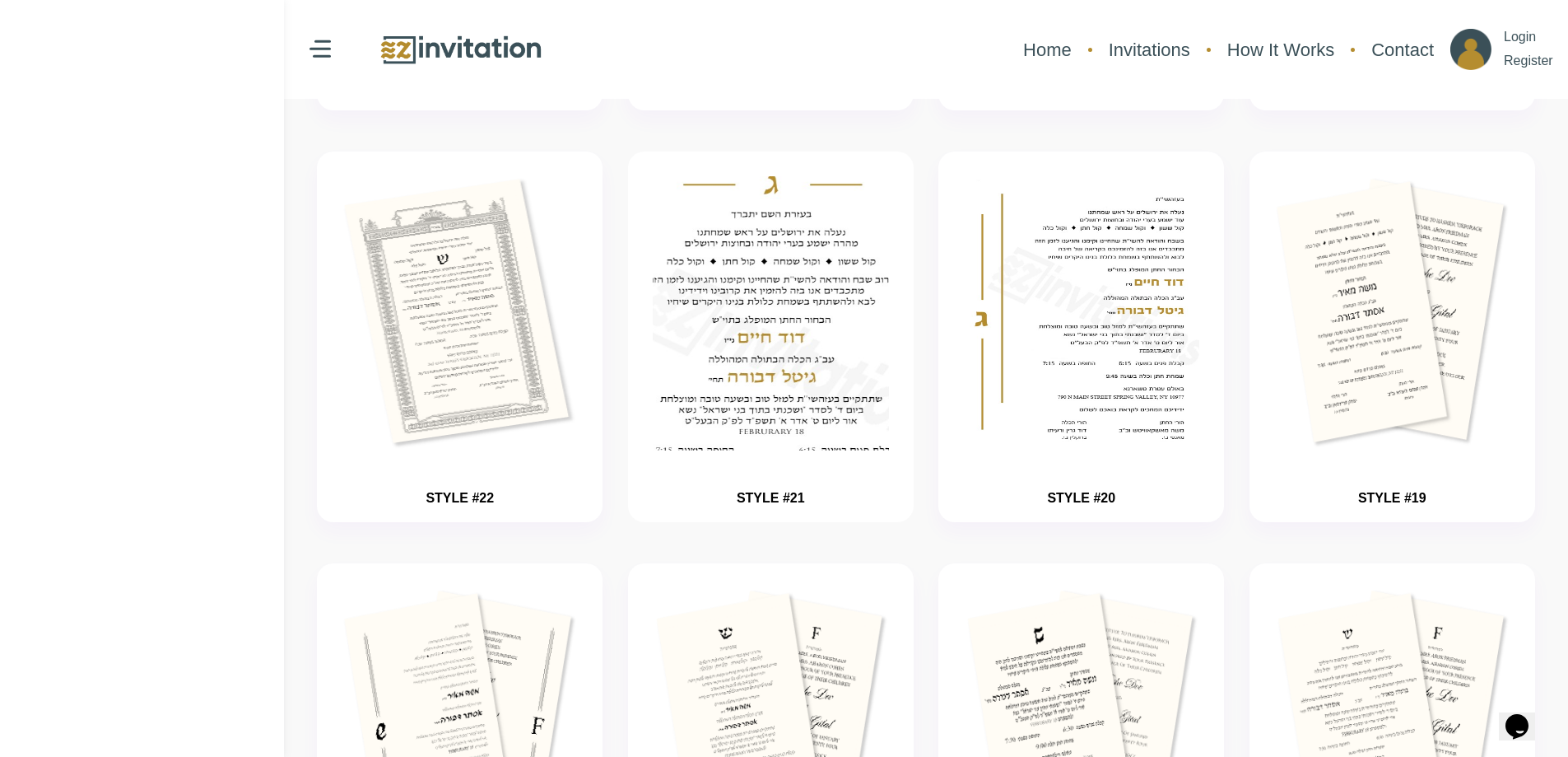
click at [770, 359] on img "button" at bounding box center [770, 363] width 355 height 412
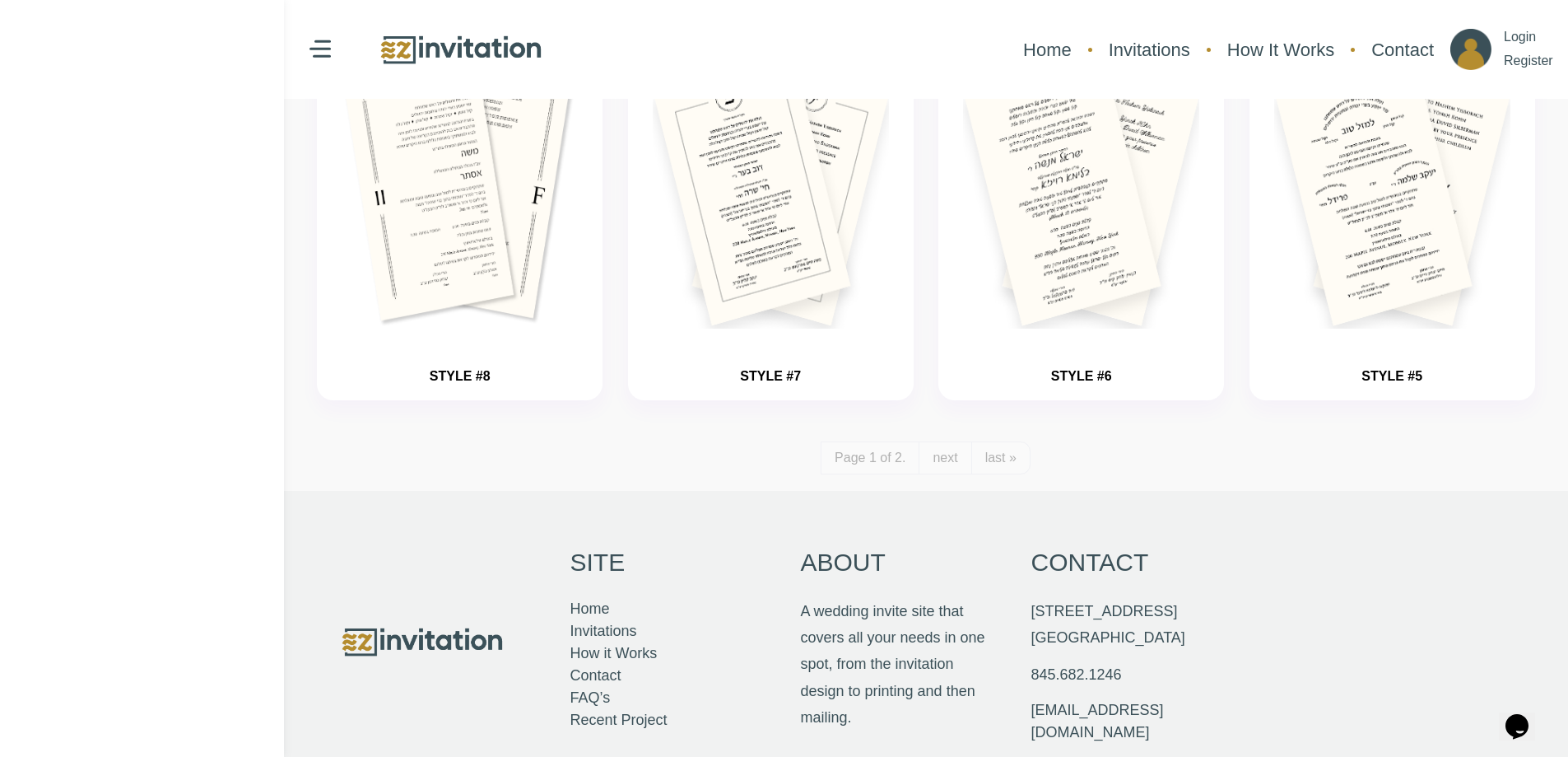
scroll to position [1966, 0]
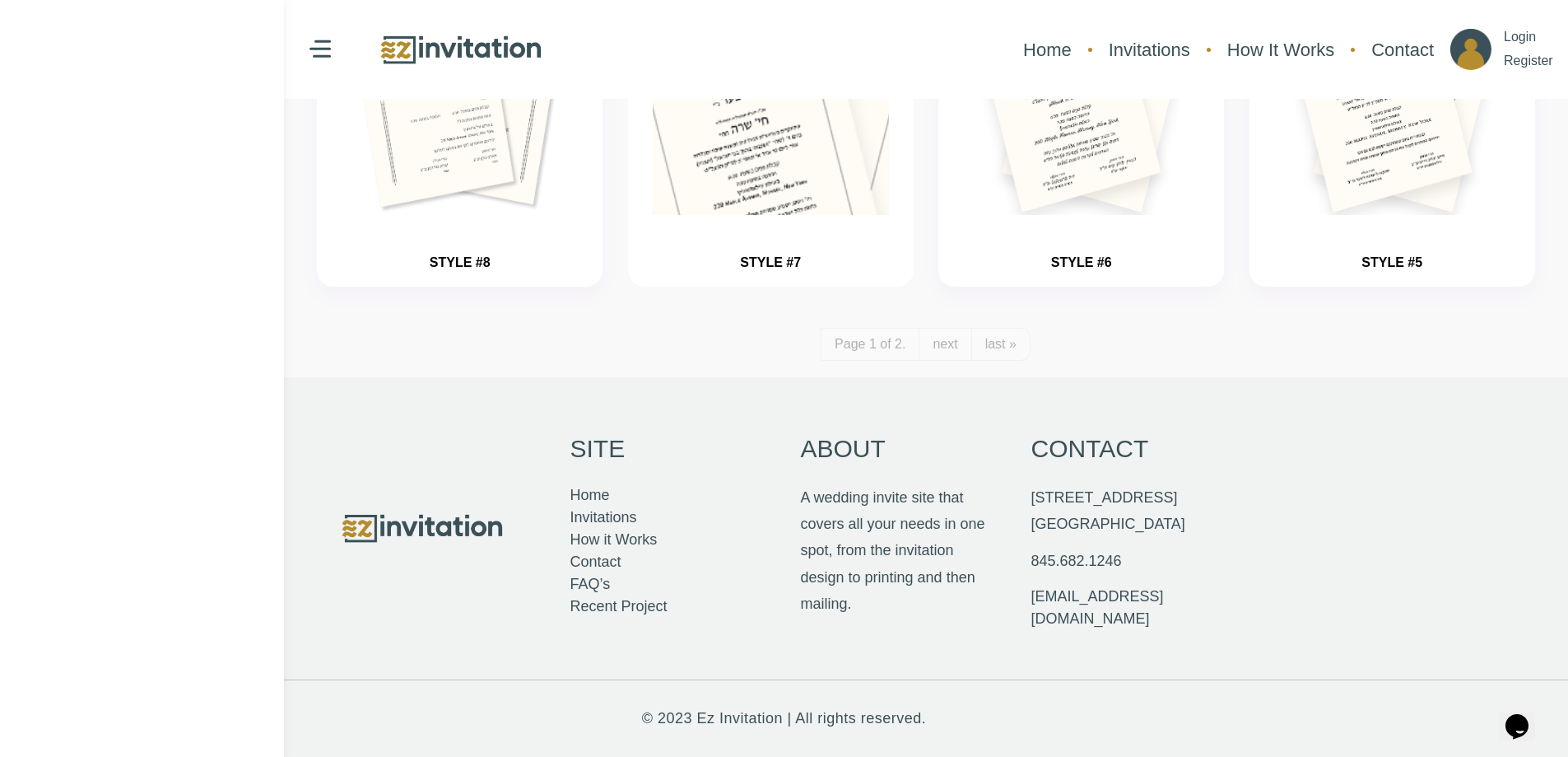
click at [808, 234] on div "STYLE #7" at bounding box center [770, 106] width 236 height 330
click at [784, 256] on link "STYLE #7" at bounding box center [770, 263] width 61 height 14
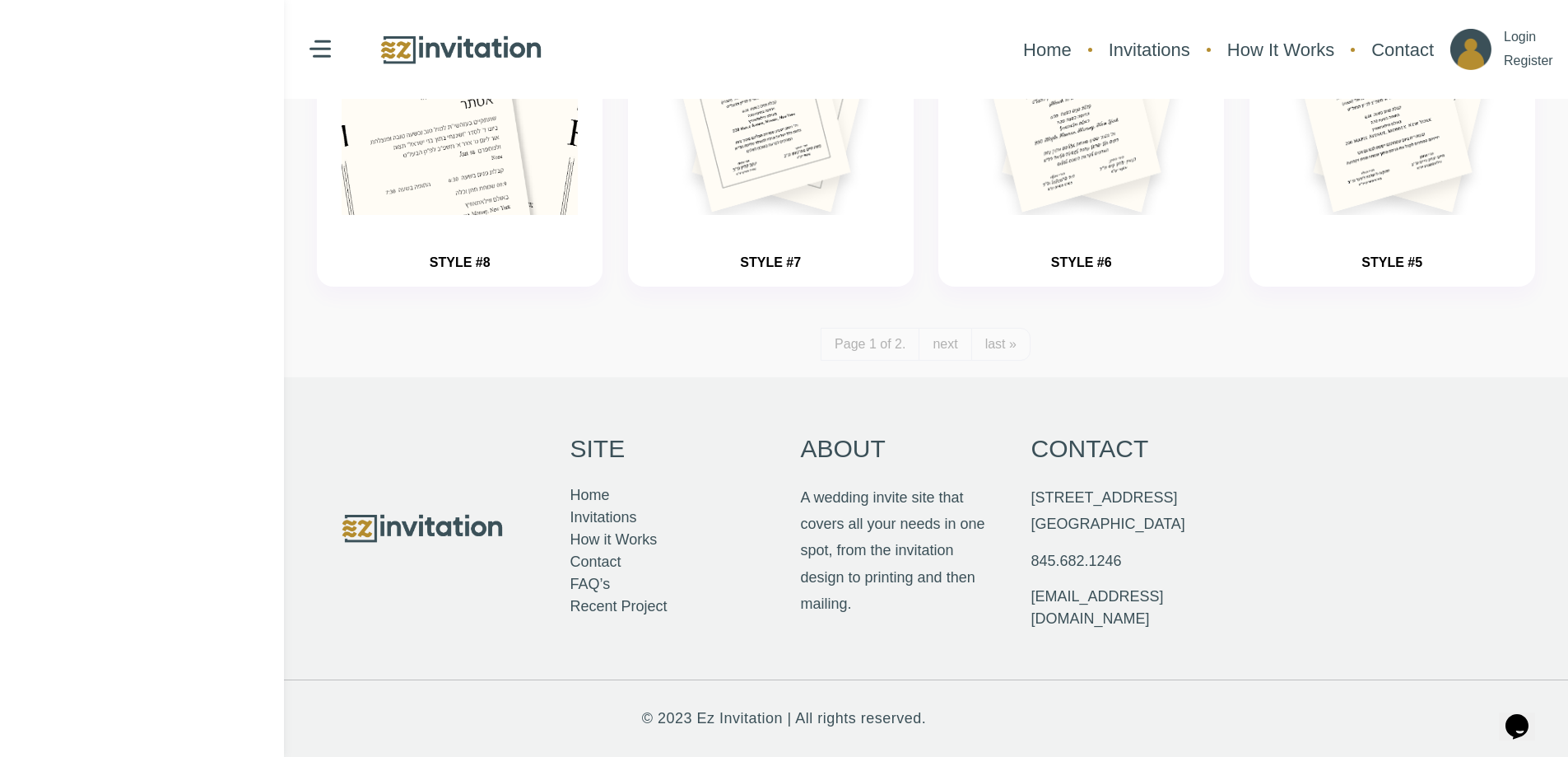
click at [460, 260] on link "STYLE #8" at bounding box center [460, 263] width 61 height 14
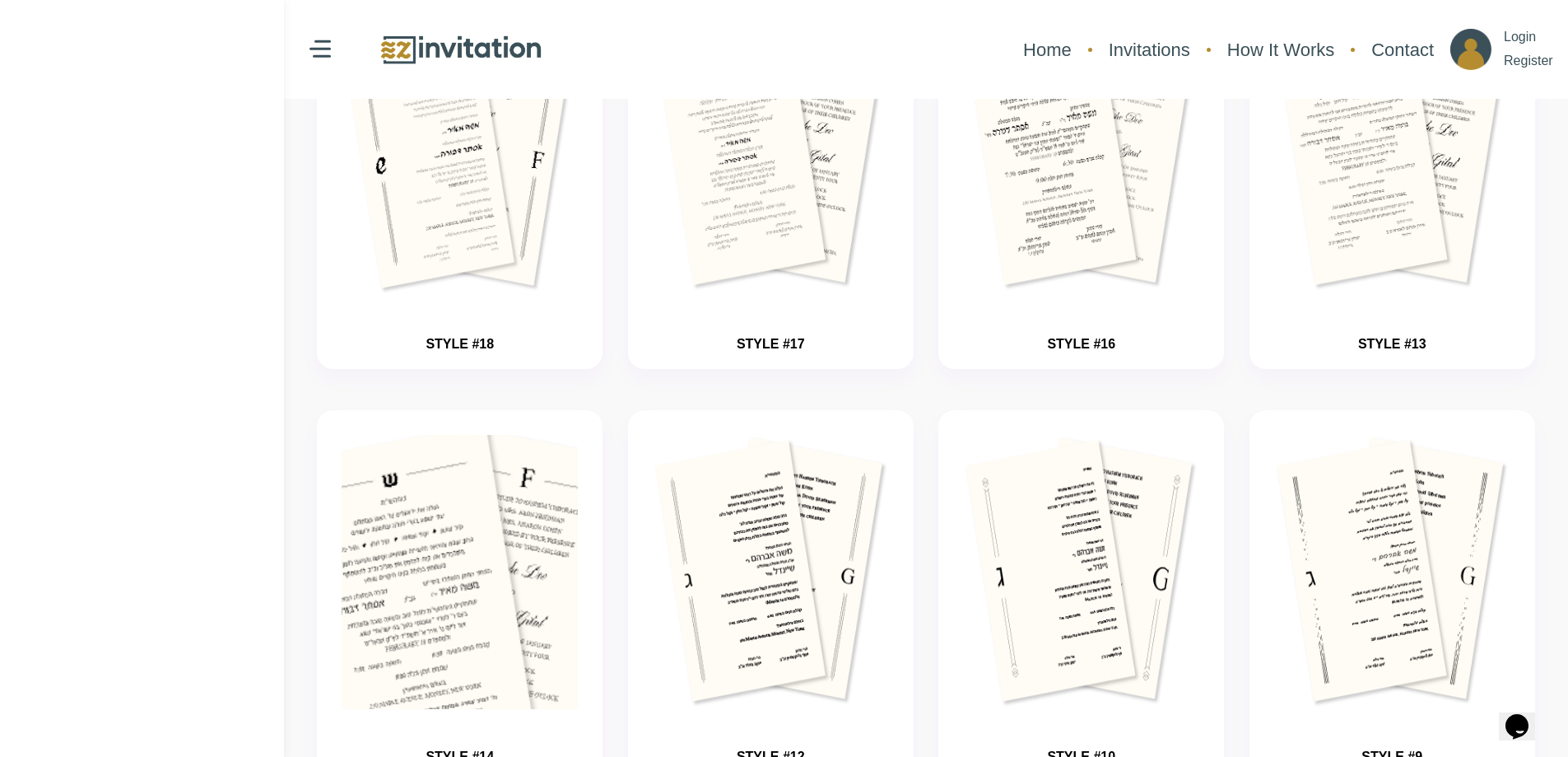
scroll to position [566, 0]
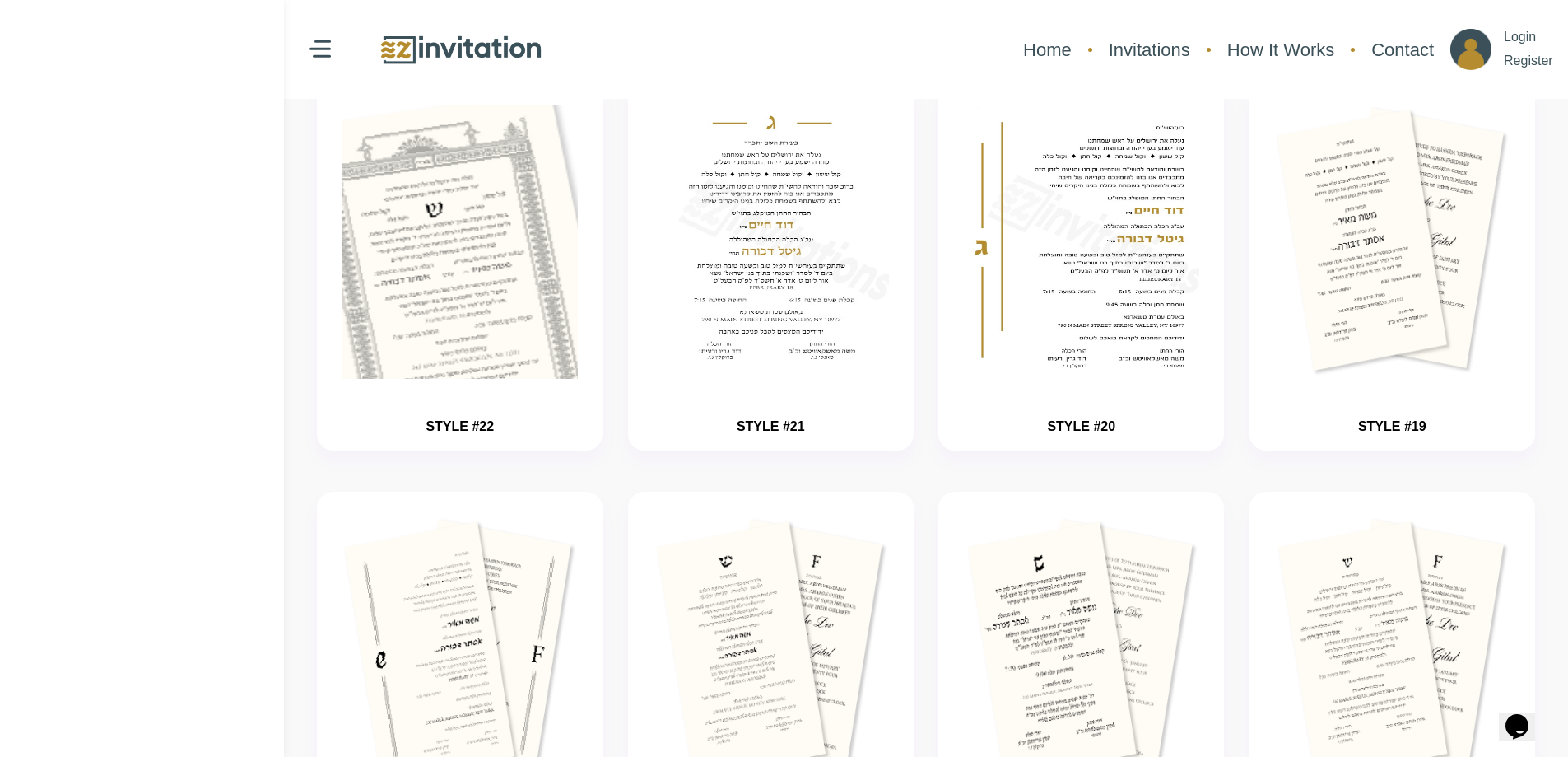
click at [461, 421] on link "STYLE #22" at bounding box center [459, 426] width 68 height 14
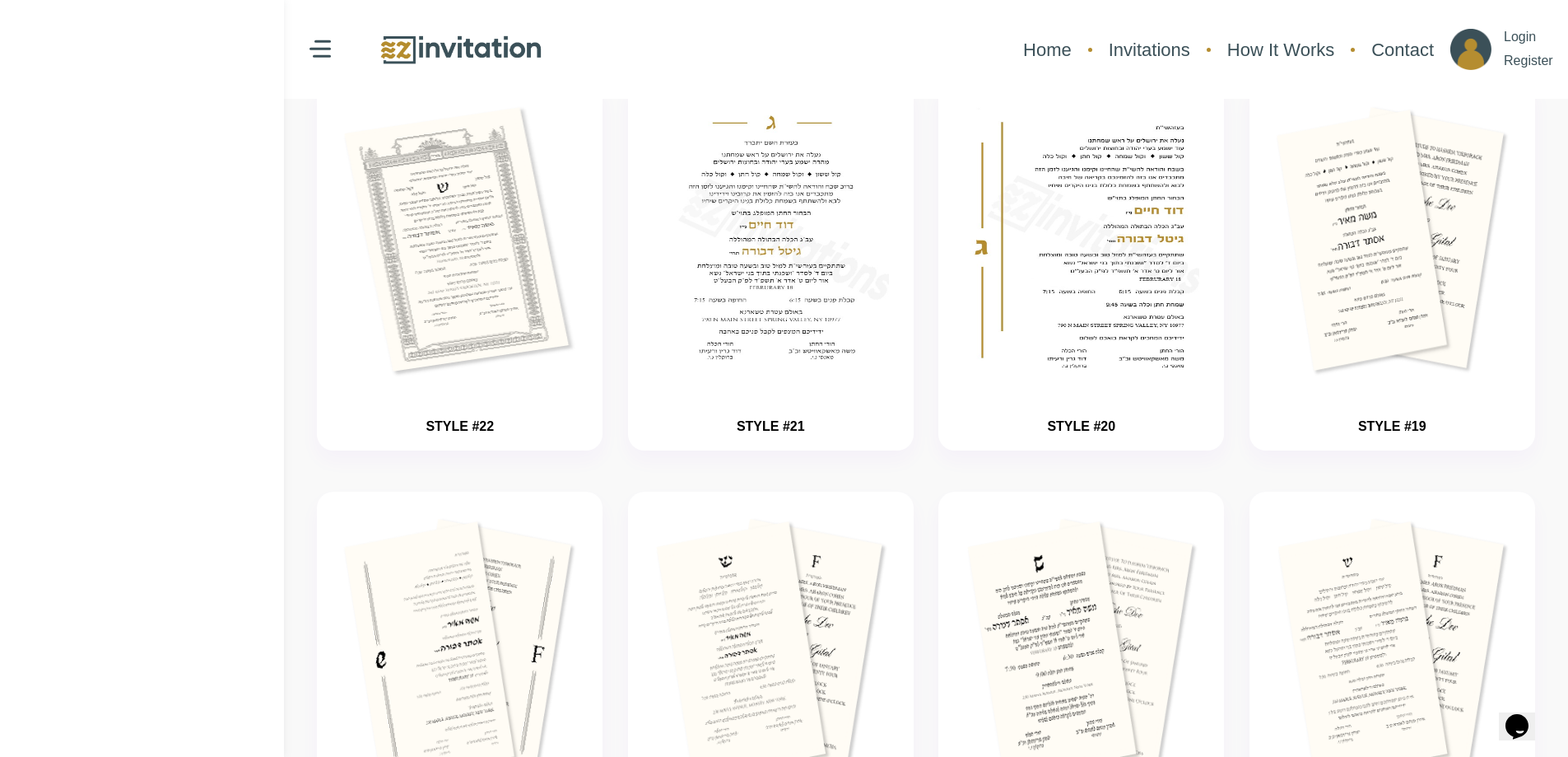
click at [458, 51] on img at bounding box center [460, 50] width 165 height 36
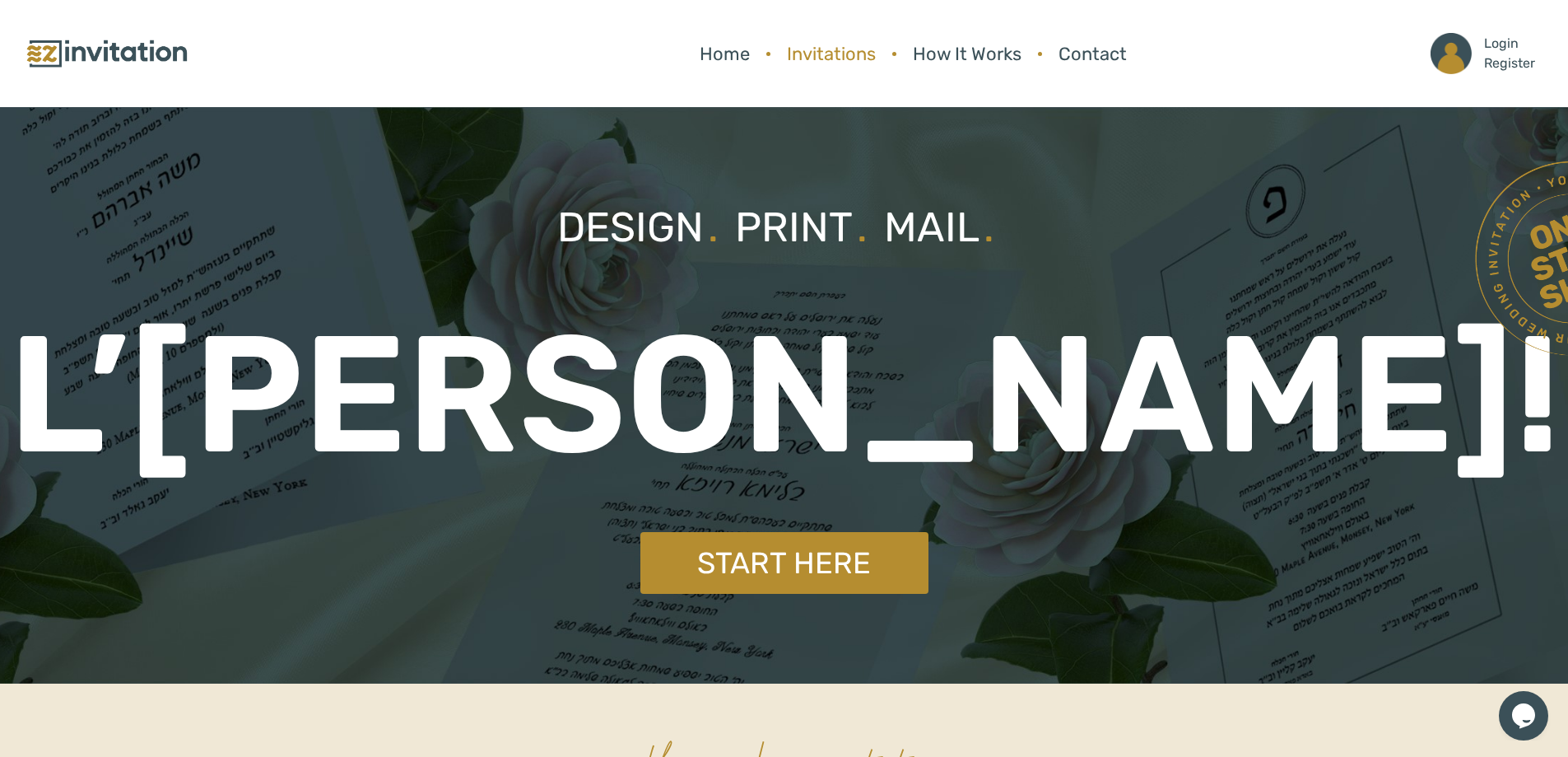
click at [836, 56] on link "Invitations" at bounding box center [831, 54] width 105 height 44
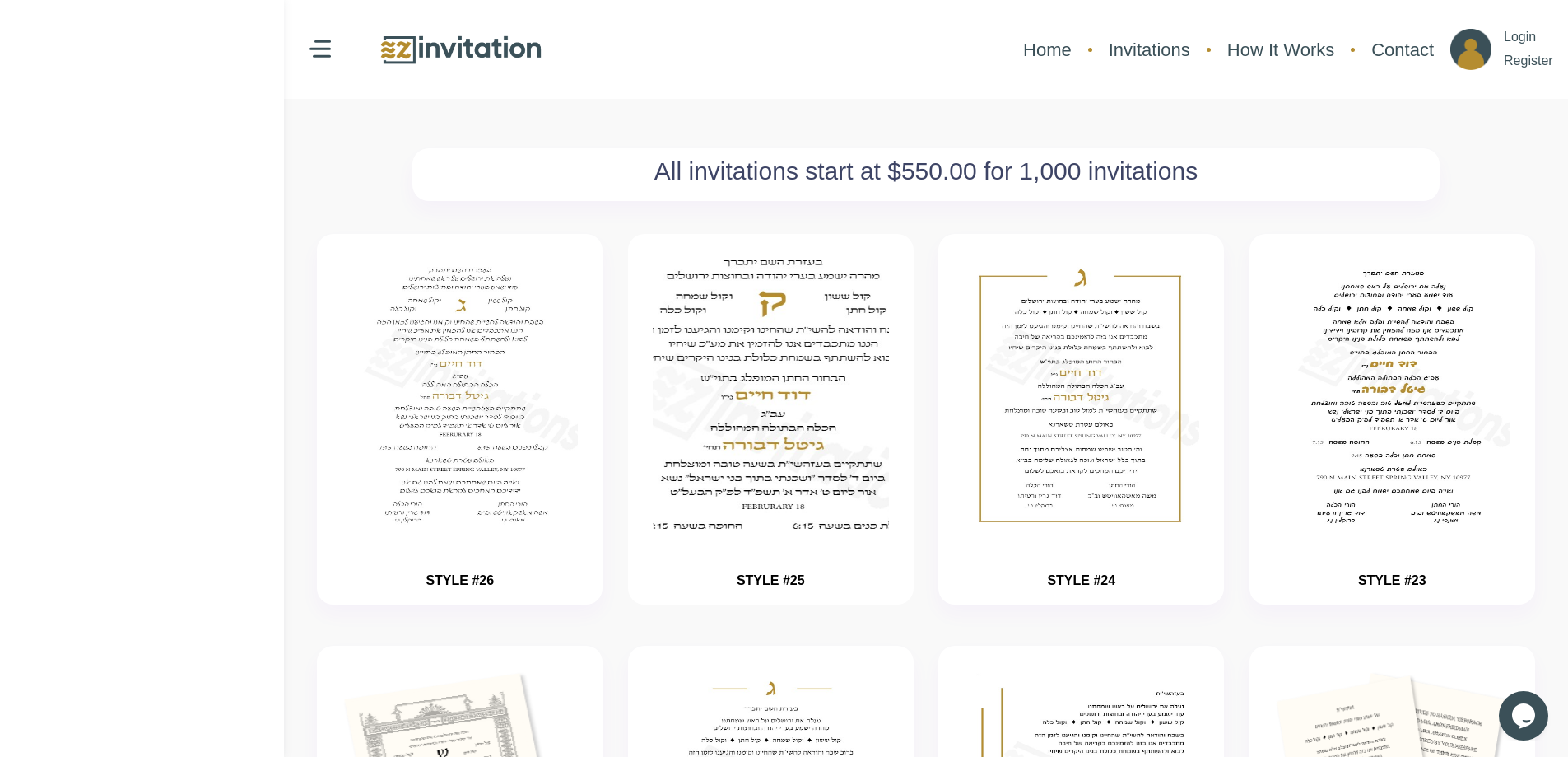
click at [705, 330] on img "button" at bounding box center [770, 446] width 355 height 412
click at [761, 402] on img "button" at bounding box center [770, 446] width 355 height 412
